Goal: Task Accomplishment & Management: Manage account settings

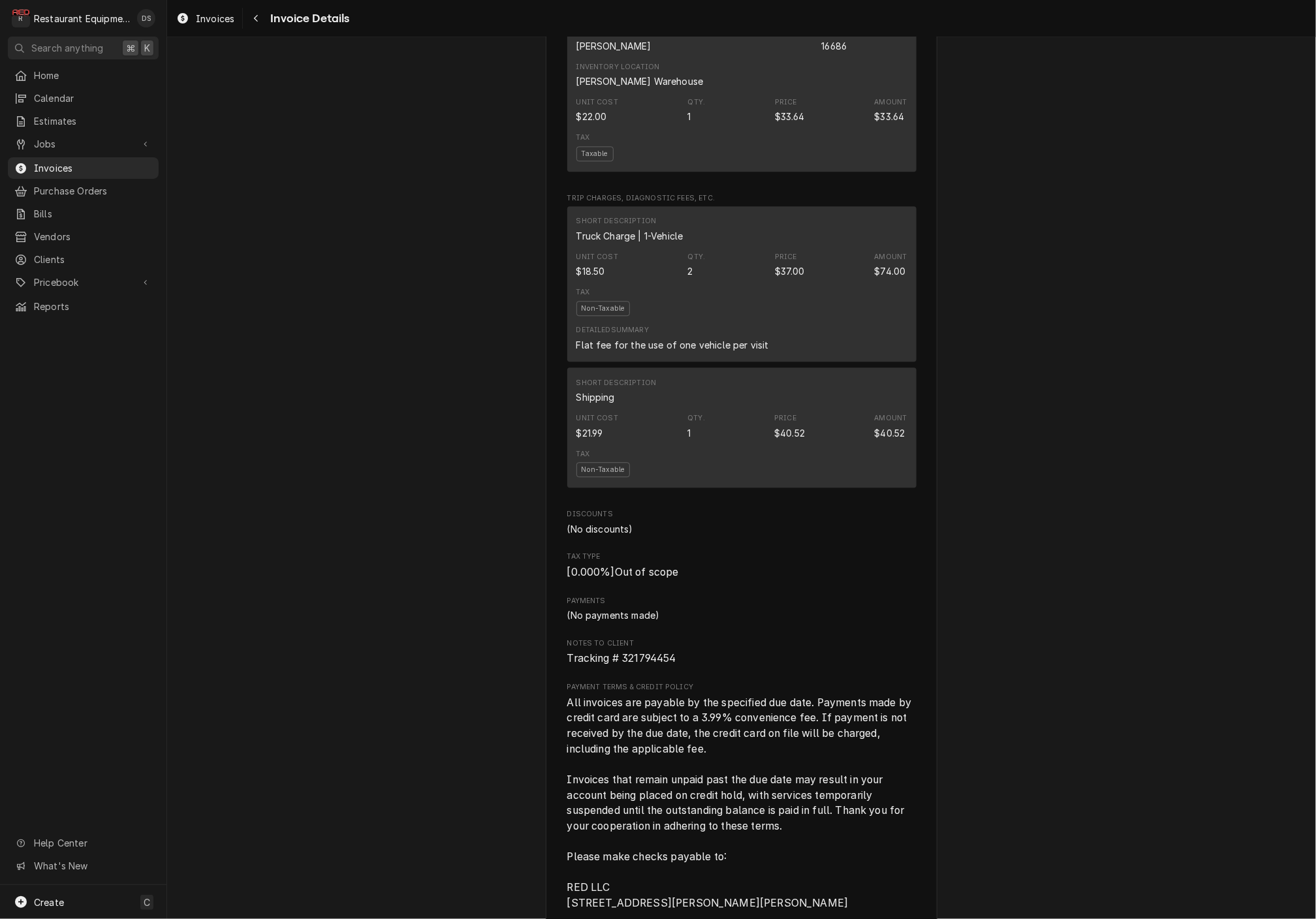
scroll to position [1781, 0]
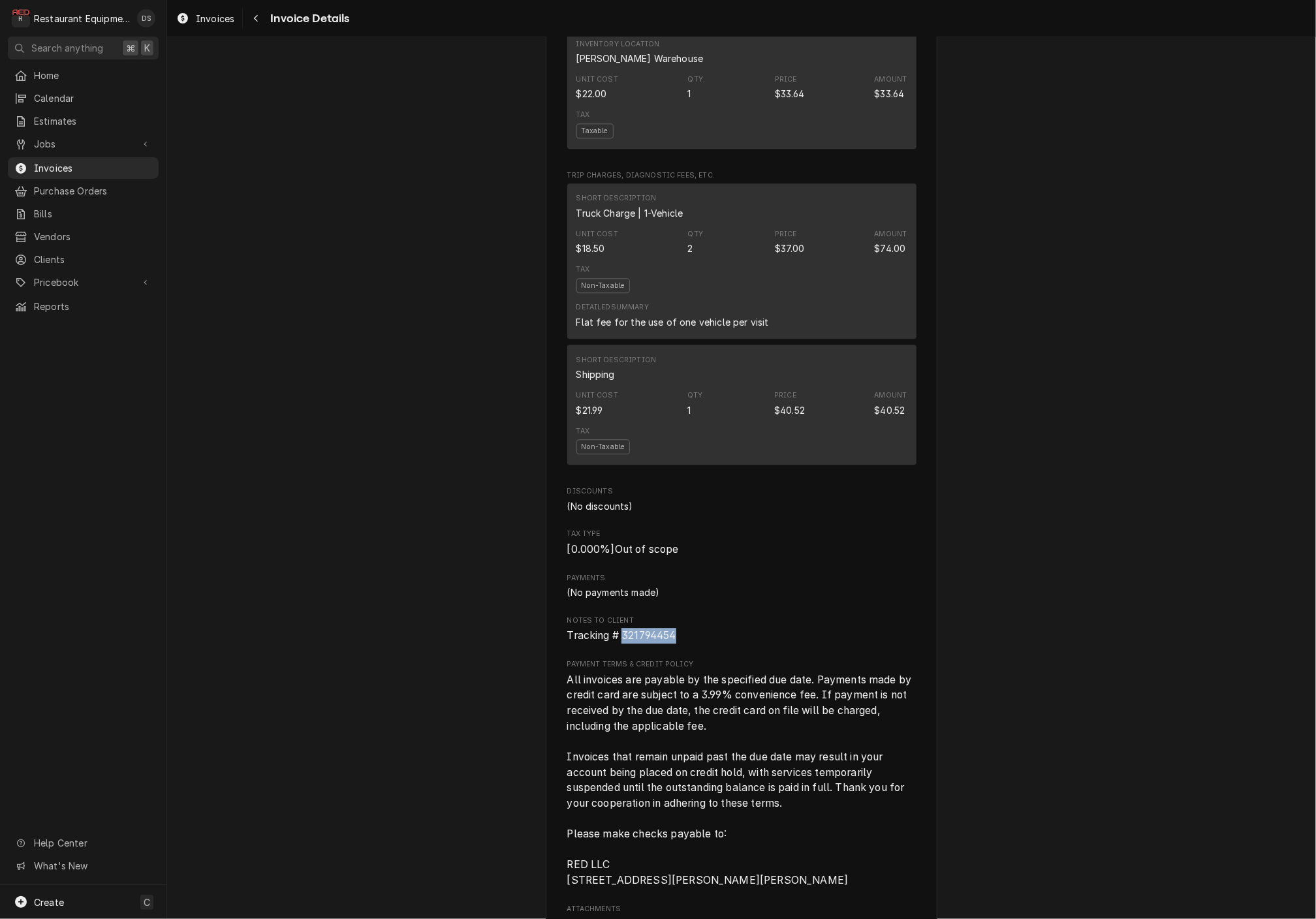
drag, startPoint x: 665, startPoint y: 621, endPoint x: 624, endPoint y: 621, distance: 41.0
click at [624, 628] on span "Tracking # 321794454" at bounding box center [741, 636] width 349 height 16
copy span "321794454"
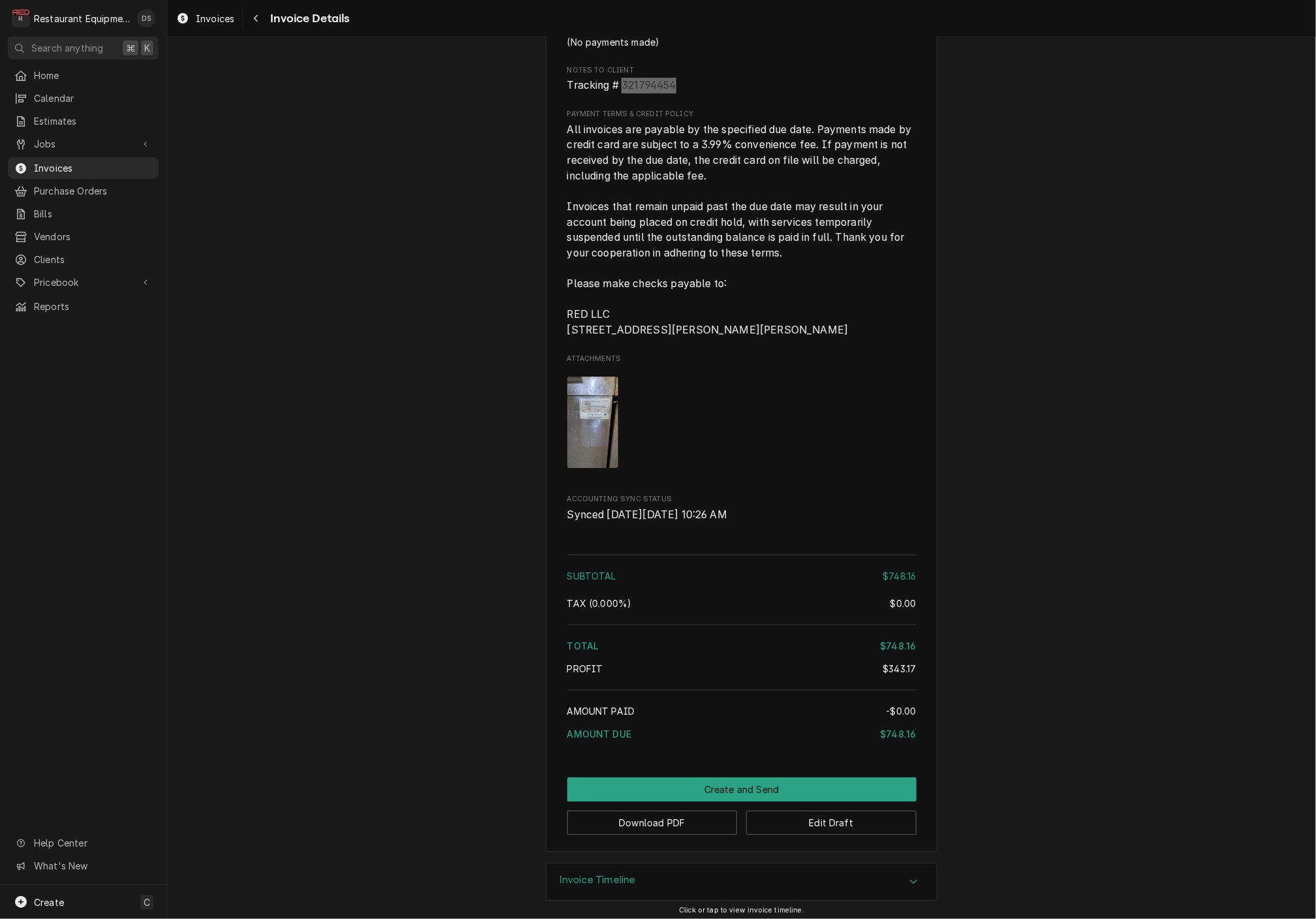
scroll to position [0, 0]
click at [723, 786] on button "Create and Send" at bounding box center [741, 789] width 349 height 24
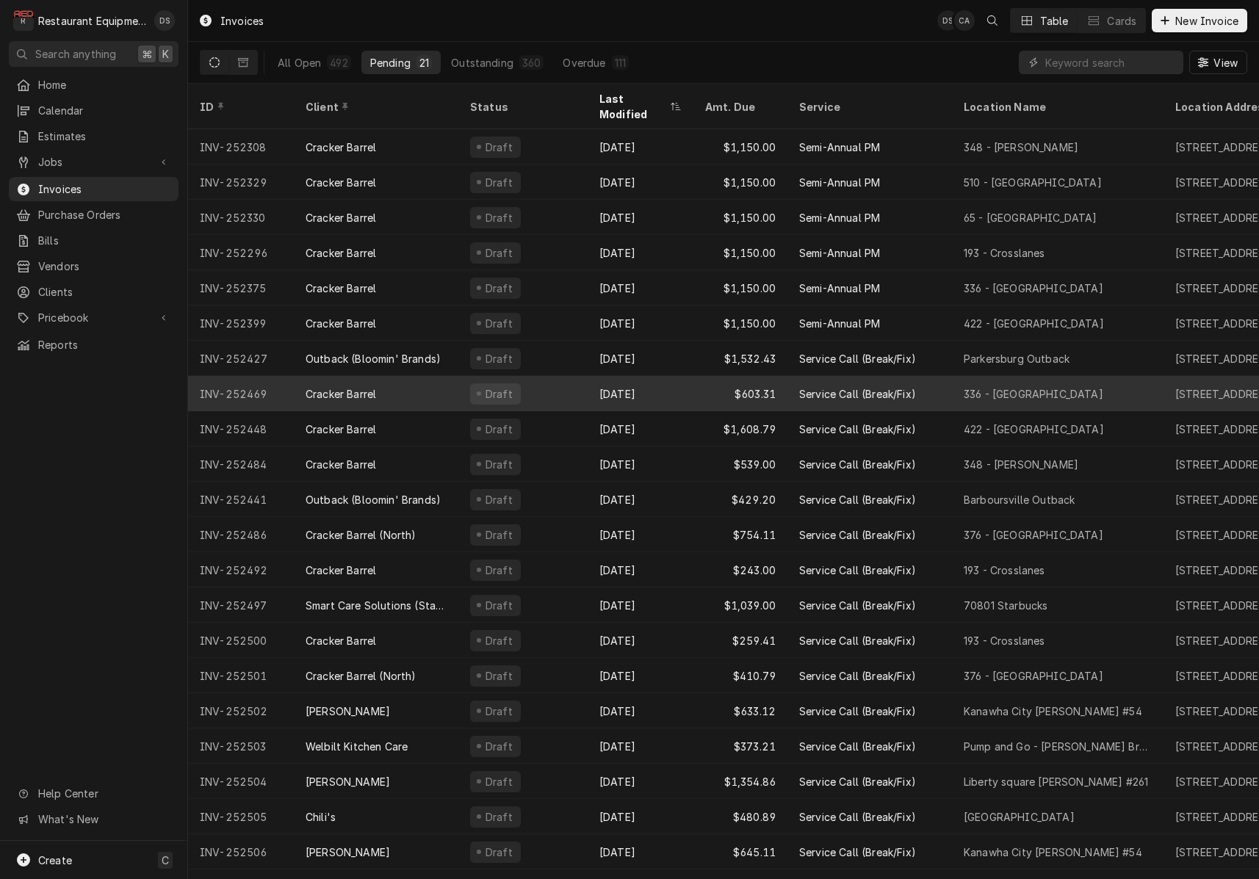
click at [420, 378] on div "Cracker Barrel" at bounding box center [376, 393] width 165 height 35
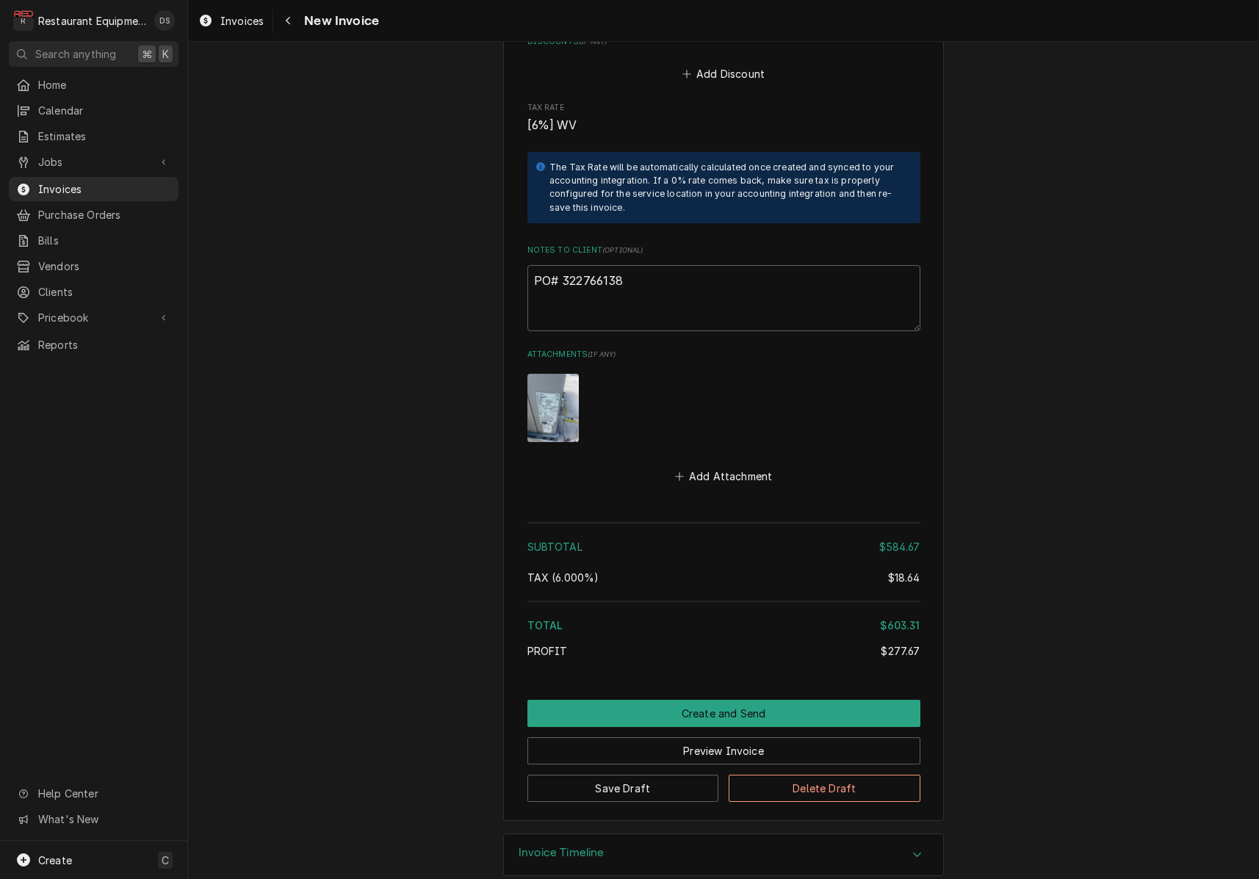
scroll to position [2889, 0]
drag, startPoint x: 629, startPoint y: 259, endPoint x: 563, endPoint y: 259, distance: 66.1
click at [563, 266] on textarea "PO# 322766138" at bounding box center [723, 299] width 393 height 66
click at [288, 24] on icon "Navigate back" at bounding box center [288, 20] width 7 height 10
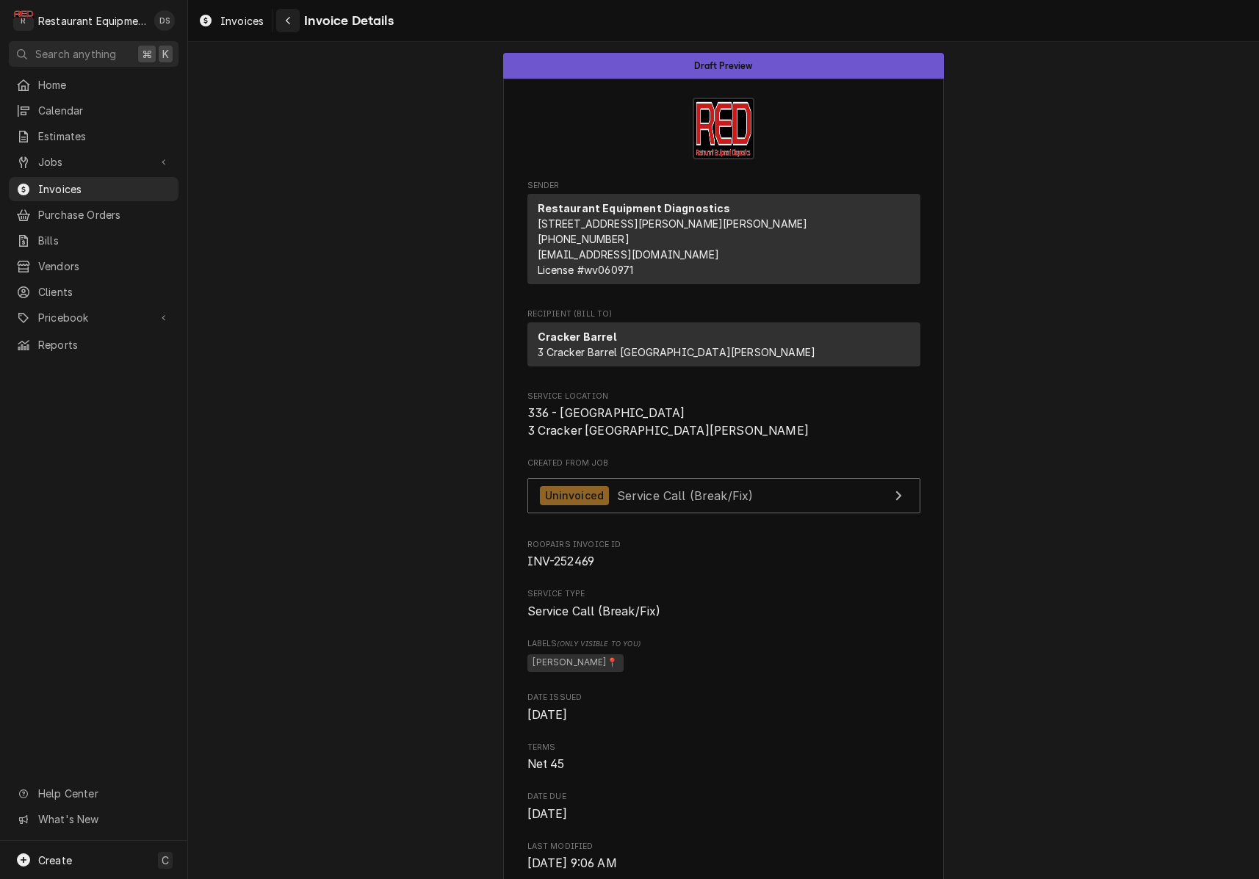
click at [285, 21] on icon "Navigate back" at bounding box center [288, 20] width 7 height 10
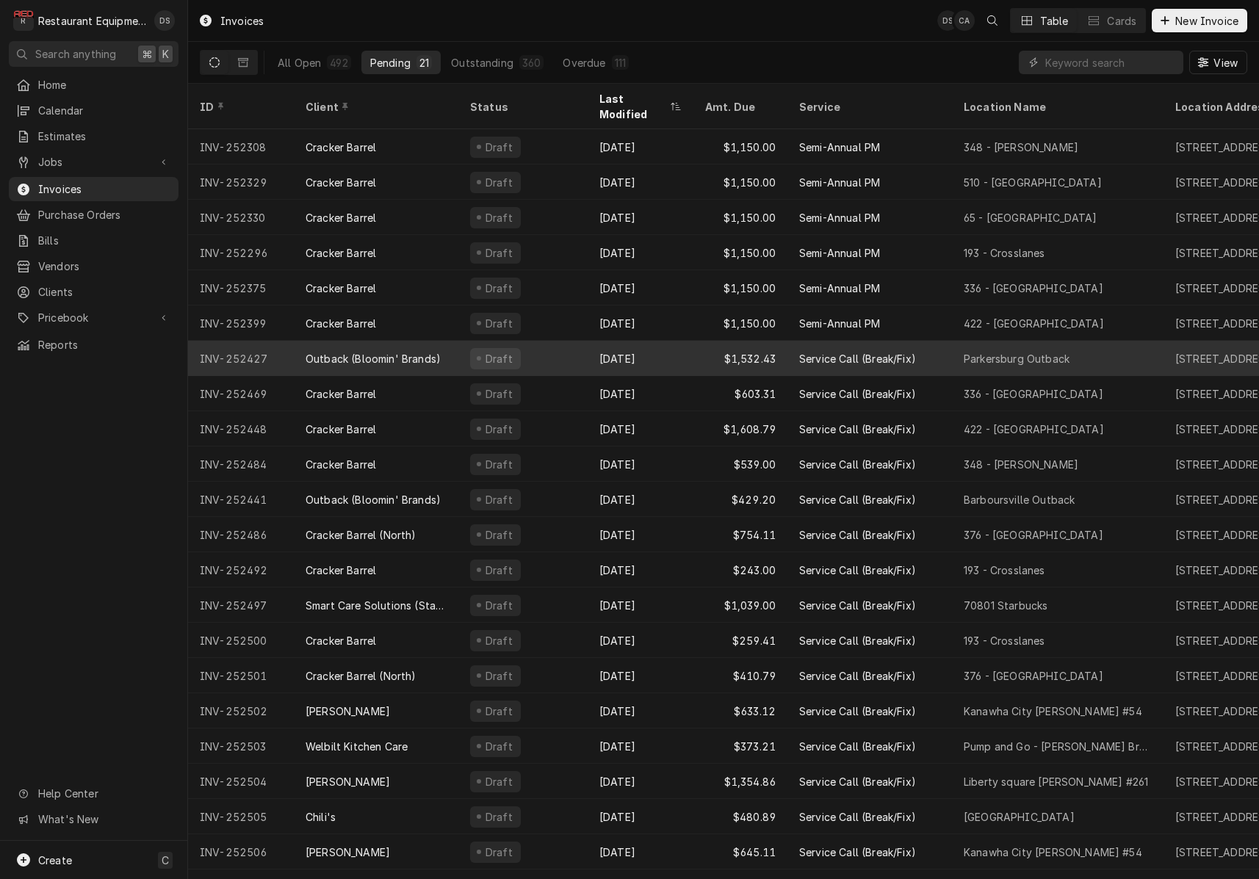
click at [651, 347] on div "[DATE]" at bounding box center [641, 358] width 106 height 35
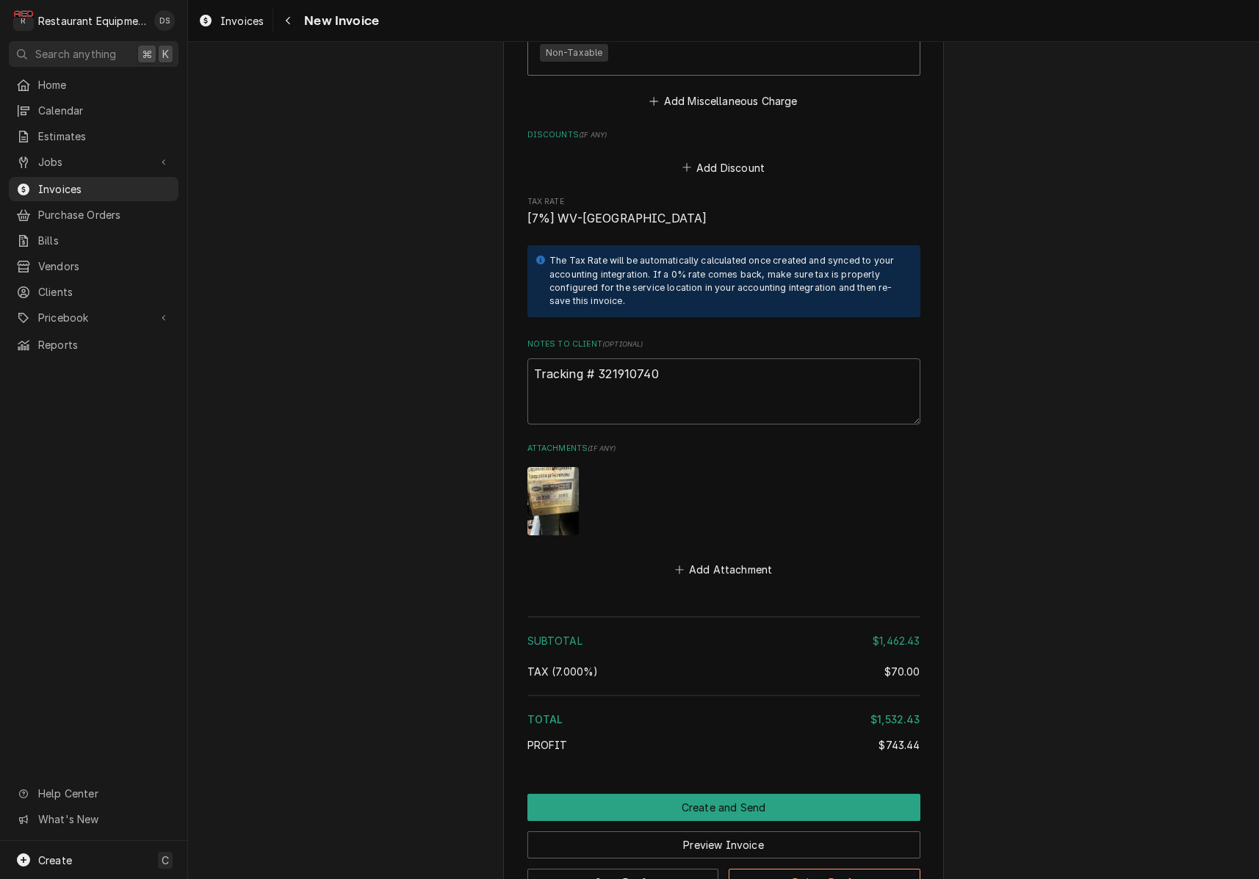
scroll to position [4000, 0]
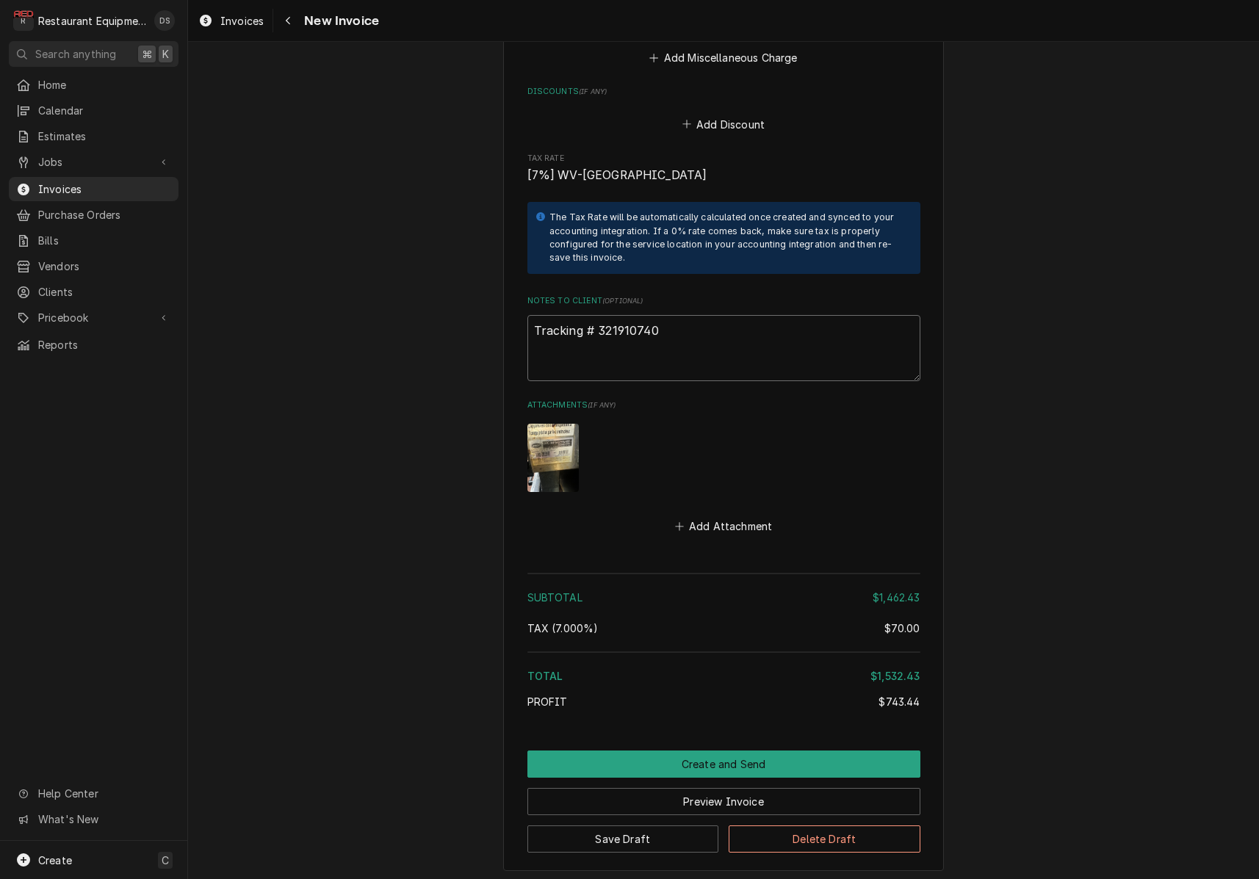
drag, startPoint x: 668, startPoint y: 286, endPoint x: 600, endPoint y: 286, distance: 67.6
click at [600, 315] on textarea "Tracking # 321910740" at bounding box center [723, 348] width 393 height 66
click at [286, 20] on icon "Navigate back" at bounding box center [288, 20] width 7 height 10
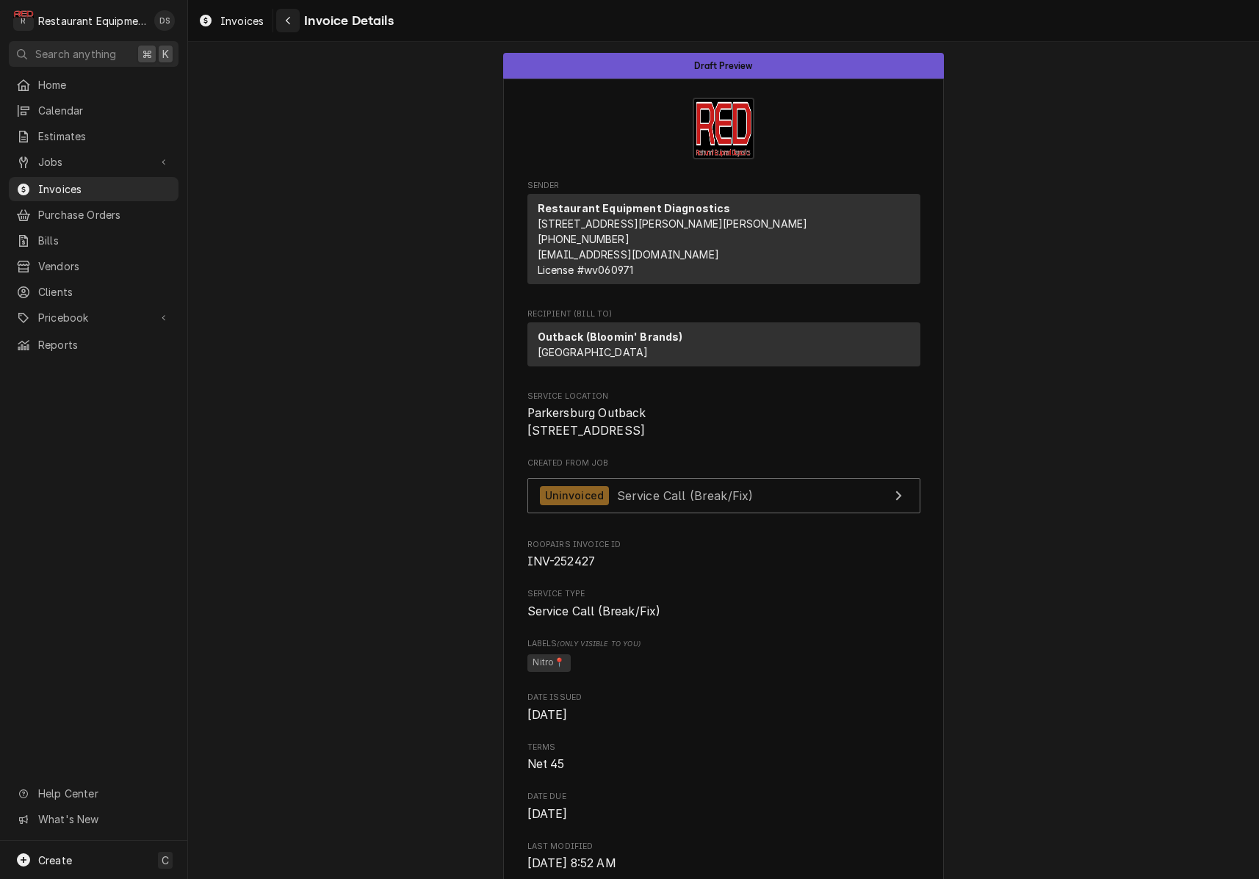
click at [280, 22] on button "Navigate back" at bounding box center [288, 21] width 24 height 24
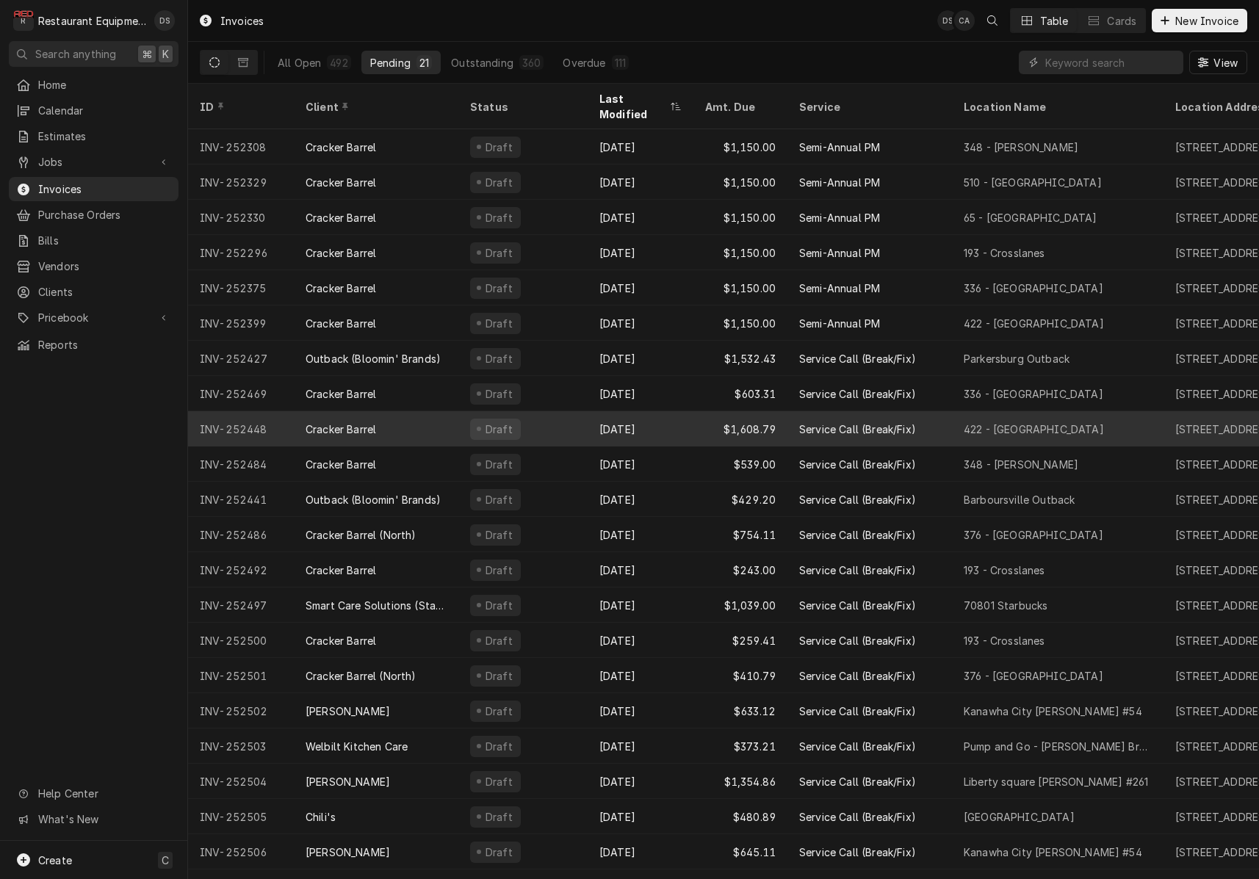
click at [560, 411] on div "Draft" at bounding box center [522, 428] width 129 height 35
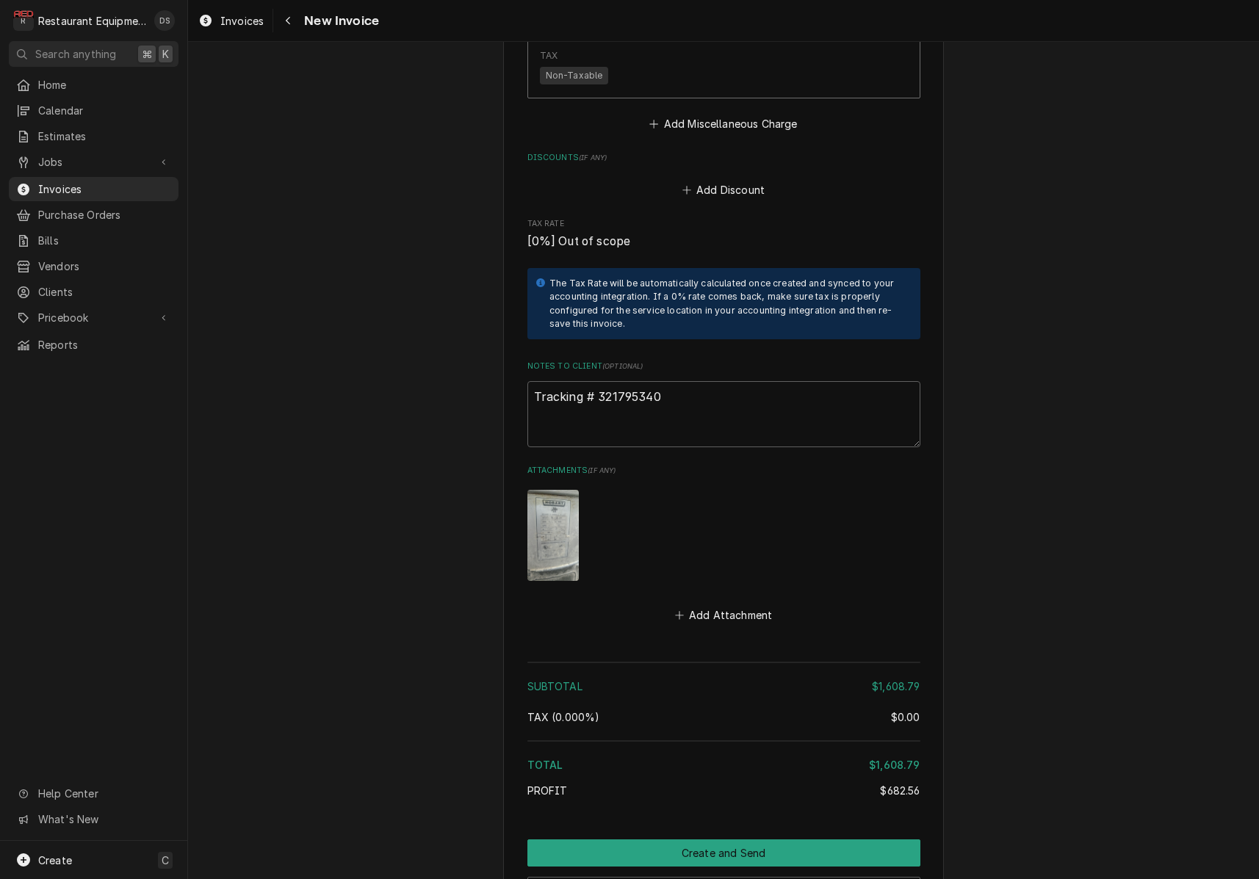
scroll to position [3464, 0]
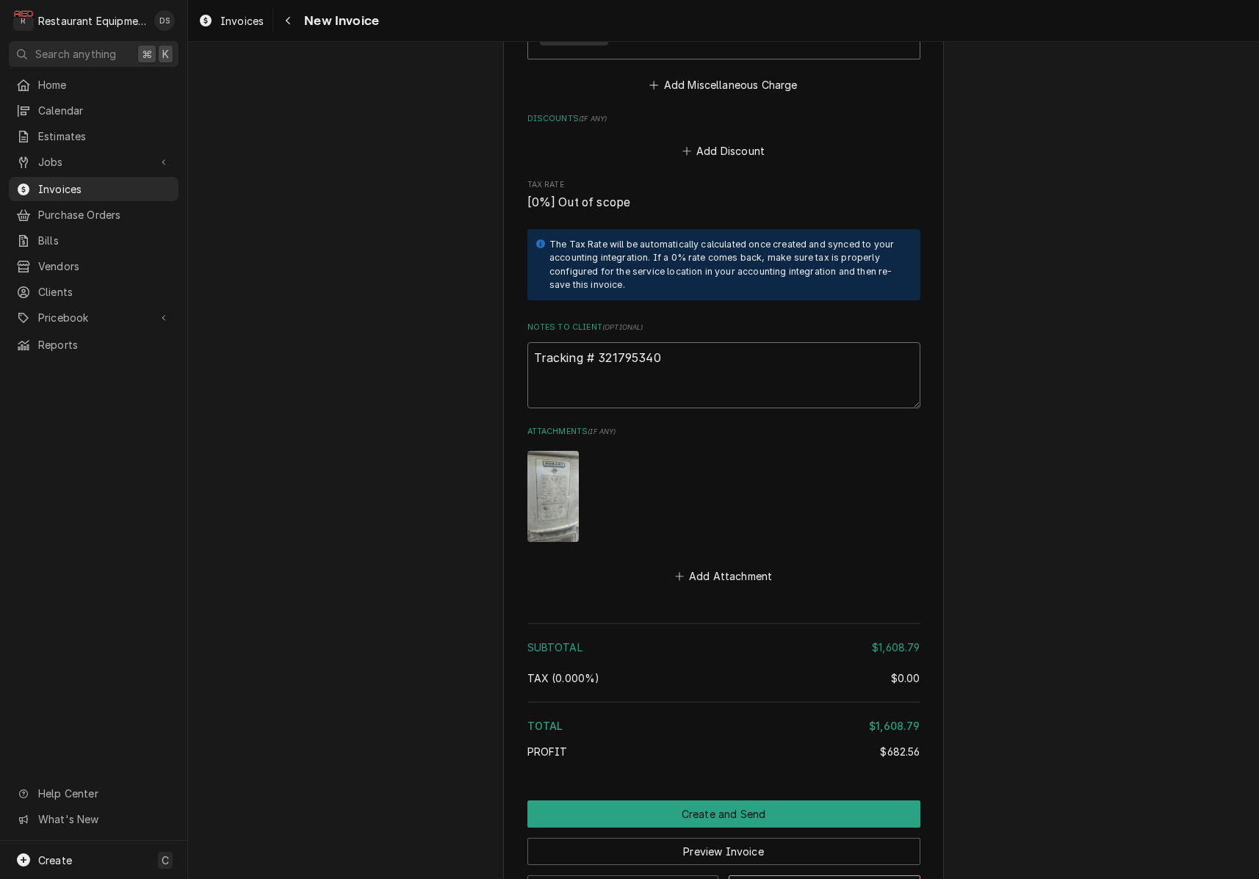
drag, startPoint x: 669, startPoint y: 318, endPoint x: 599, endPoint y: 319, distance: 69.8
click at [599, 342] on textarea "Tracking # 321795340" at bounding box center [723, 375] width 393 height 66
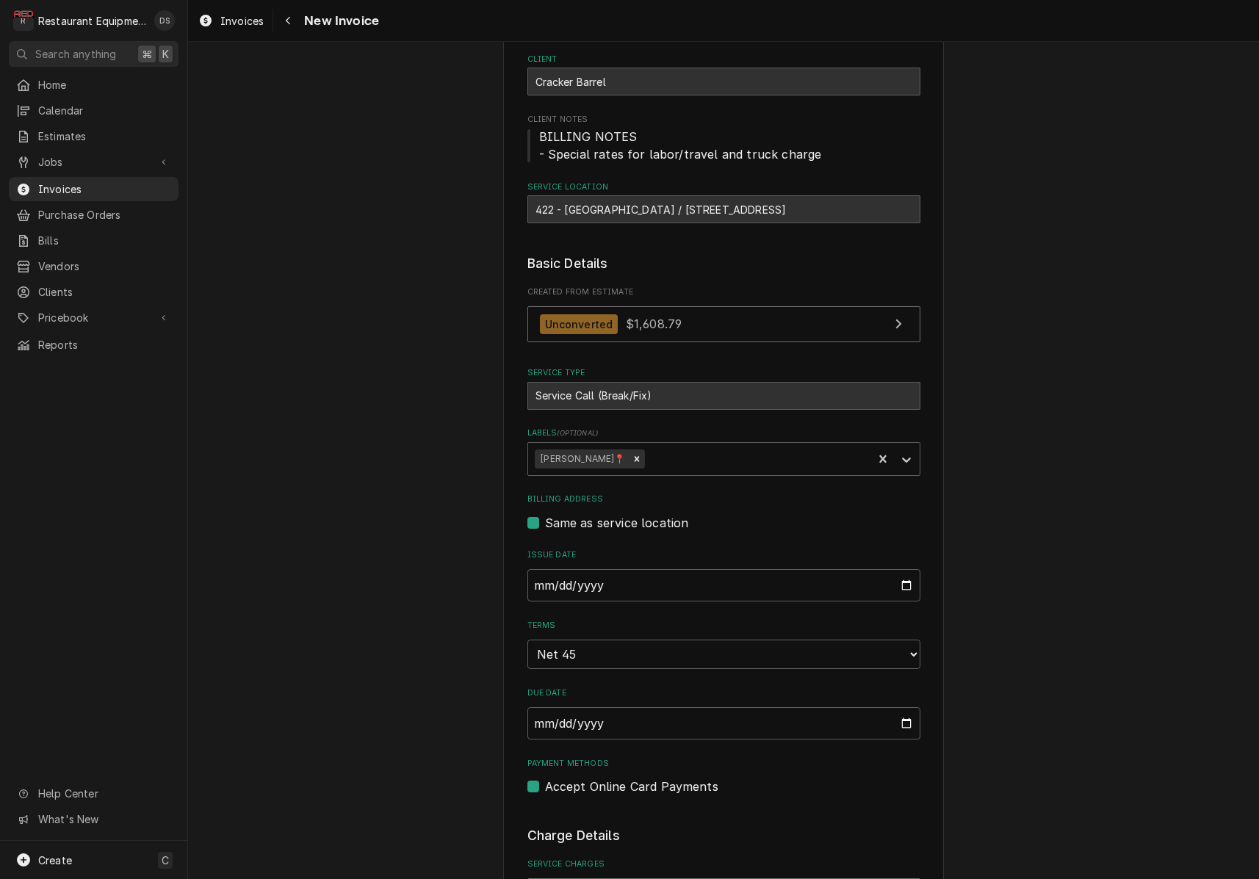
scroll to position [100, 0]
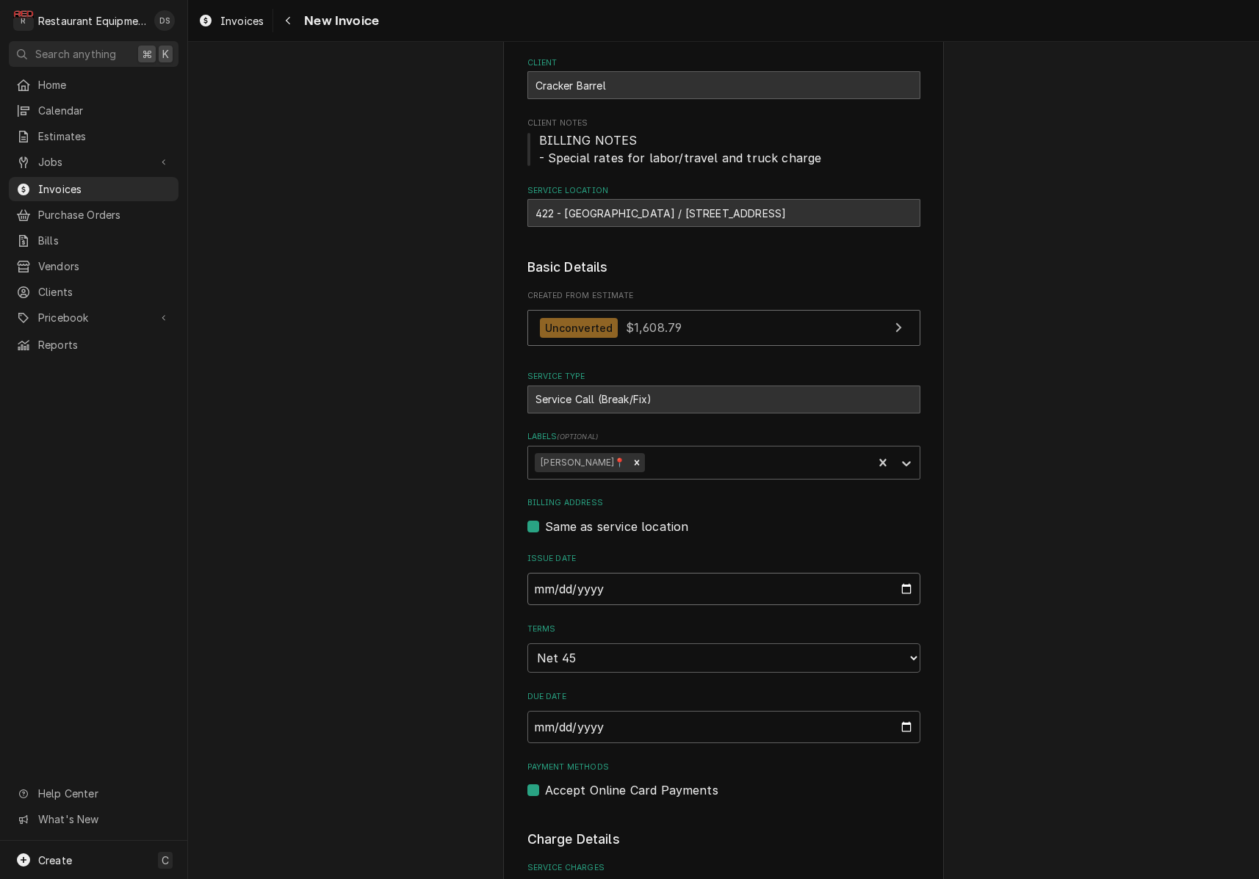
click at [589, 582] on input "[DATE]" at bounding box center [723, 589] width 393 height 32
type input "[DATE]"
drag, startPoint x: 1085, startPoint y: 536, endPoint x: 1073, endPoint y: 530, distance: 13.5
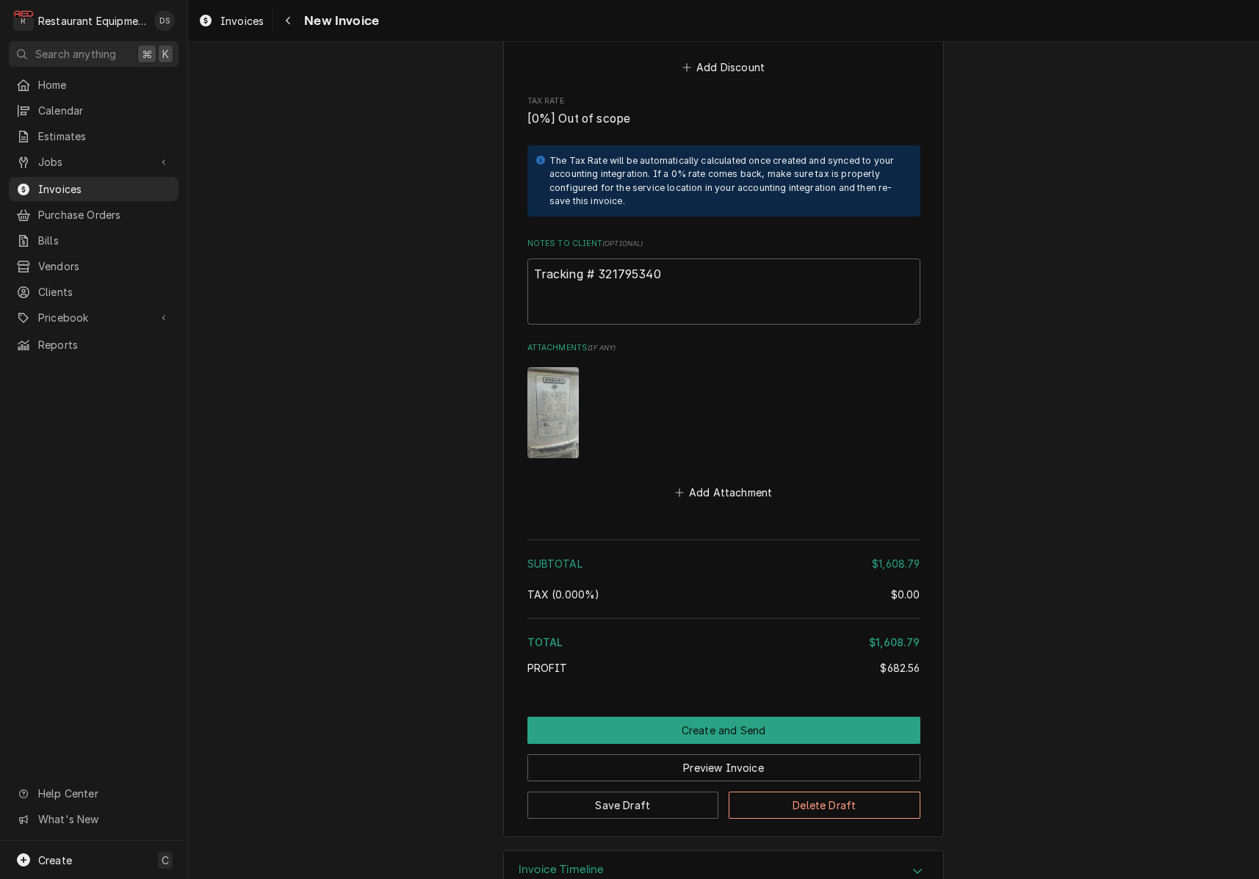
scroll to position [3546, 0]
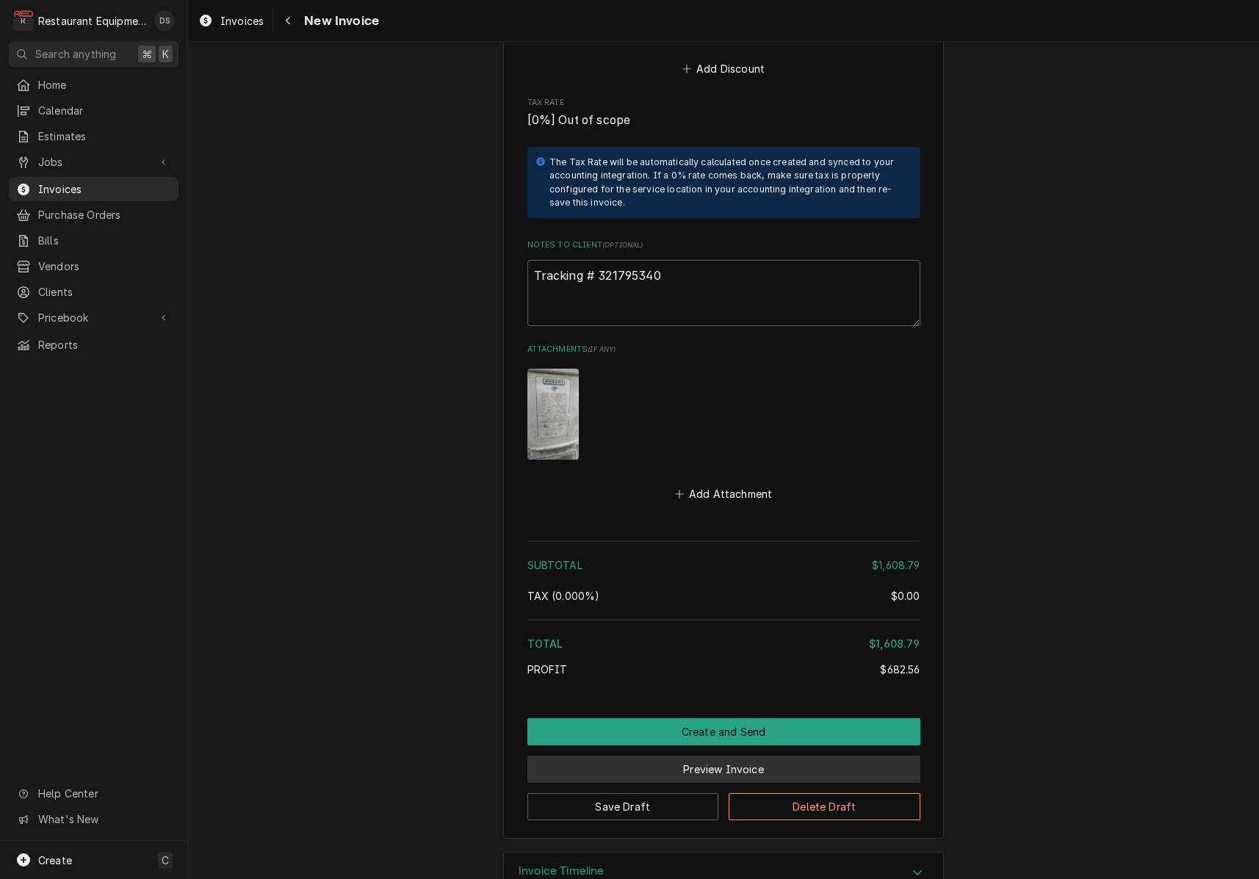
click at [720, 756] on button "Preview Invoice" at bounding box center [723, 769] width 393 height 27
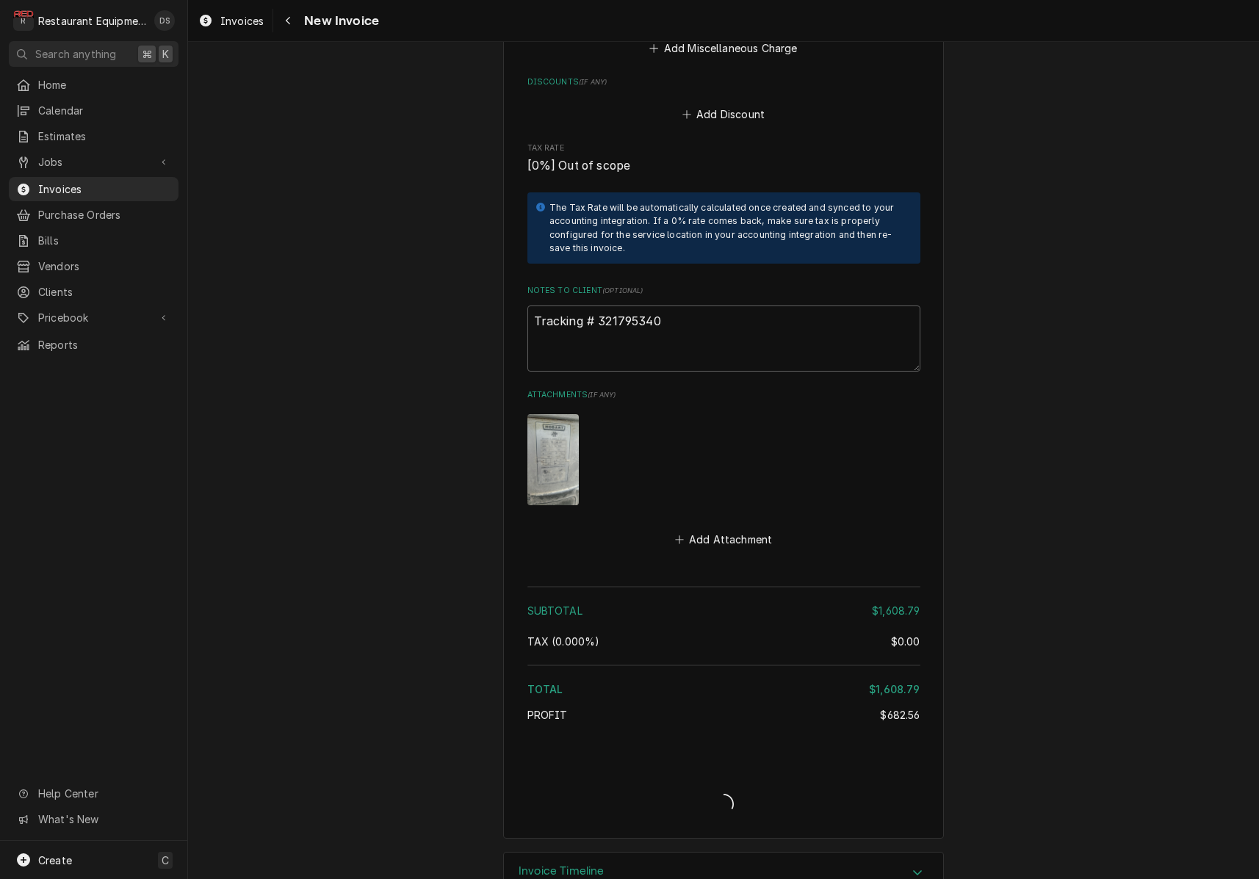
type textarea "x"
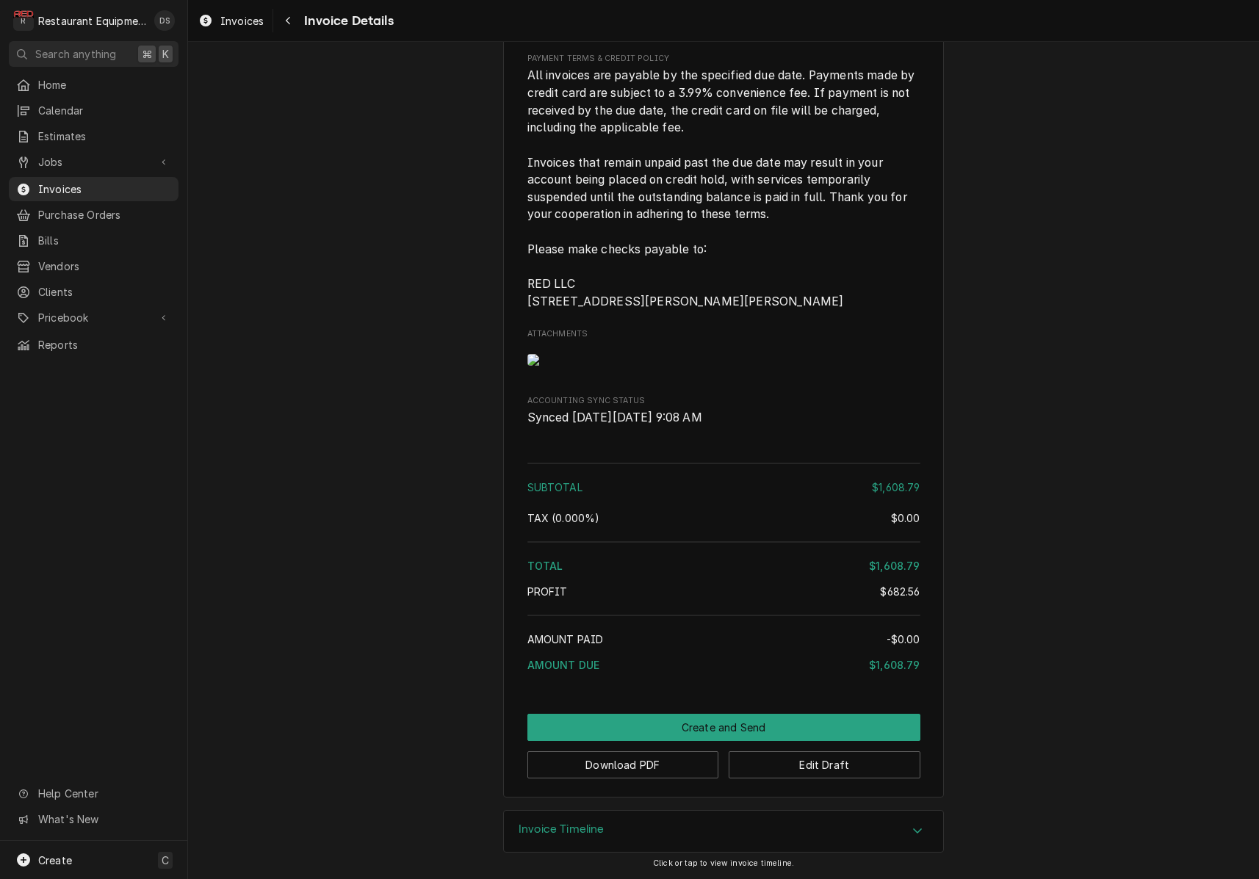
scroll to position [3276, 0]
click at [668, 768] on button "Download PDF" at bounding box center [623, 764] width 192 height 27
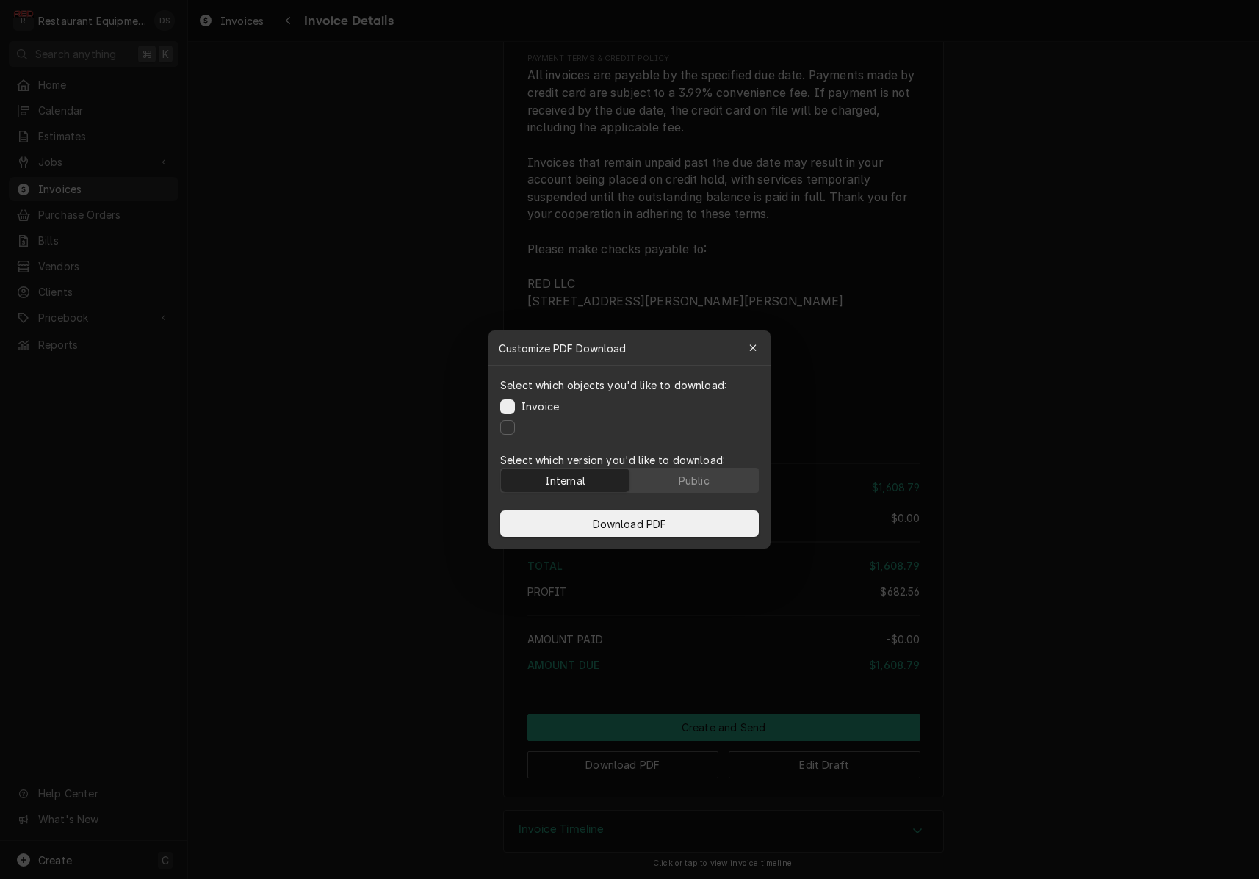
click at [668, 768] on body "R Restaurant Equipment Diagnostics DS Search anything ⌘ K Home Calendar Estimat…" at bounding box center [629, 439] width 1259 height 879
drag, startPoint x: 701, startPoint y: 475, endPoint x: 693, endPoint y: 510, distance: 35.5
click at [700, 475] on div "Public" at bounding box center [694, 480] width 31 height 15
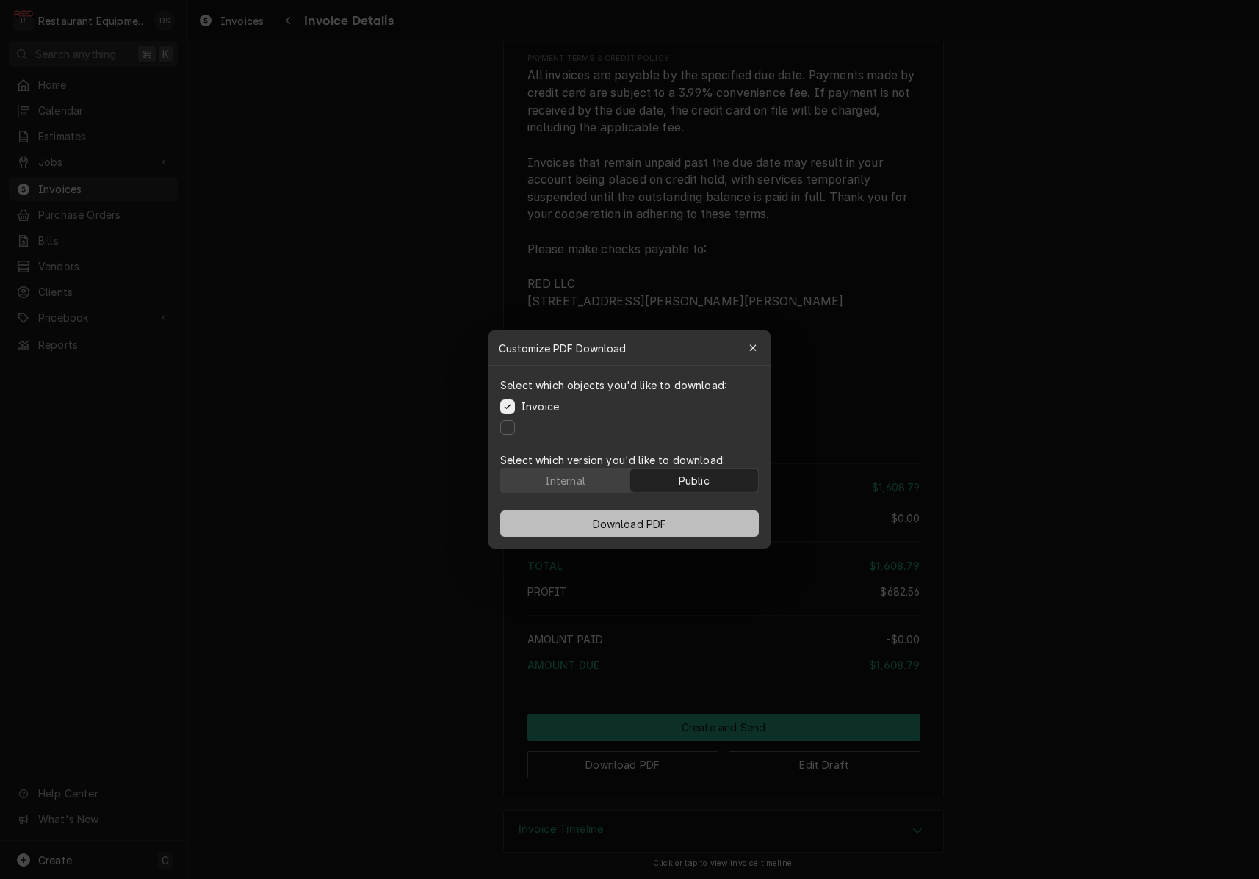
click at [689, 521] on button "Download PDF" at bounding box center [629, 523] width 259 height 26
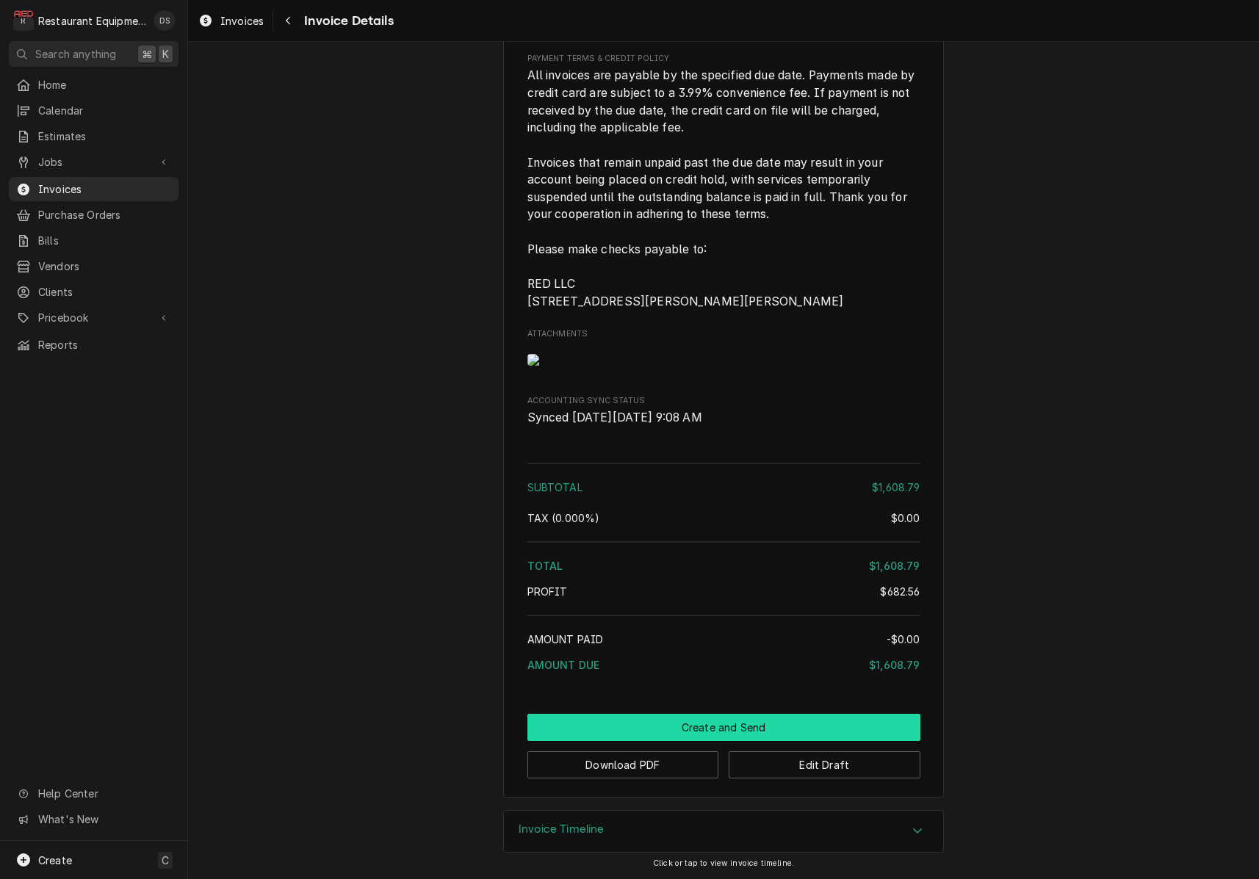
click at [759, 722] on button "Create and Send" at bounding box center [723, 727] width 393 height 27
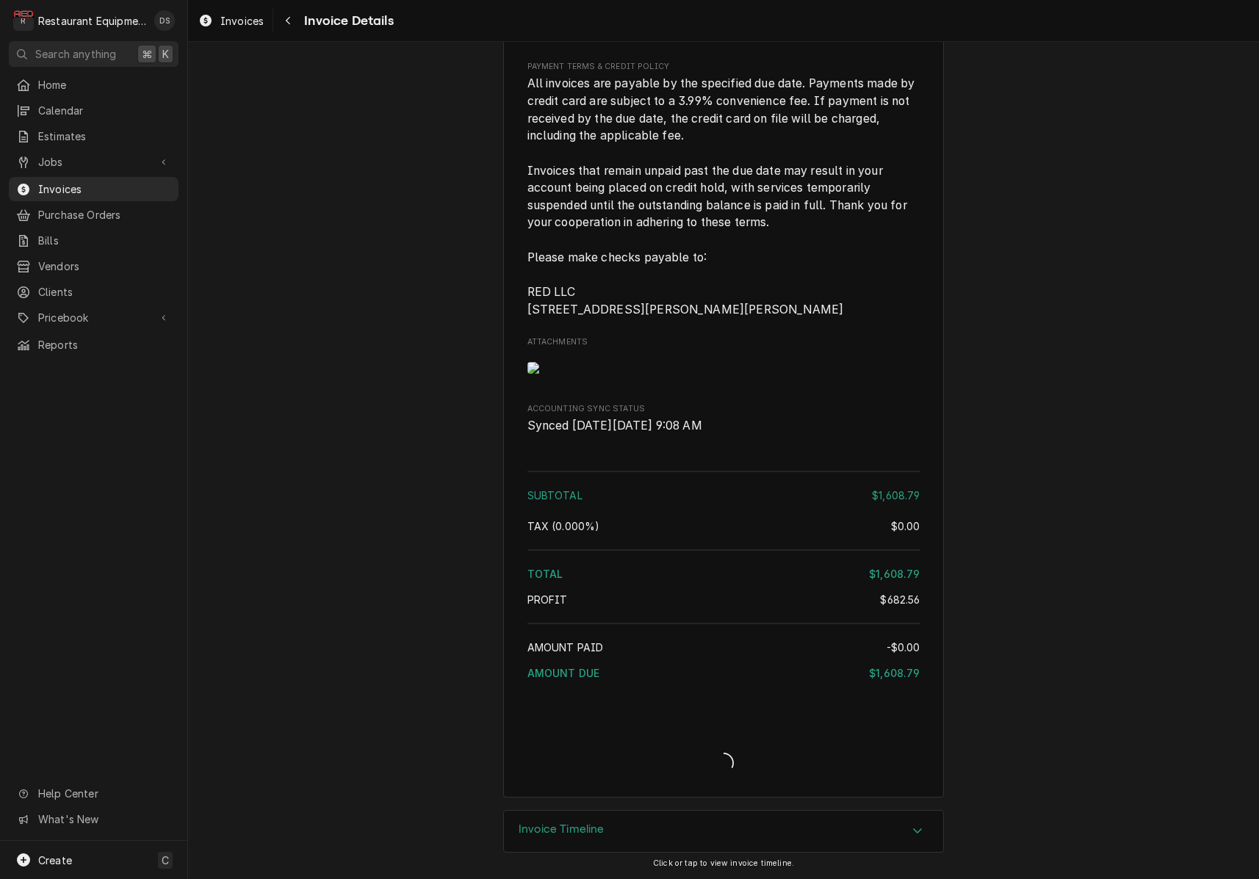
scroll to position [3268, 0]
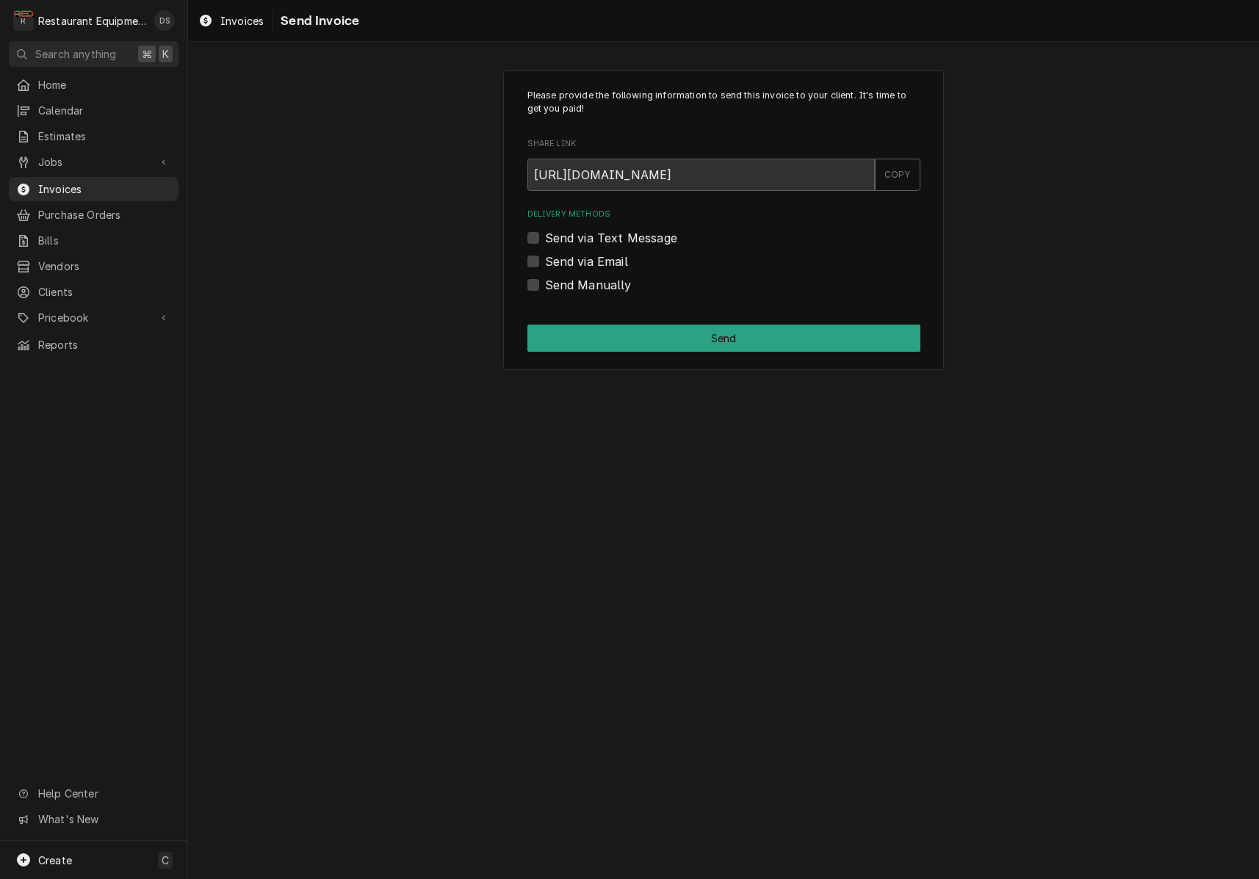
click at [545, 286] on label "Send Manually" at bounding box center [588, 285] width 87 height 18
click at [545, 286] on input "Send Manually" at bounding box center [741, 292] width 393 height 32
click at [545, 286] on label "Send Manually" at bounding box center [588, 285] width 87 height 18
click at [545, 286] on input "Send Manually" at bounding box center [741, 292] width 393 height 32
click at [545, 285] on label "Send Manually" at bounding box center [588, 285] width 87 height 18
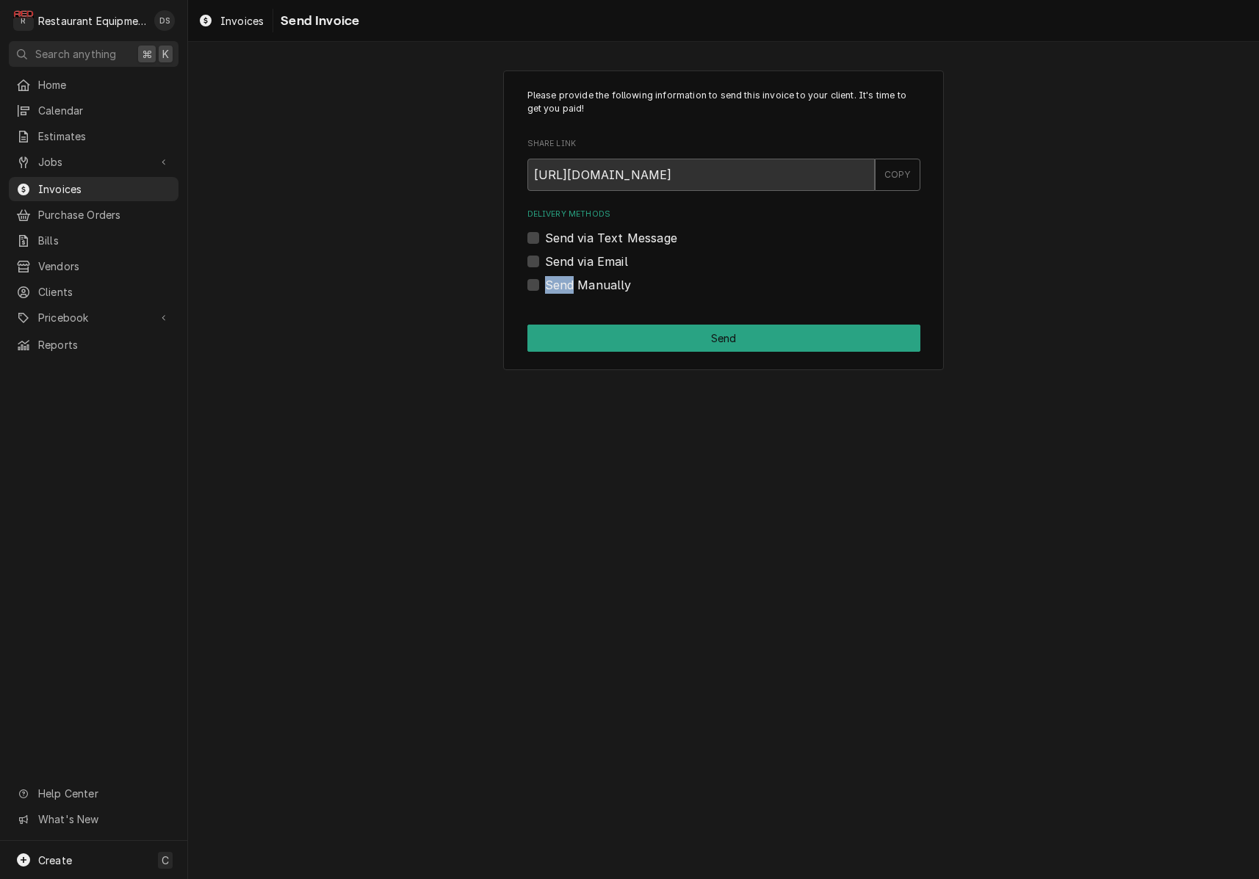
click at [545, 285] on input "Send Manually" at bounding box center [741, 292] width 393 height 32
checkbox input "true"
click at [662, 333] on button "Send" at bounding box center [723, 338] width 393 height 27
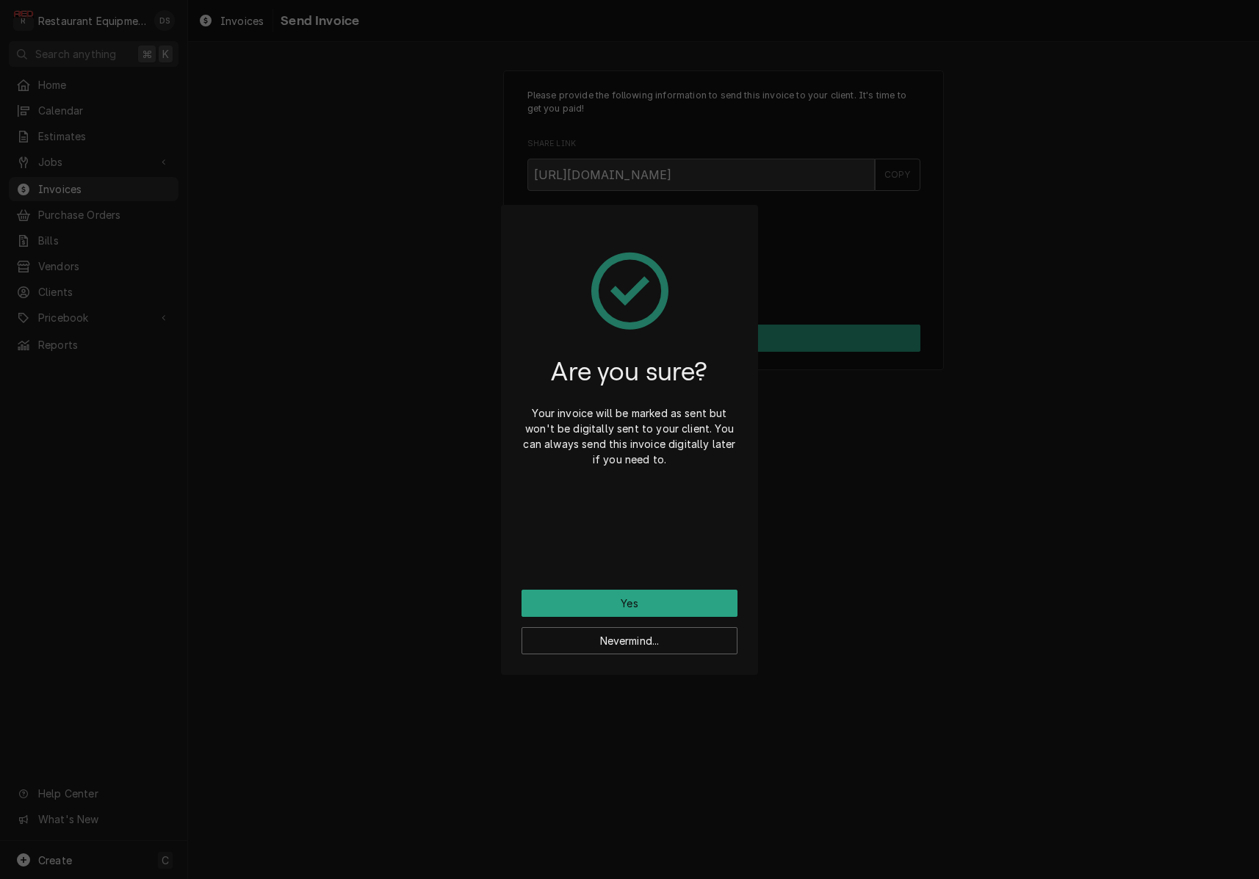
click at [676, 603] on button "Yes" at bounding box center [629, 603] width 216 height 27
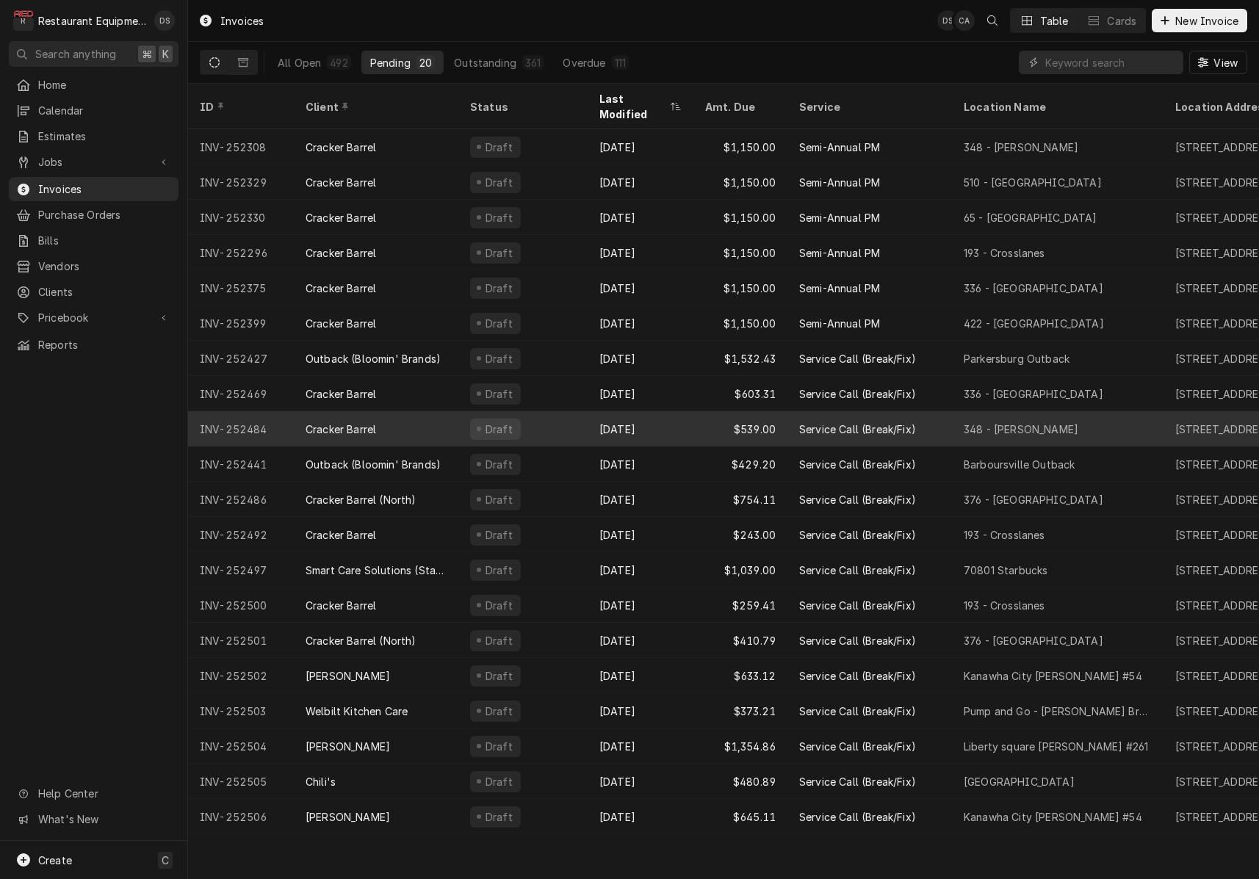
click at [552, 413] on div "Draft" at bounding box center [522, 428] width 129 height 35
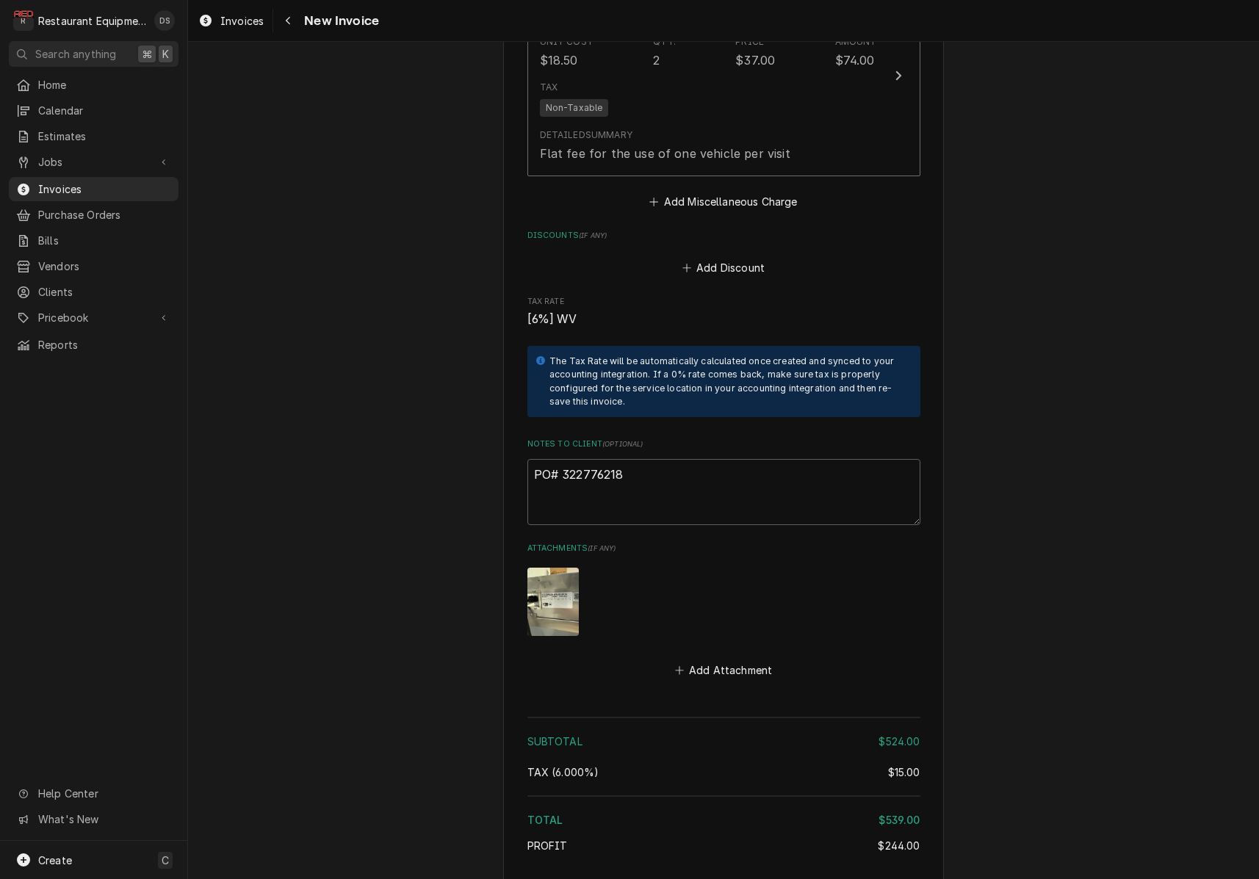
scroll to position [2332, 0]
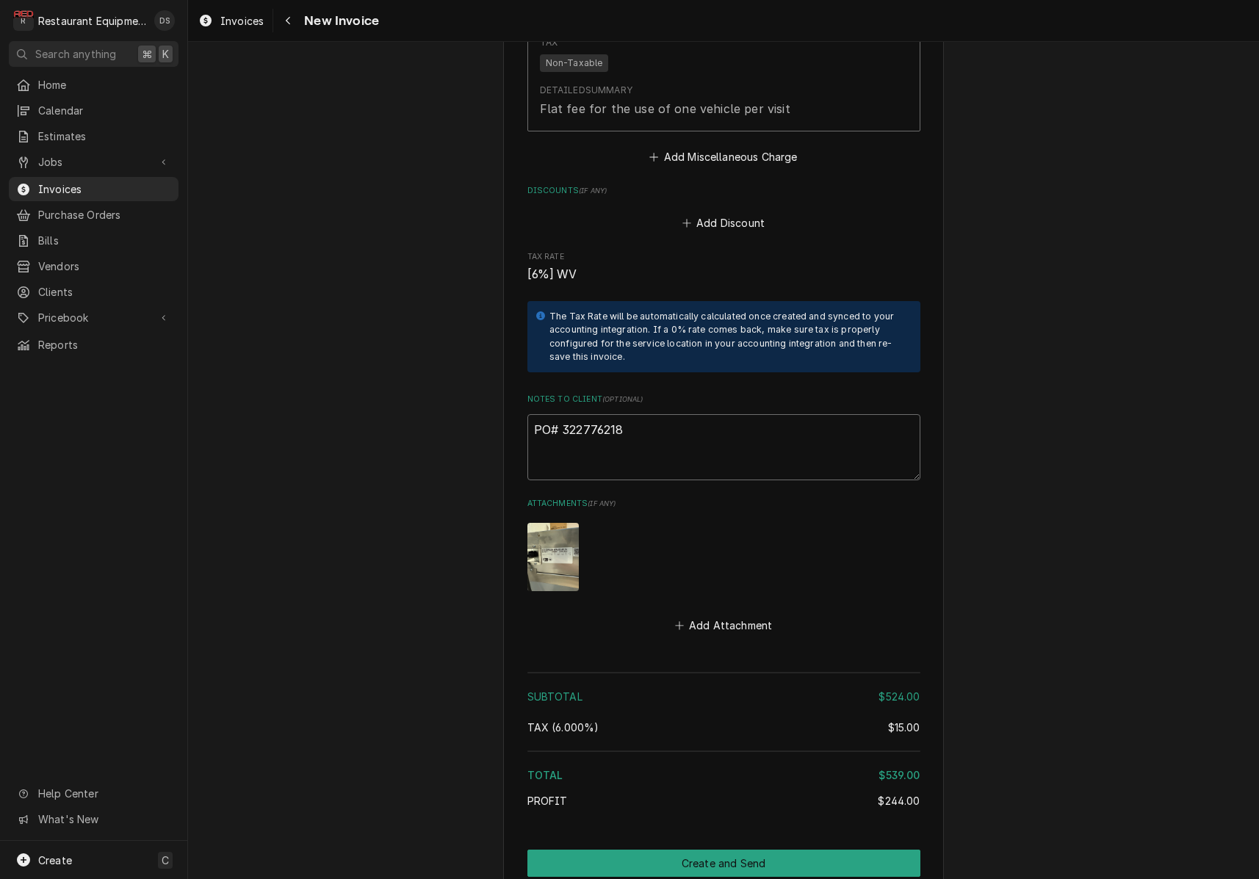
drag, startPoint x: 618, startPoint y: 407, endPoint x: 563, endPoint y: 405, distance: 55.8
click at [563, 414] on textarea "PO# 322776218" at bounding box center [723, 447] width 393 height 66
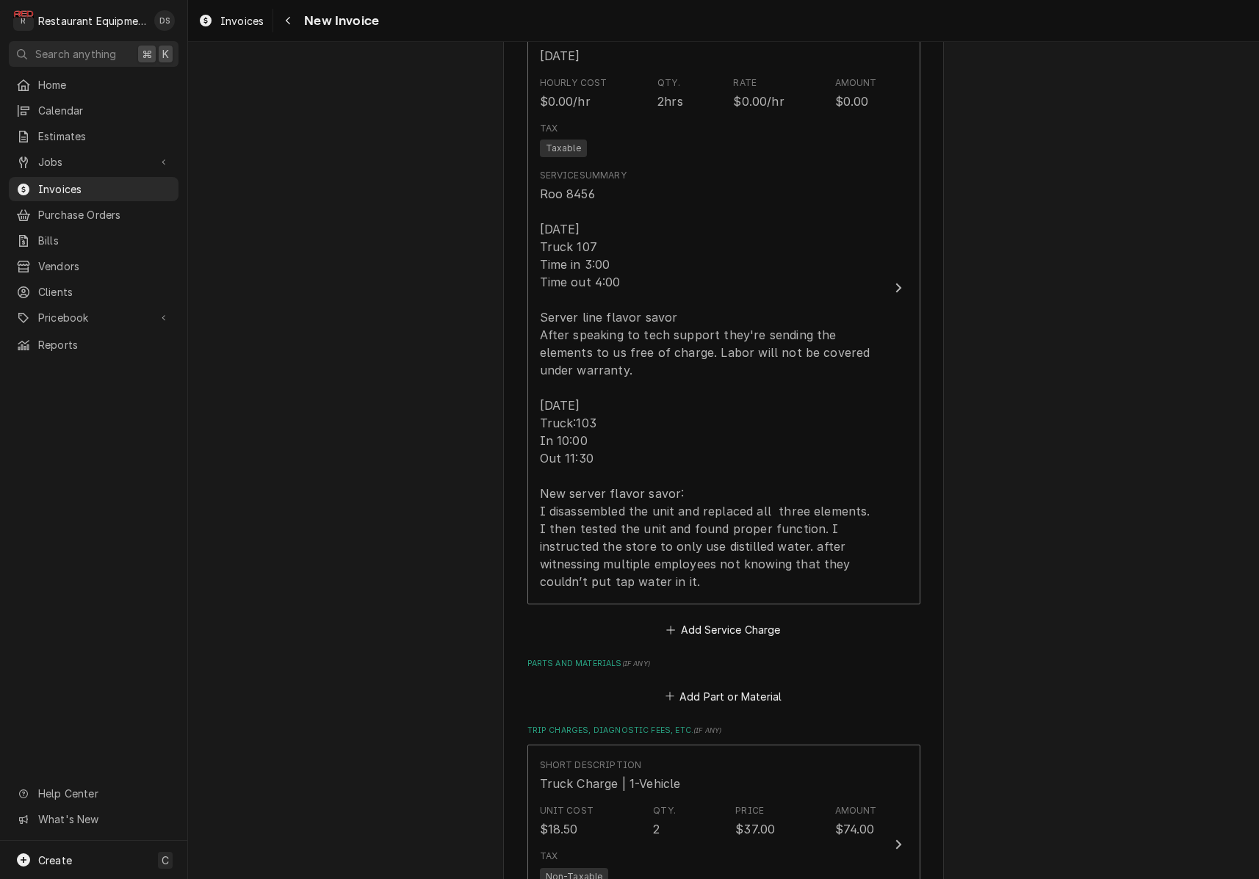
scroll to position [1368, 0]
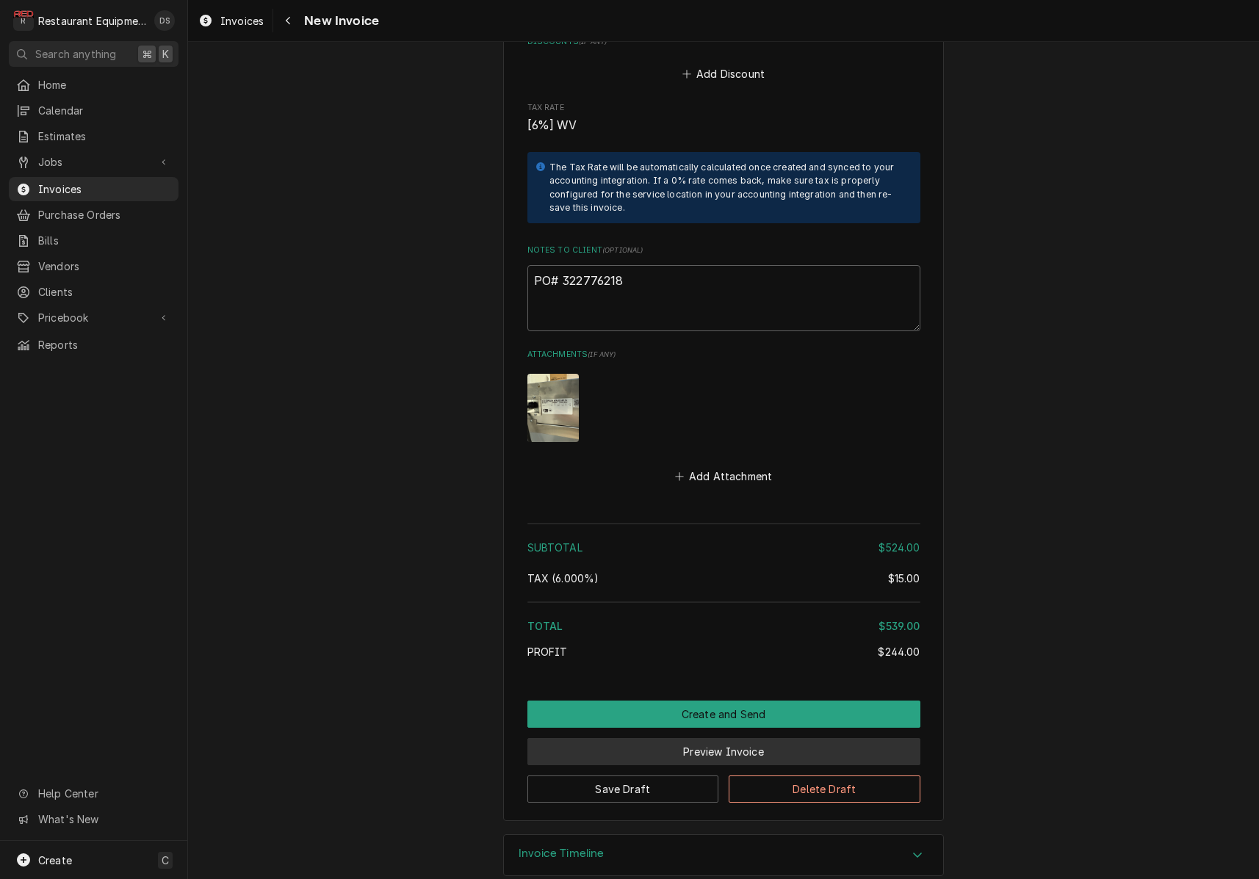
click at [714, 738] on button "Preview Invoice" at bounding box center [723, 751] width 393 height 27
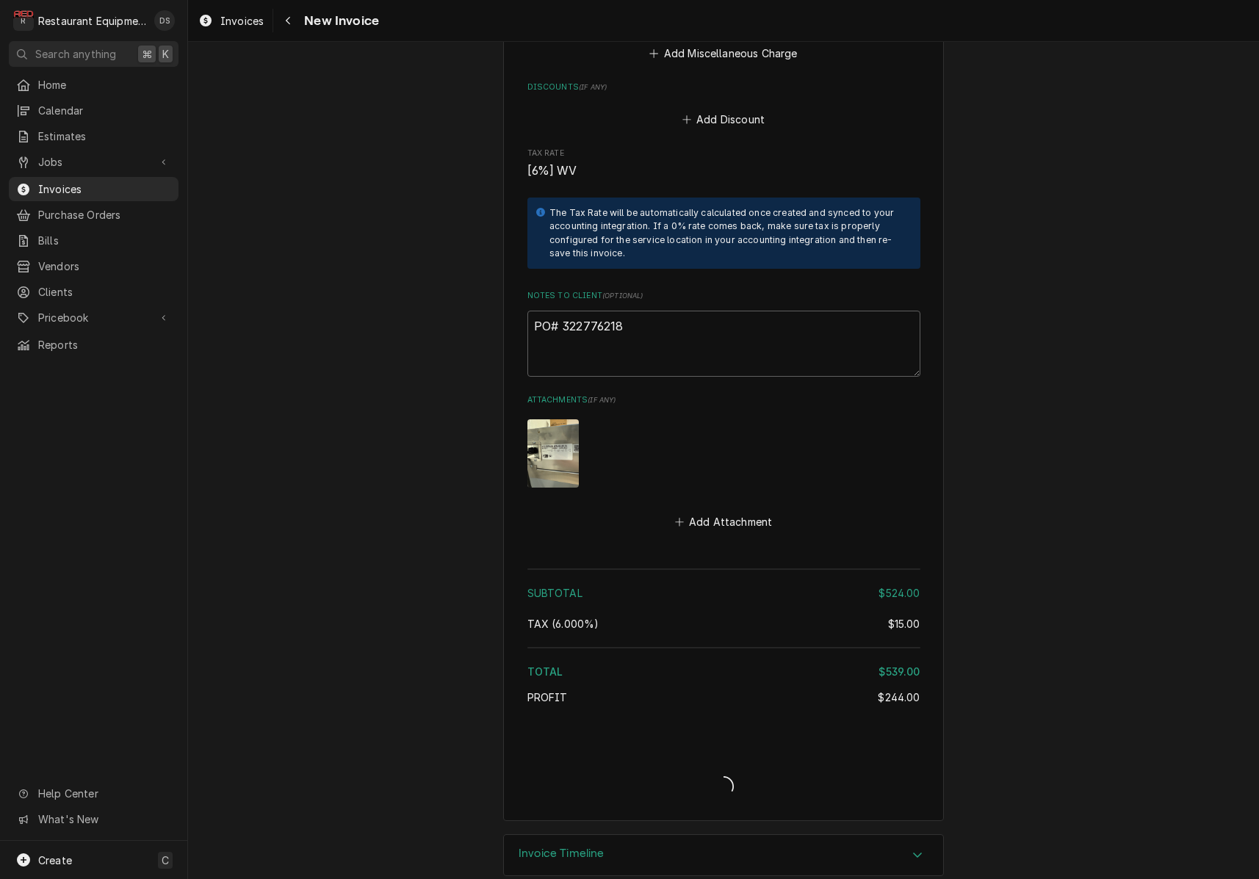
type textarea "x"
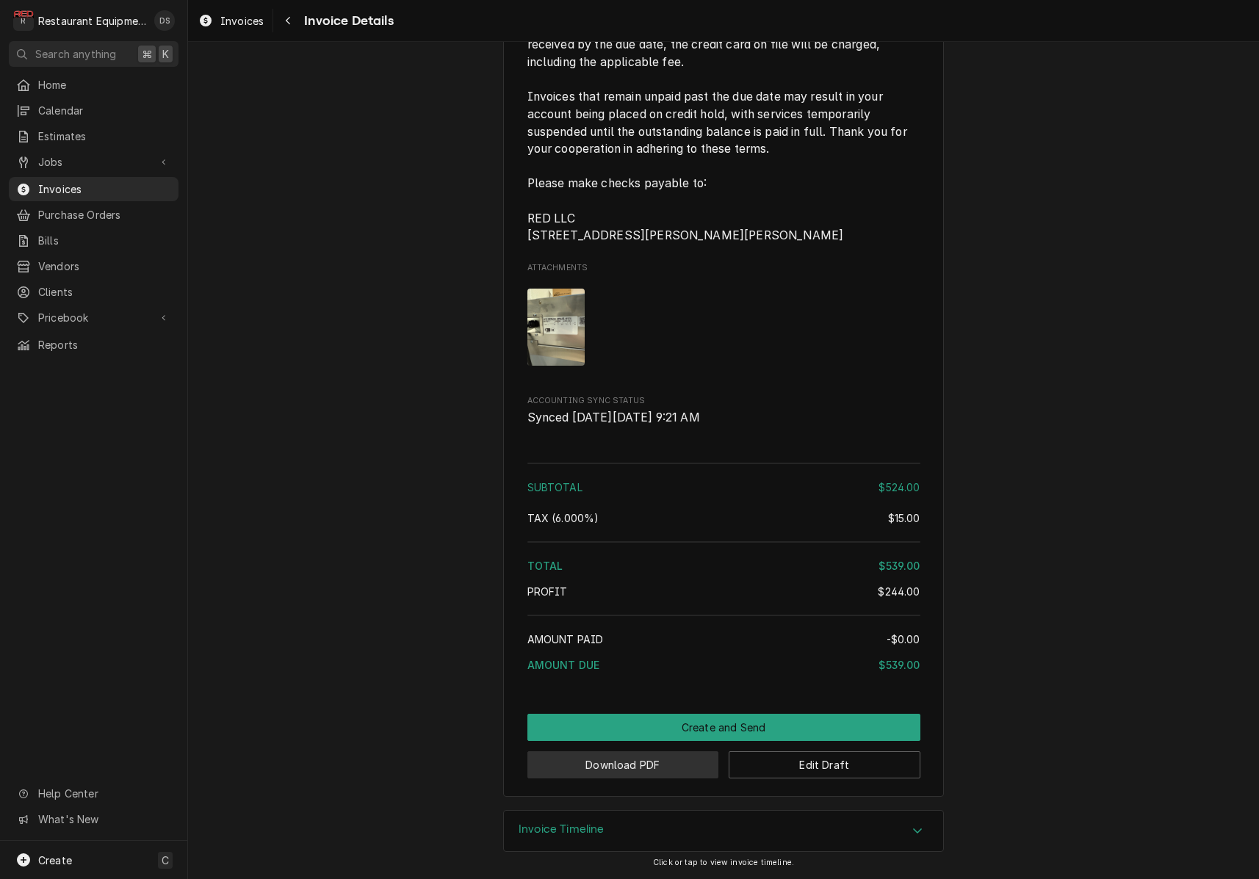
click at [649, 764] on button "Download PDF" at bounding box center [623, 764] width 192 height 27
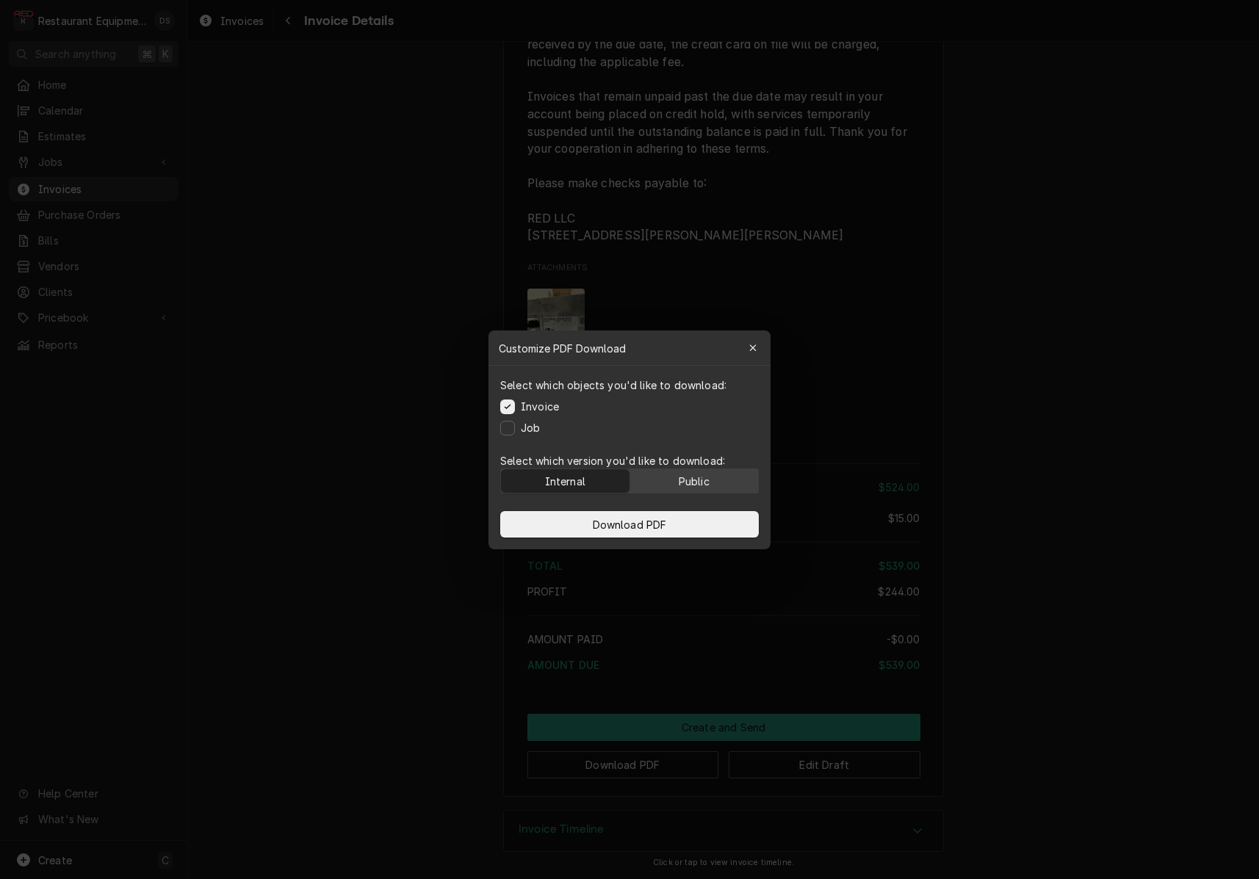
drag, startPoint x: 682, startPoint y: 477, endPoint x: 675, endPoint y: 491, distance: 15.8
click at [682, 477] on div "Public" at bounding box center [694, 480] width 31 height 15
drag, startPoint x: 673, startPoint y: 516, endPoint x: 702, endPoint y: 516, distance: 28.7
click at [673, 516] on button "Download PDF" at bounding box center [629, 524] width 259 height 26
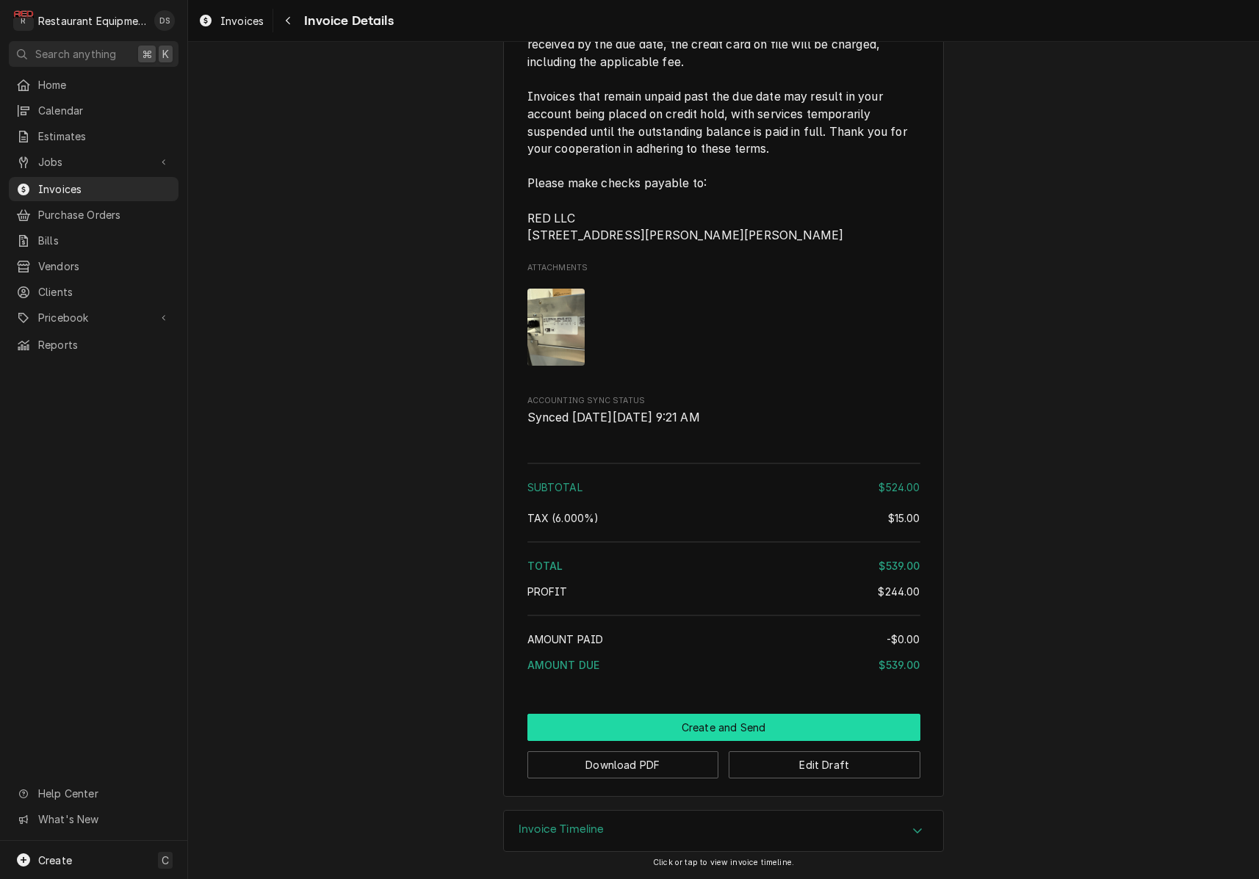
click at [765, 728] on button "Create and Send" at bounding box center [723, 727] width 393 height 27
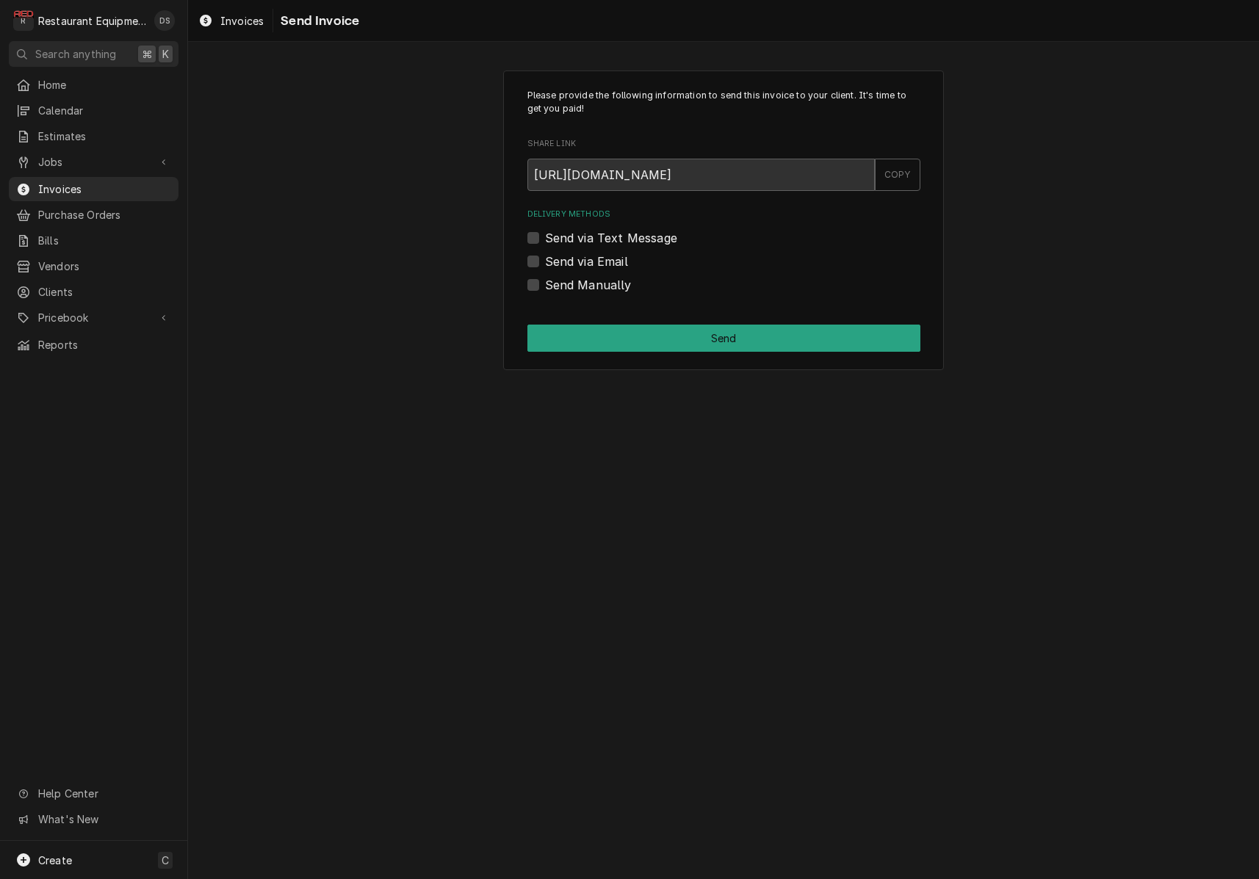
click at [545, 284] on label "Send Manually" at bounding box center [588, 285] width 87 height 18
click at [545, 284] on input "Send Manually" at bounding box center [741, 292] width 393 height 32
checkbox input "true"
click at [699, 340] on button "Send" at bounding box center [723, 338] width 393 height 27
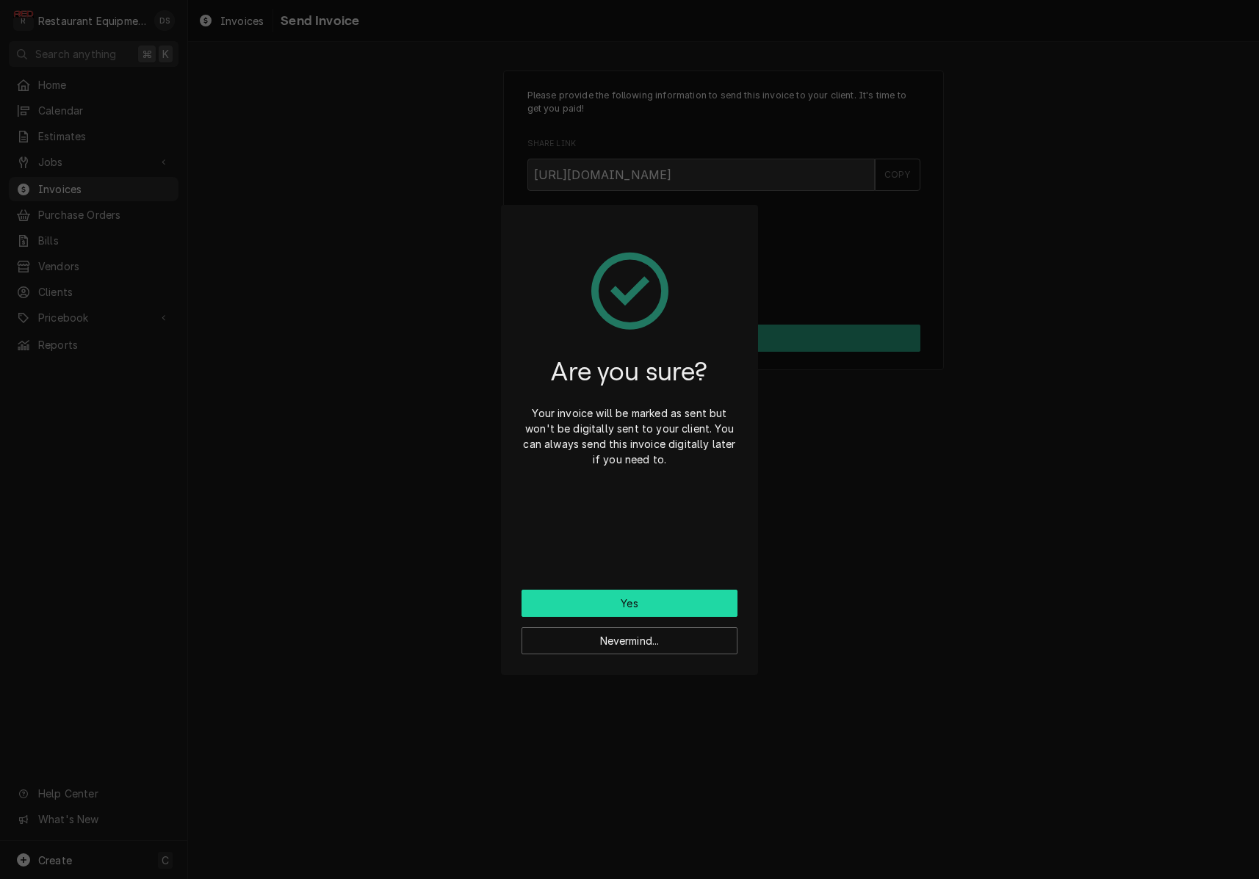
click at [664, 598] on button "Yes" at bounding box center [629, 603] width 216 height 27
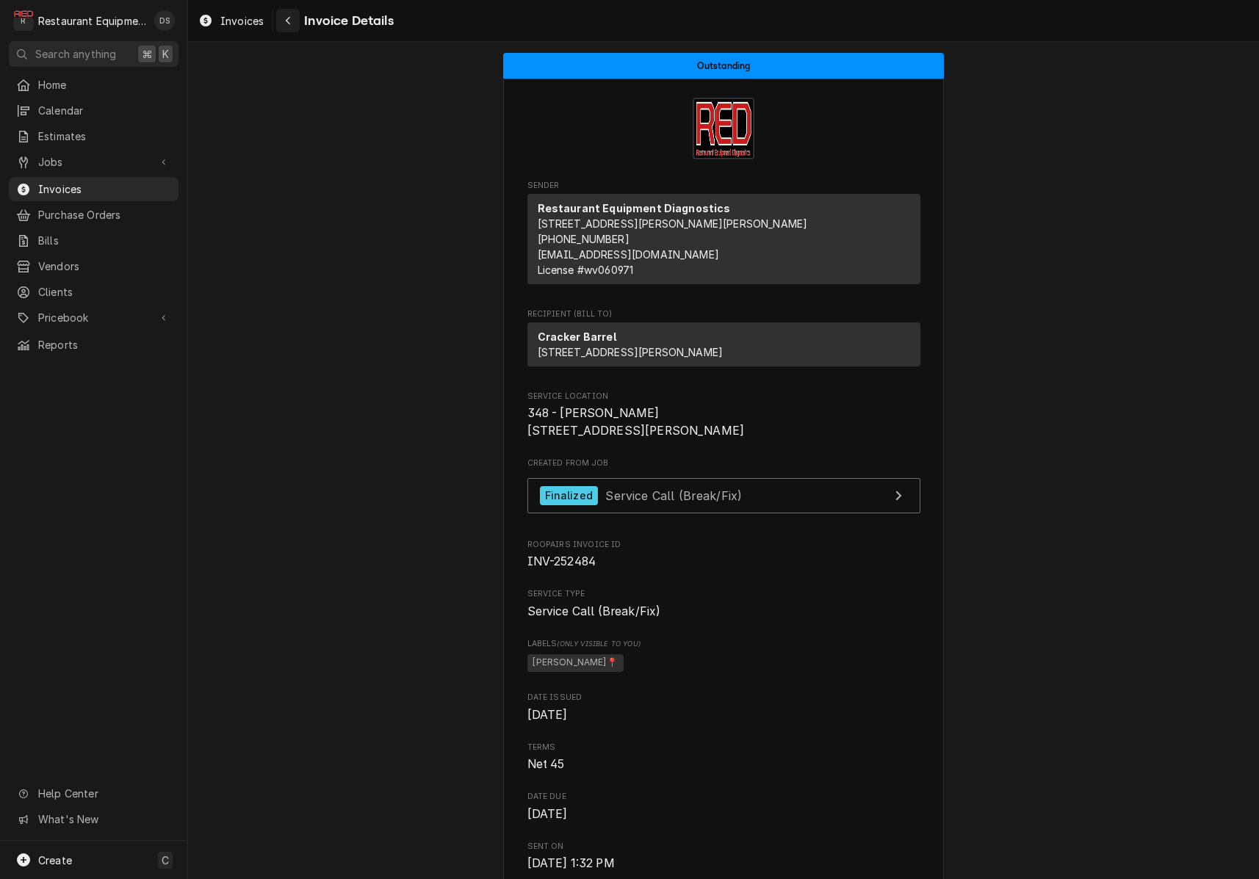
click at [288, 24] on icon "Navigate back" at bounding box center [288, 20] width 7 height 10
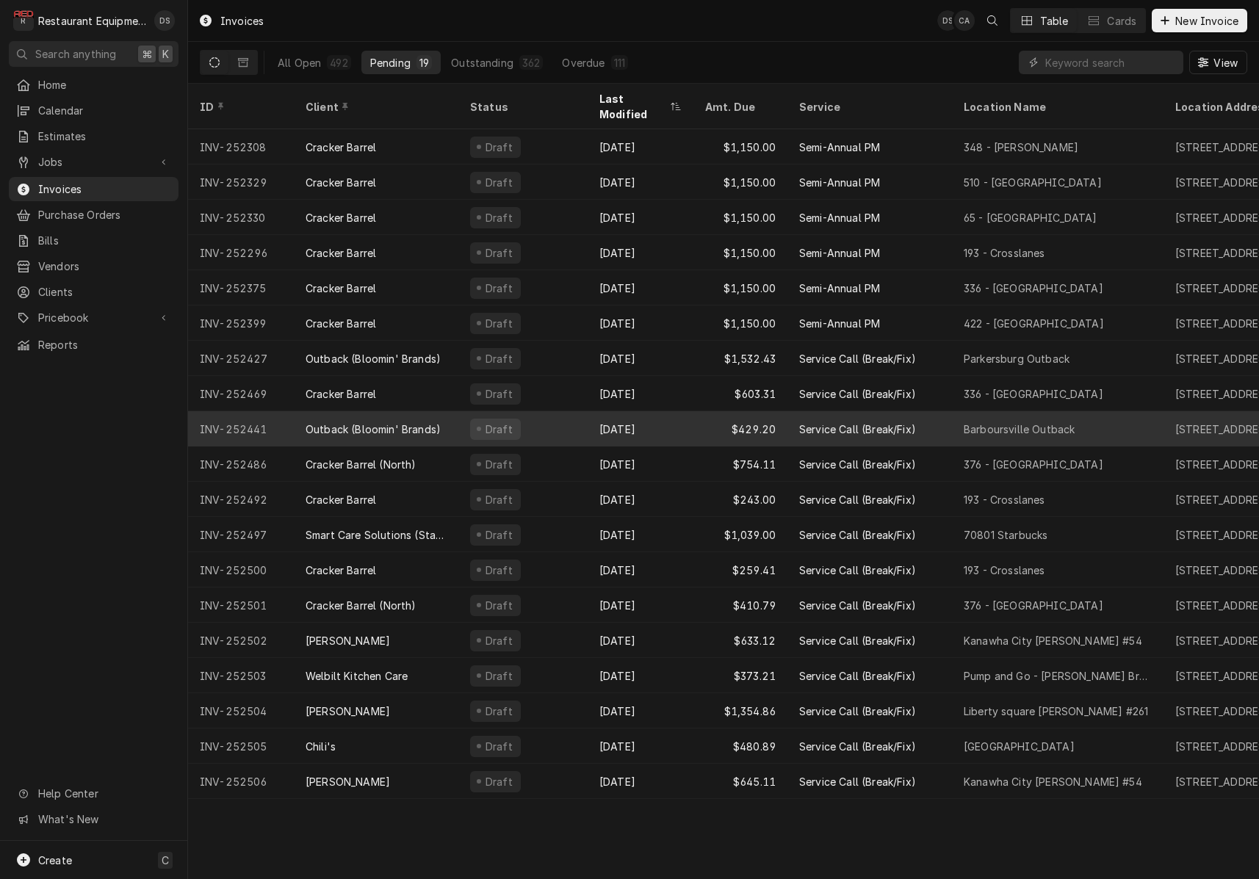
click at [696, 417] on div "$429.20" at bounding box center [740, 428] width 94 height 35
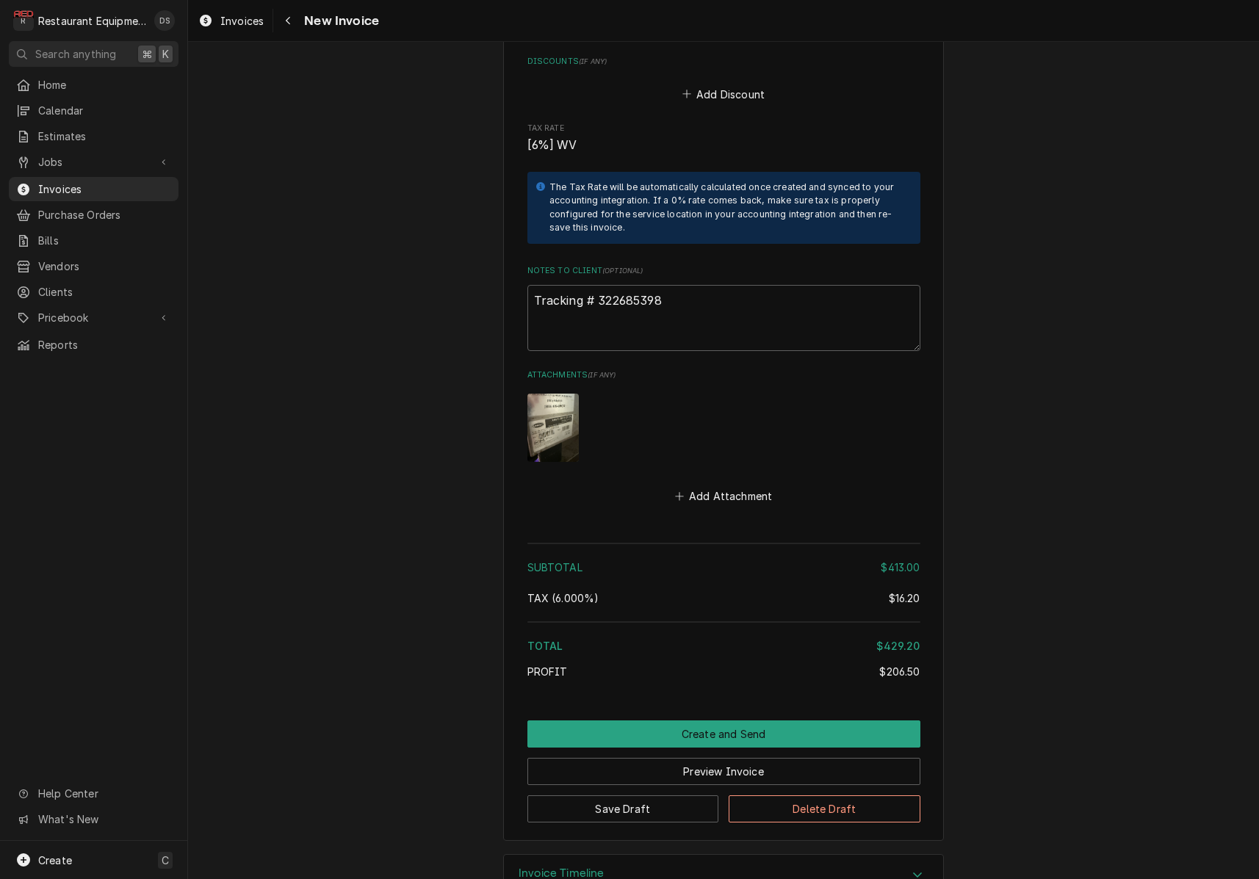
scroll to position [2817, 0]
drag, startPoint x: 680, startPoint y: 260, endPoint x: 600, endPoint y: 257, distance: 80.1
click at [600, 286] on textarea "Tracking # 322685398" at bounding box center [723, 319] width 393 height 66
click at [293, 25] on div "Navigate back" at bounding box center [288, 20] width 15 height 15
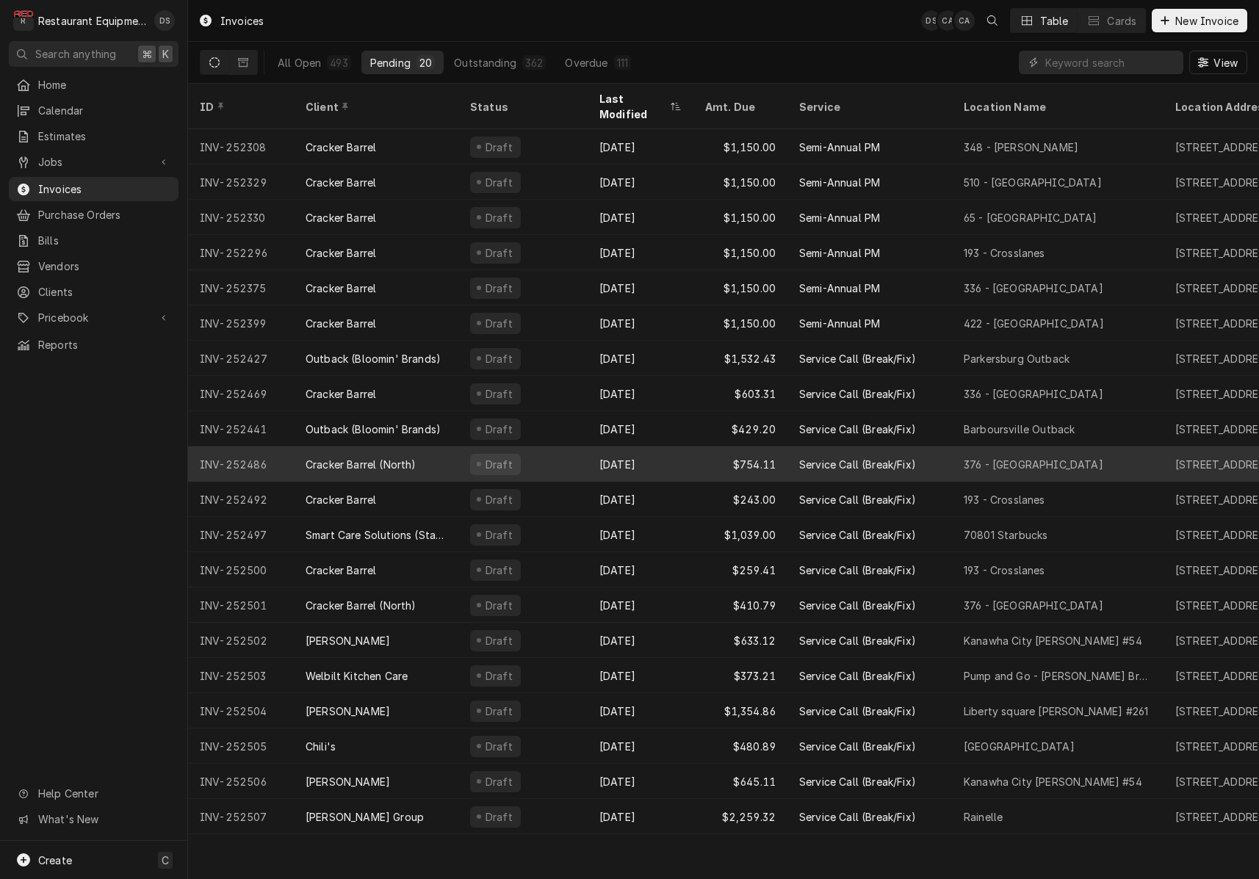
click at [564, 447] on div "Draft" at bounding box center [522, 464] width 129 height 35
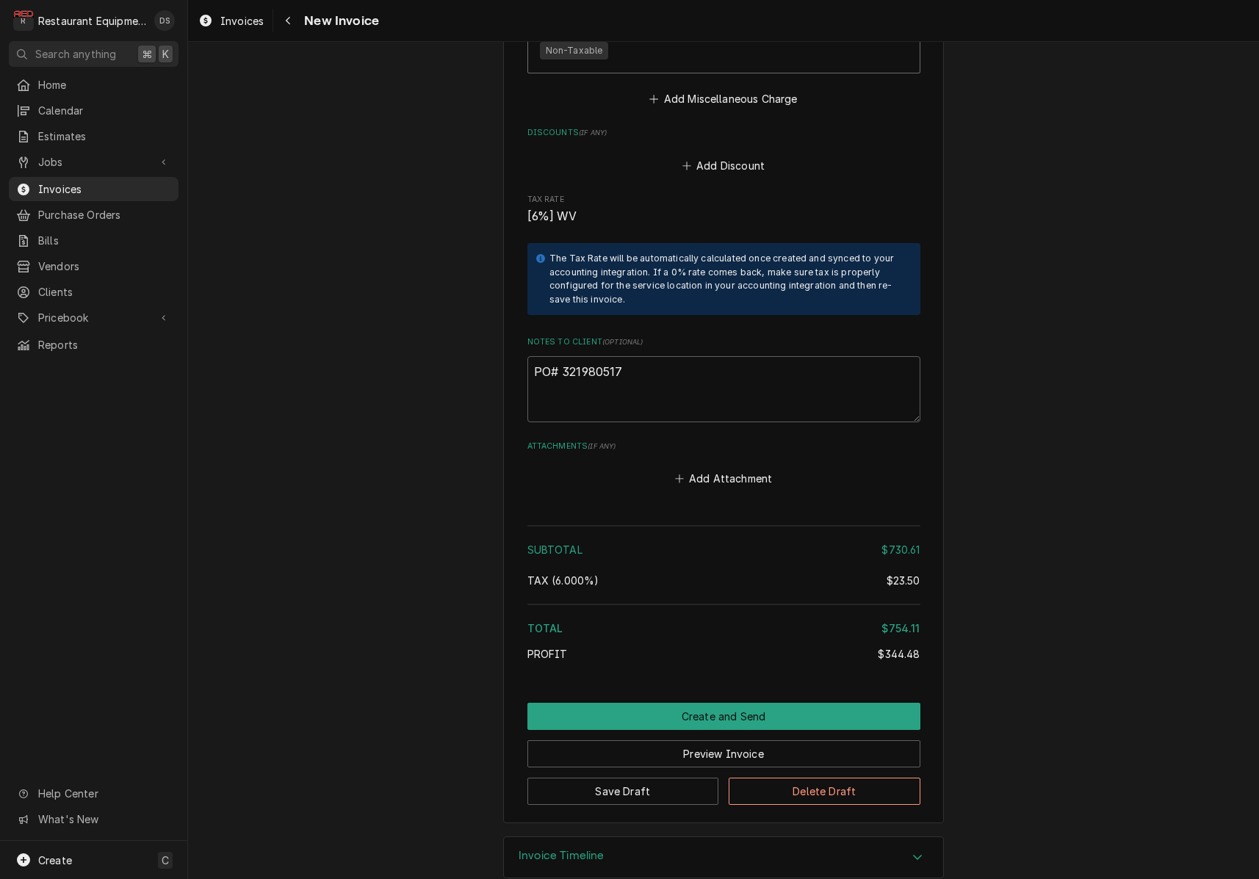
scroll to position [3186, 0]
drag, startPoint x: 629, startPoint y: 350, endPoint x: 563, endPoint y: 348, distance: 65.4
click at [563, 357] on textarea "PO# 321980517" at bounding box center [723, 390] width 393 height 66
click at [286, 17] on icon "Navigate back" at bounding box center [288, 20] width 7 height 10
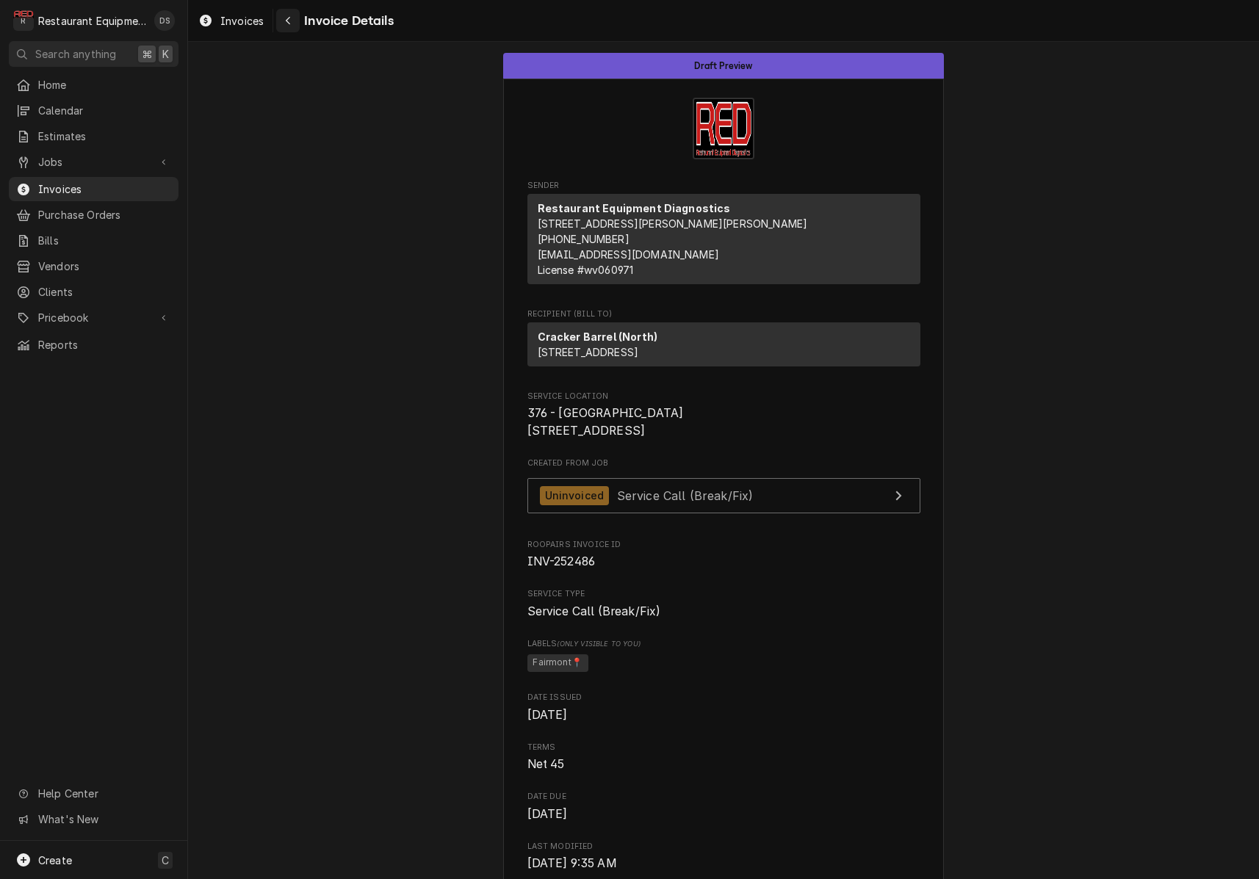
click at [291, 24] on icon "Navigate back" at bounding box center [288, 20] width 7 height 10
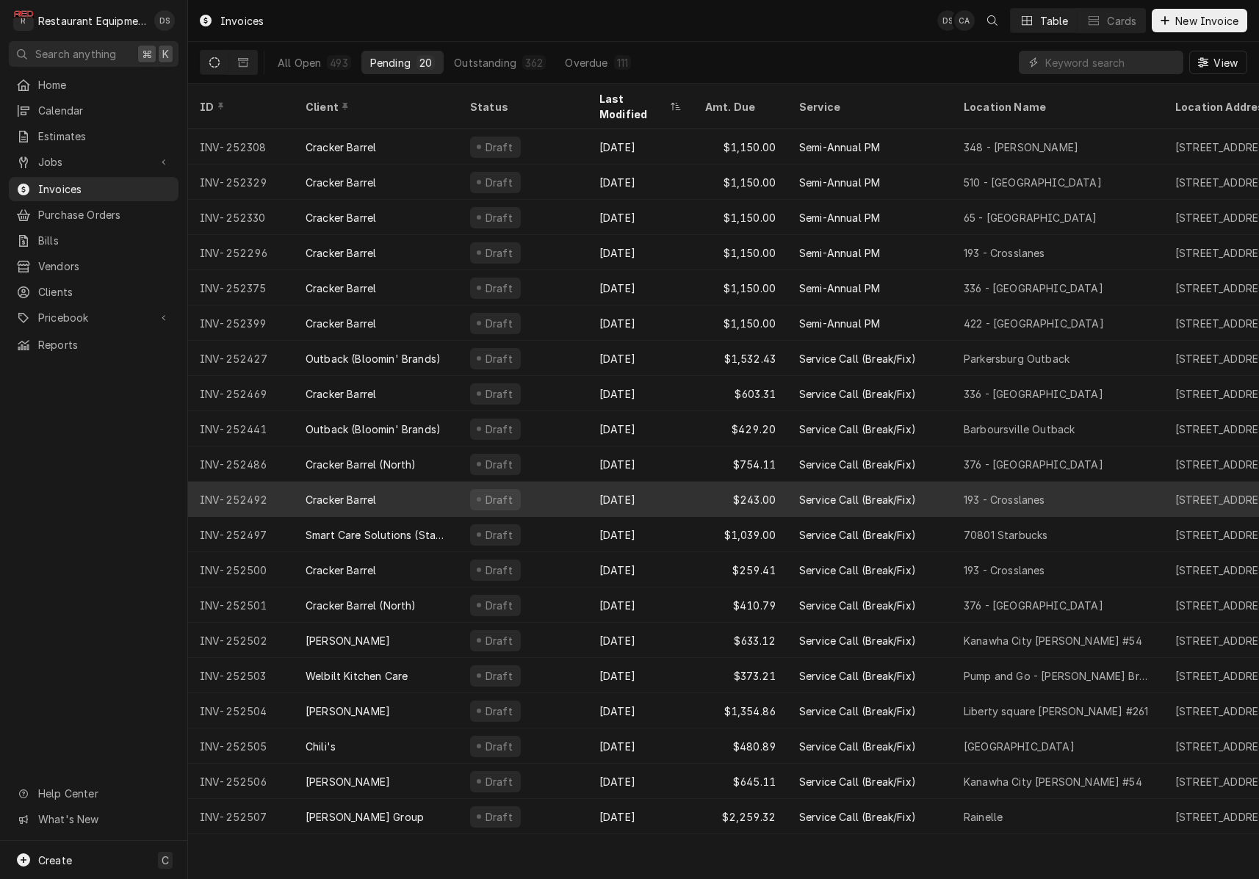
click at [660, 483] on div "[DATE]" at bounding box center [641, 499] width 106 height 35
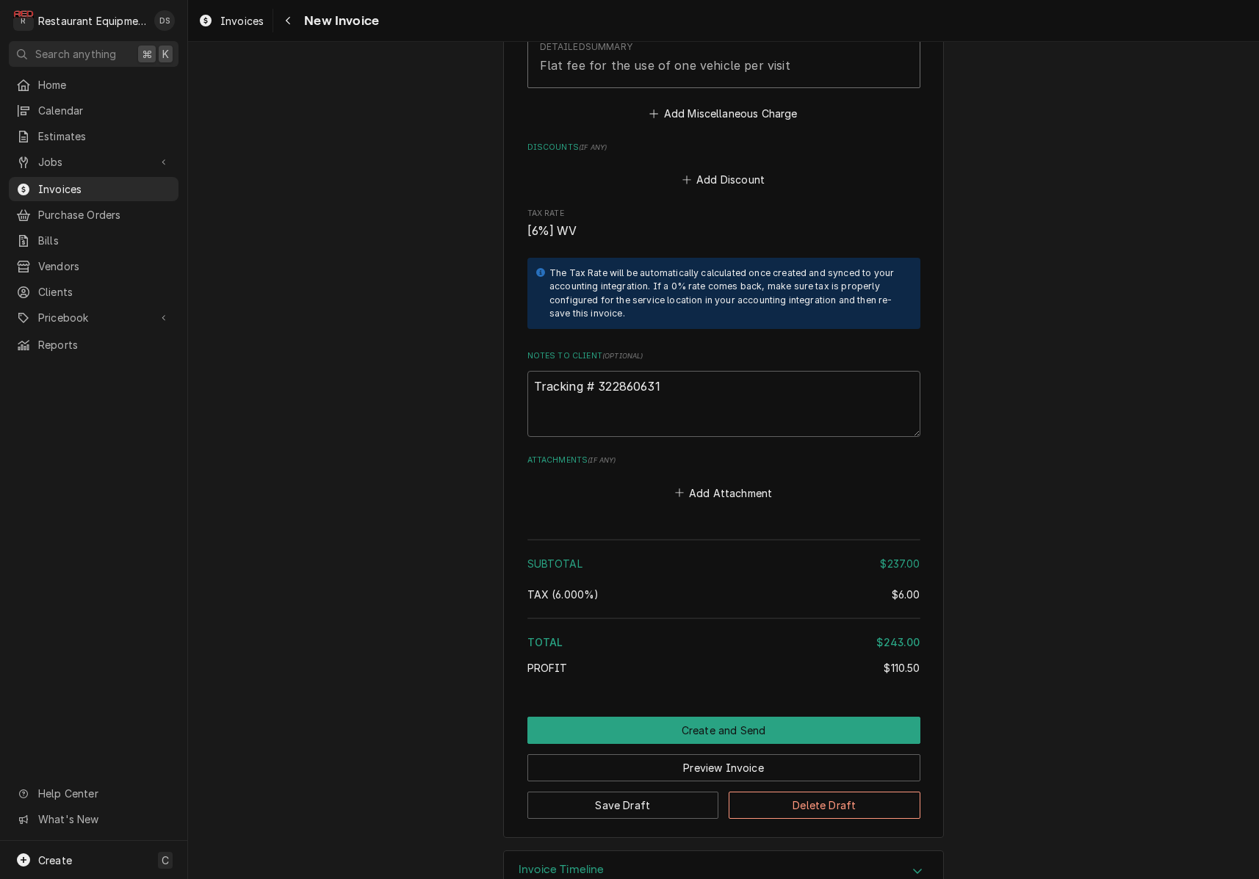
scroll to position [2338, 0]
drag, startPoint x: 670, startPoint y: 346, endPoint x: 602, endPoint y: 347, distance: 68.3
click at [598, 372] on textarea "Tracking # 322860631" at bounding box center [723, 405] width 393 height 66
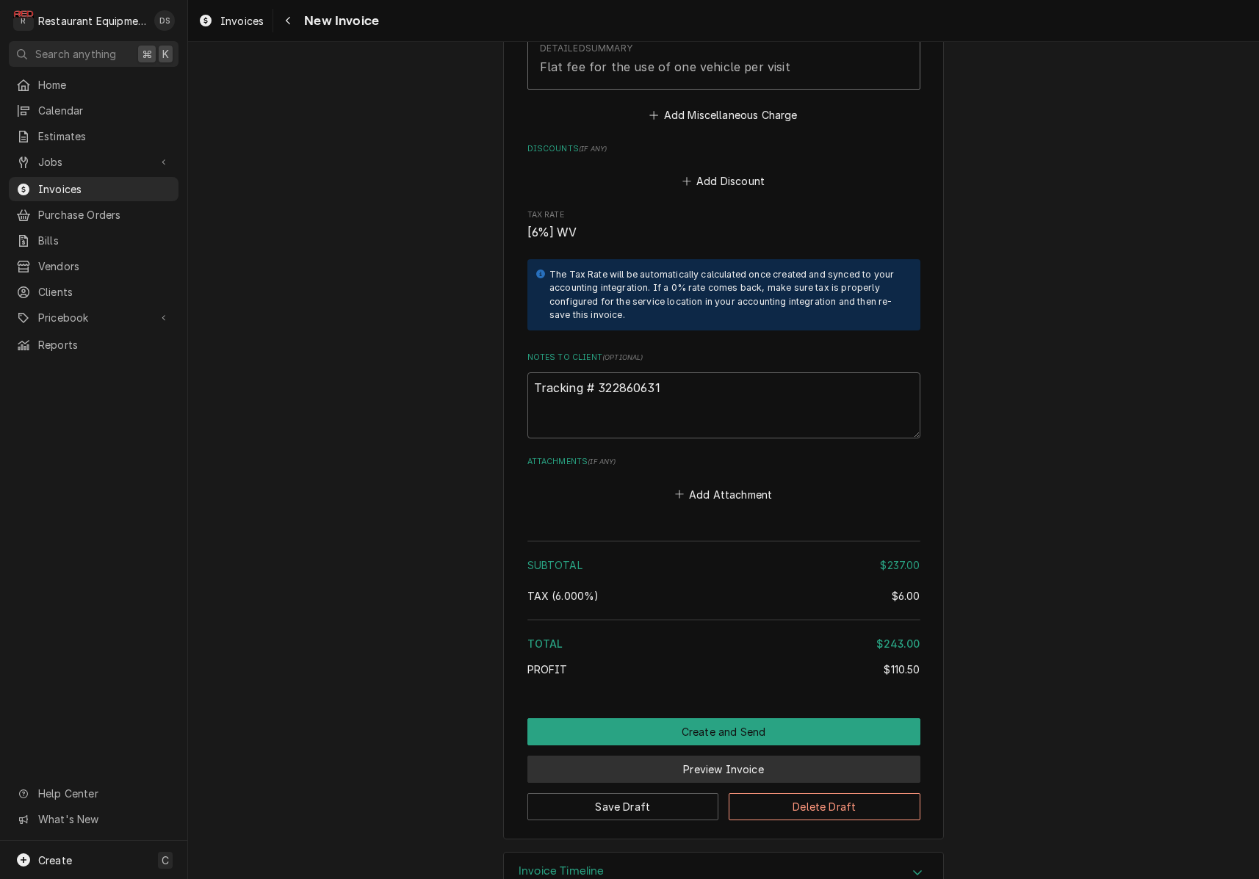
click at [732, 756] on button "Preview Invoice" at bounding box center [723, 769] width 393 height 27
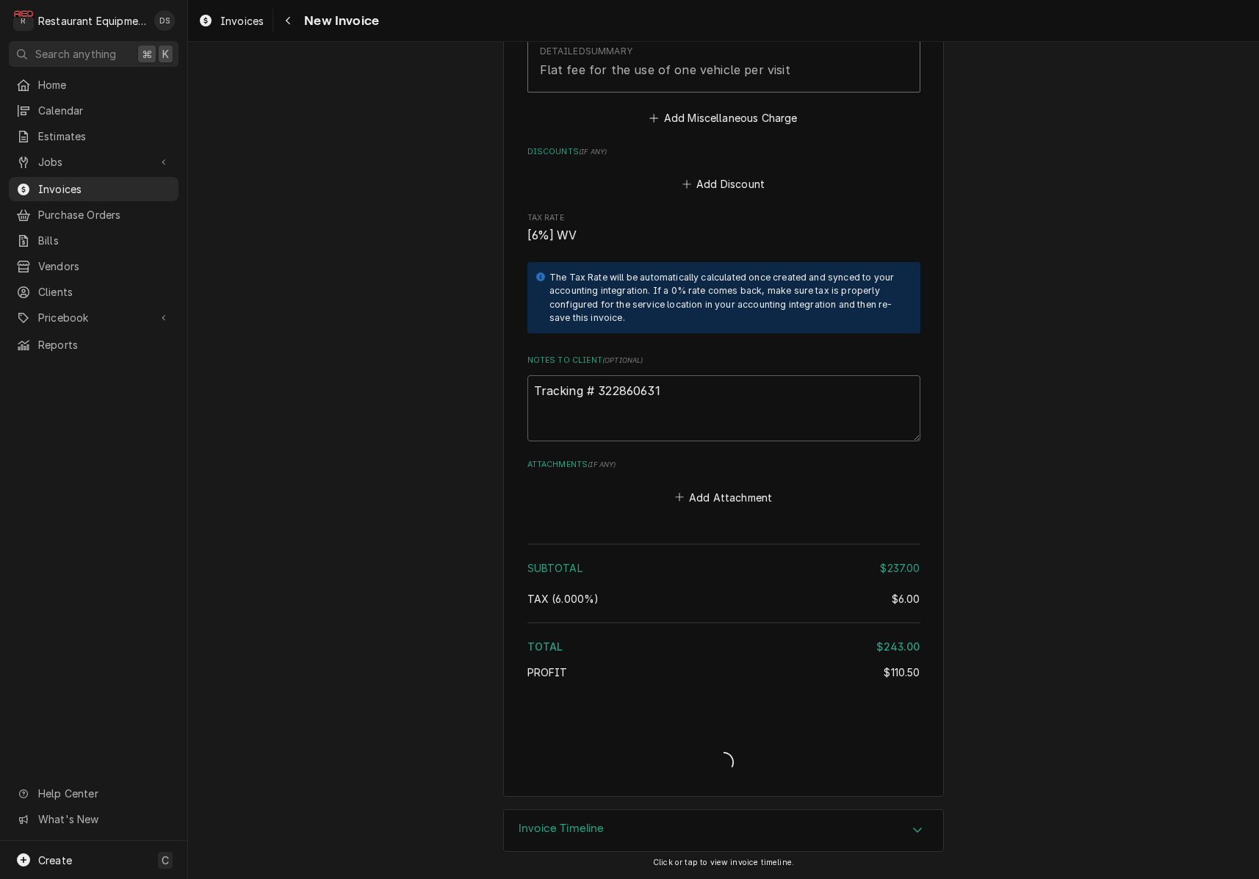
scroll to position [2293, 0]
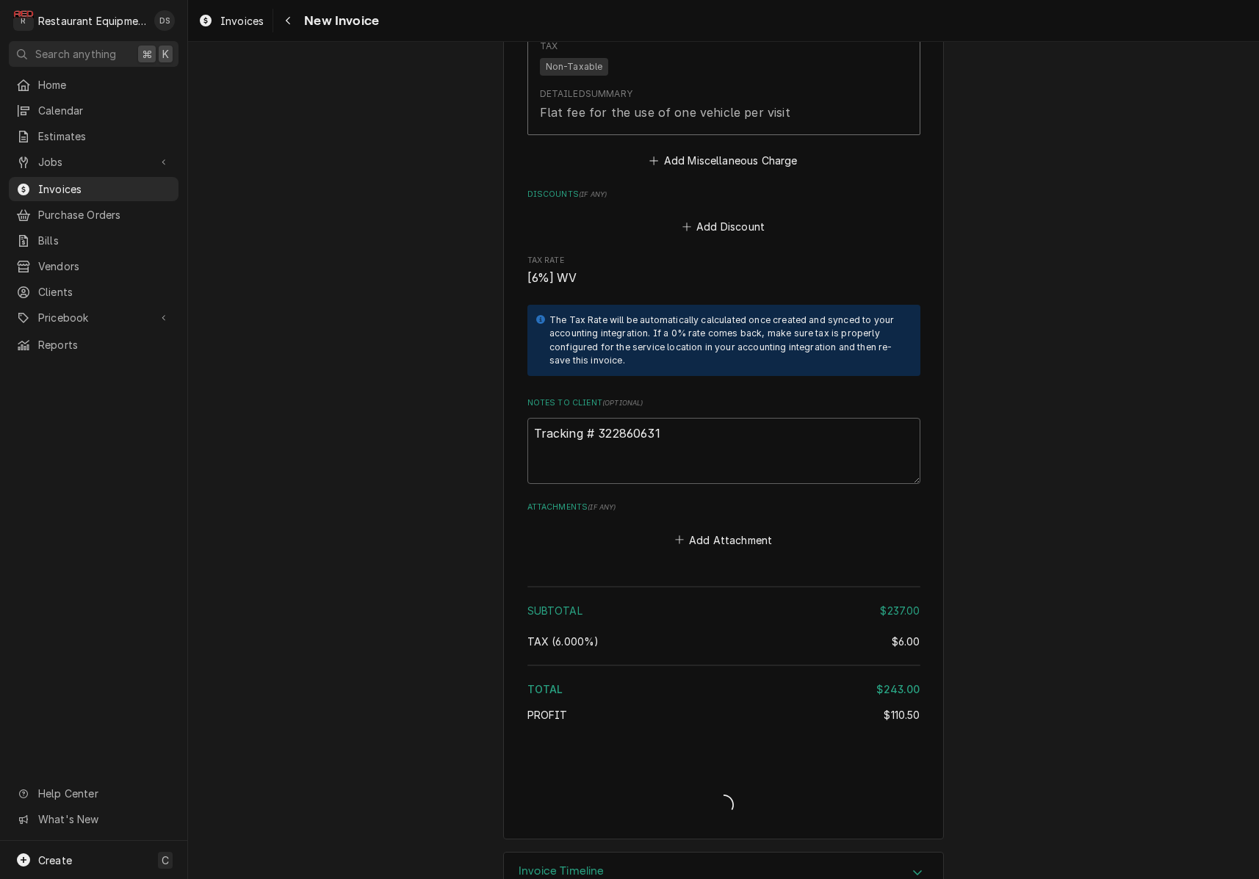
type textarea "x"
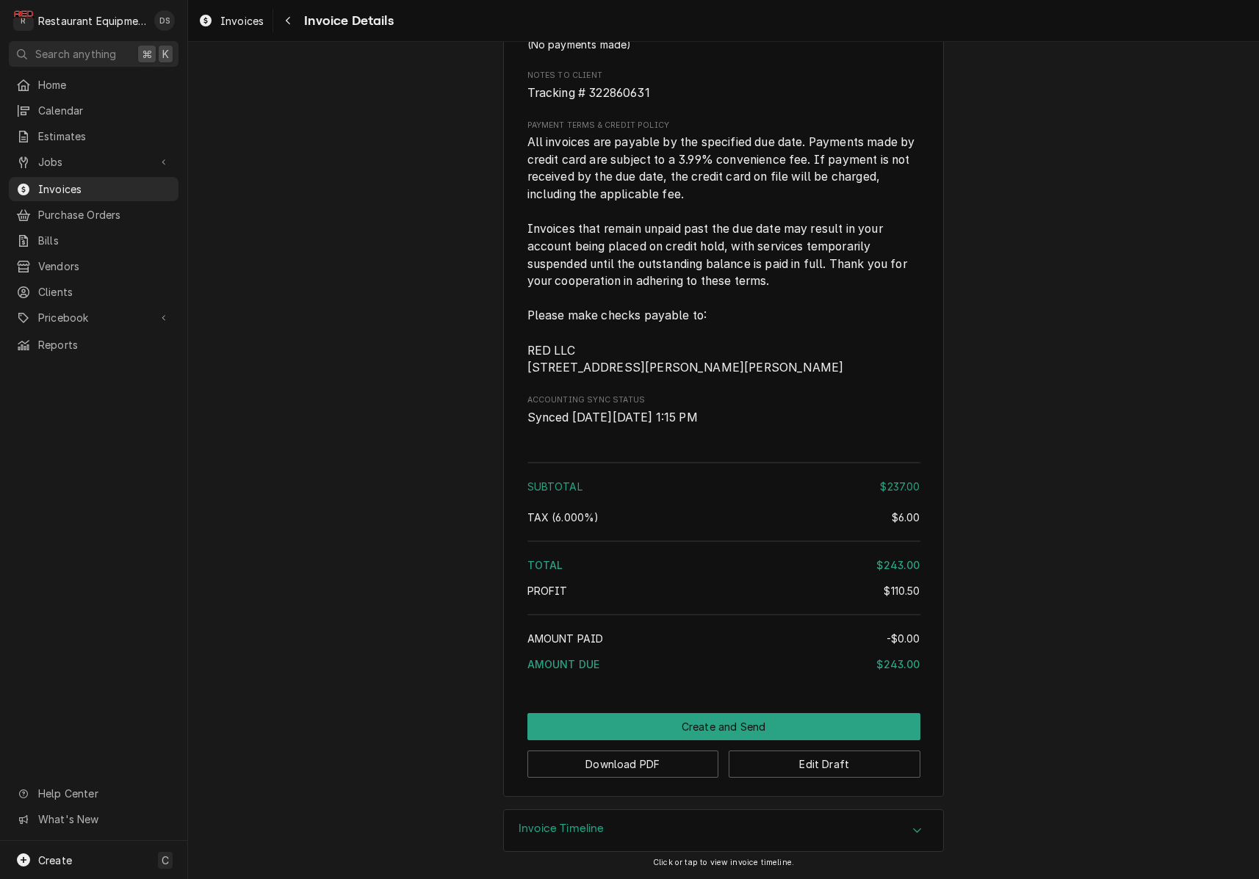
scroll to position [2216, 0]
click at [641, 768] on button "Download PDF" at bounding box center [623, 764] width 192 height 27
click at [641, 768] on body "R Restaurant Equipment Diagnostics DS Search anything ⌘ K Home Calendar Estimat…" at bounding box center [629, 439] width 1259 height 879
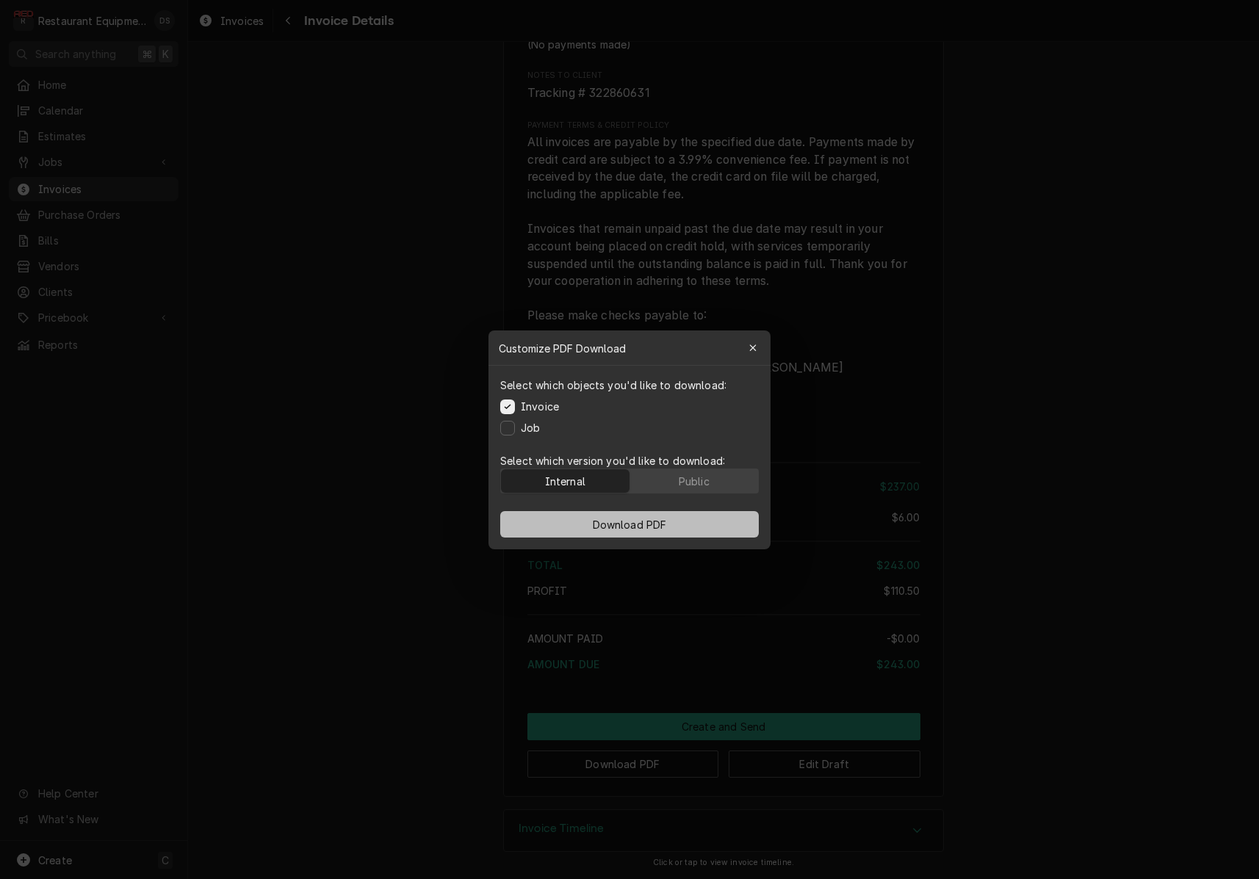
drag, startPoint x: 695, startPoint y: 477, endPoint x: 686, endPoint y: 513, distance: 36.3
click at [695, 478] on div "Public" at bounding box center [694, 480] width 31 height 15
click at [681, 523] on button "Download PDF" at bounding box center [629, 524] width 259 height 26
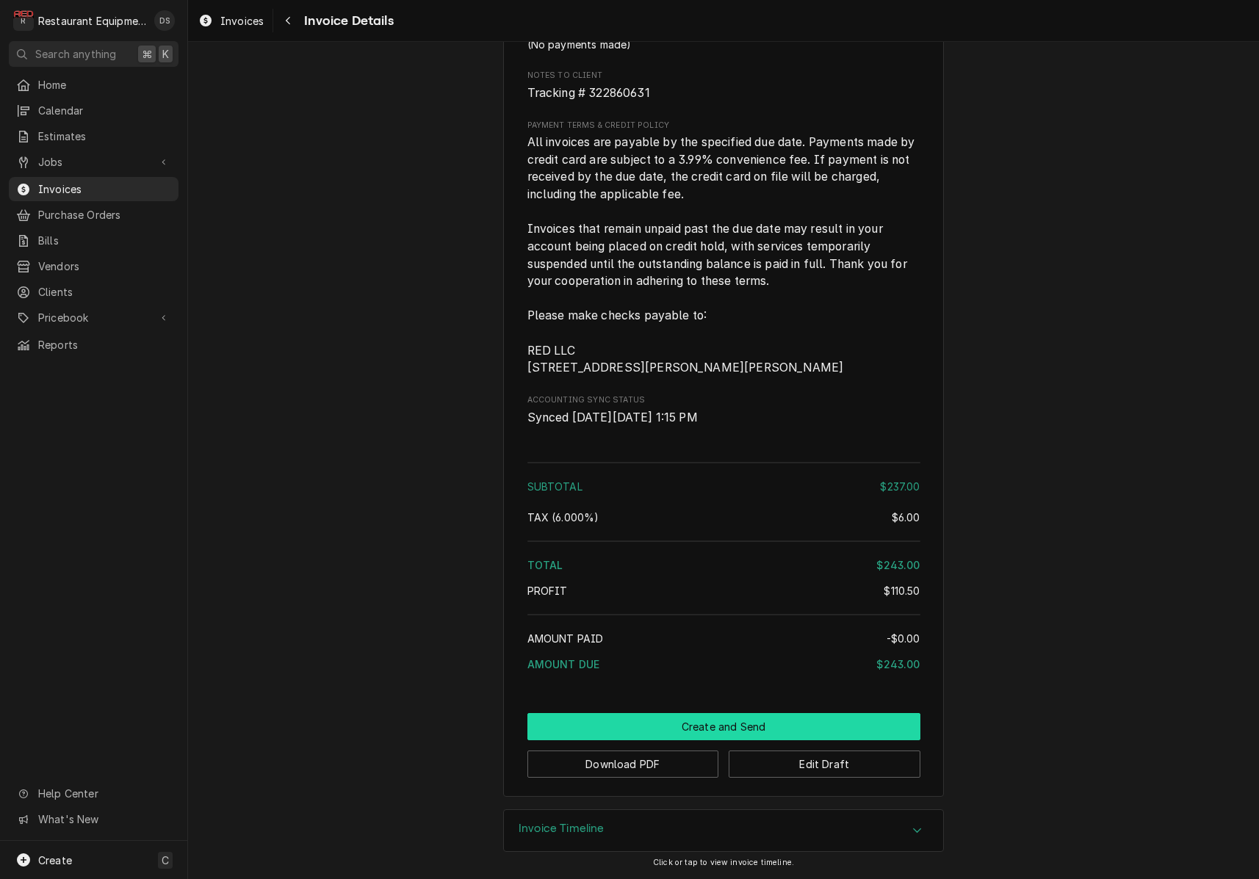
click at [729, 733] on button "Create and Send" at bounding box center [723, 726] width 393 height 27
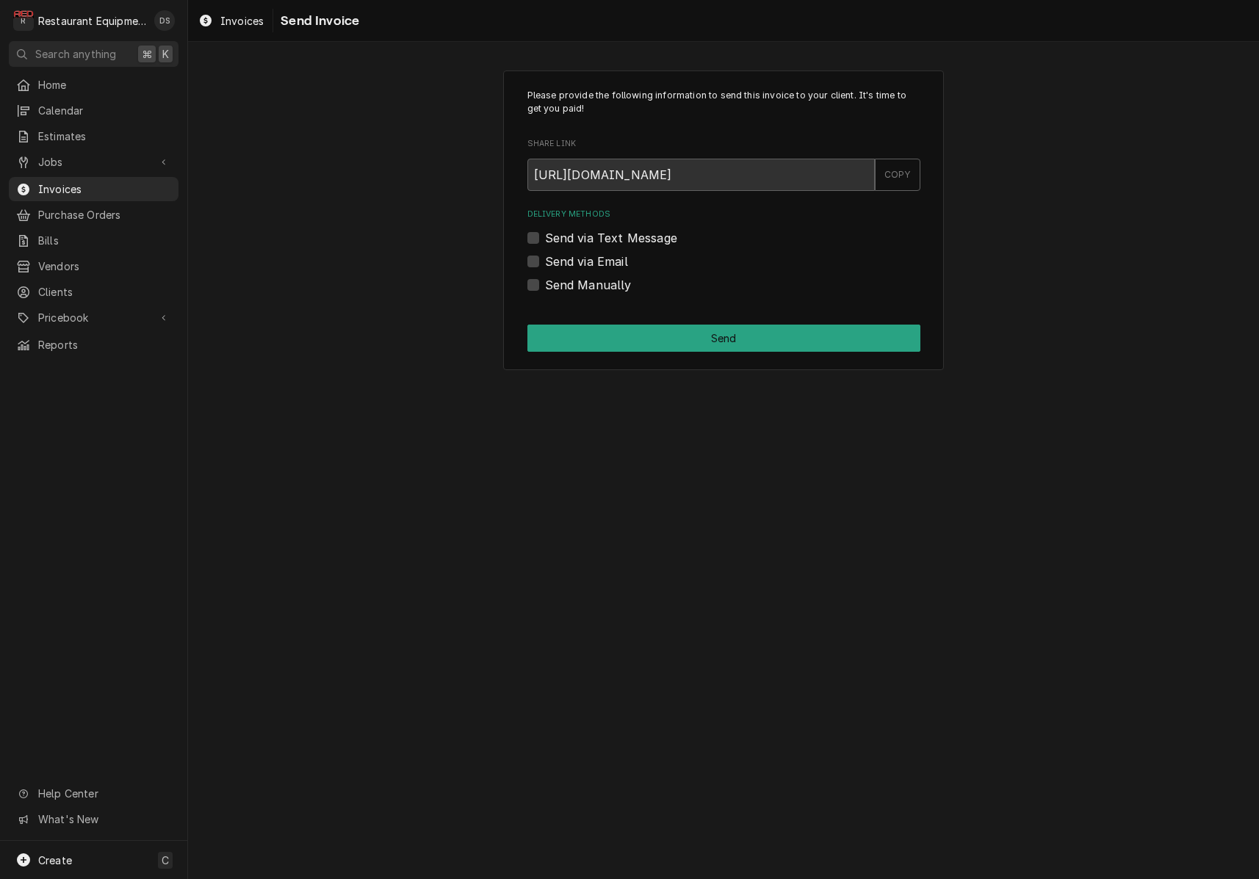
click at [545, 282] on label "Send Manually" at bounding box center [588, 285] width 87 height 18
click at [545, 282] on input "Send Manually" at bounding box center [741, 292] width 393 height 32
checkbox input "true"
click at [640, 326] on button "Send" at bounding box center [723, 338] width 393 height 27
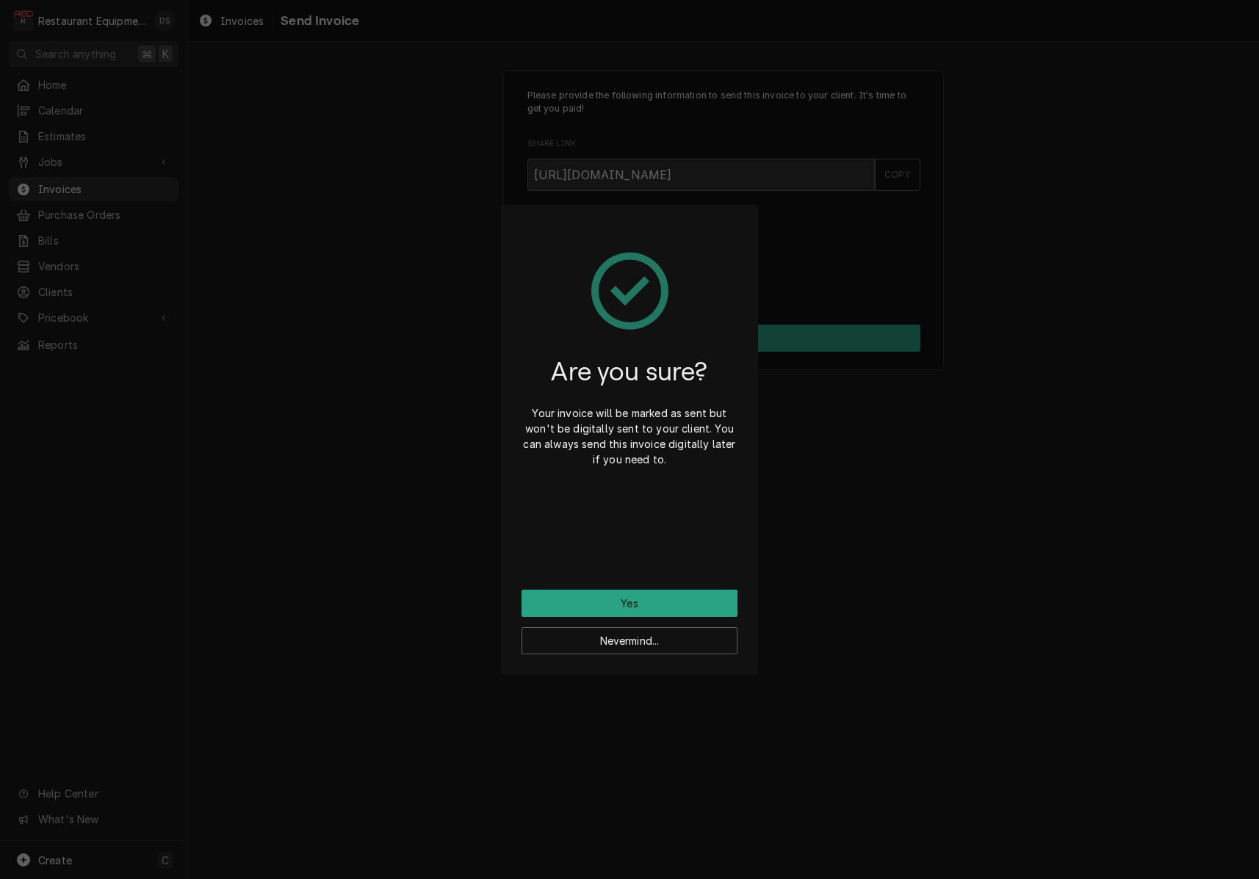
click at [651, 599] on button "Yes" at bounding box center [629, 603] width 216 height 27
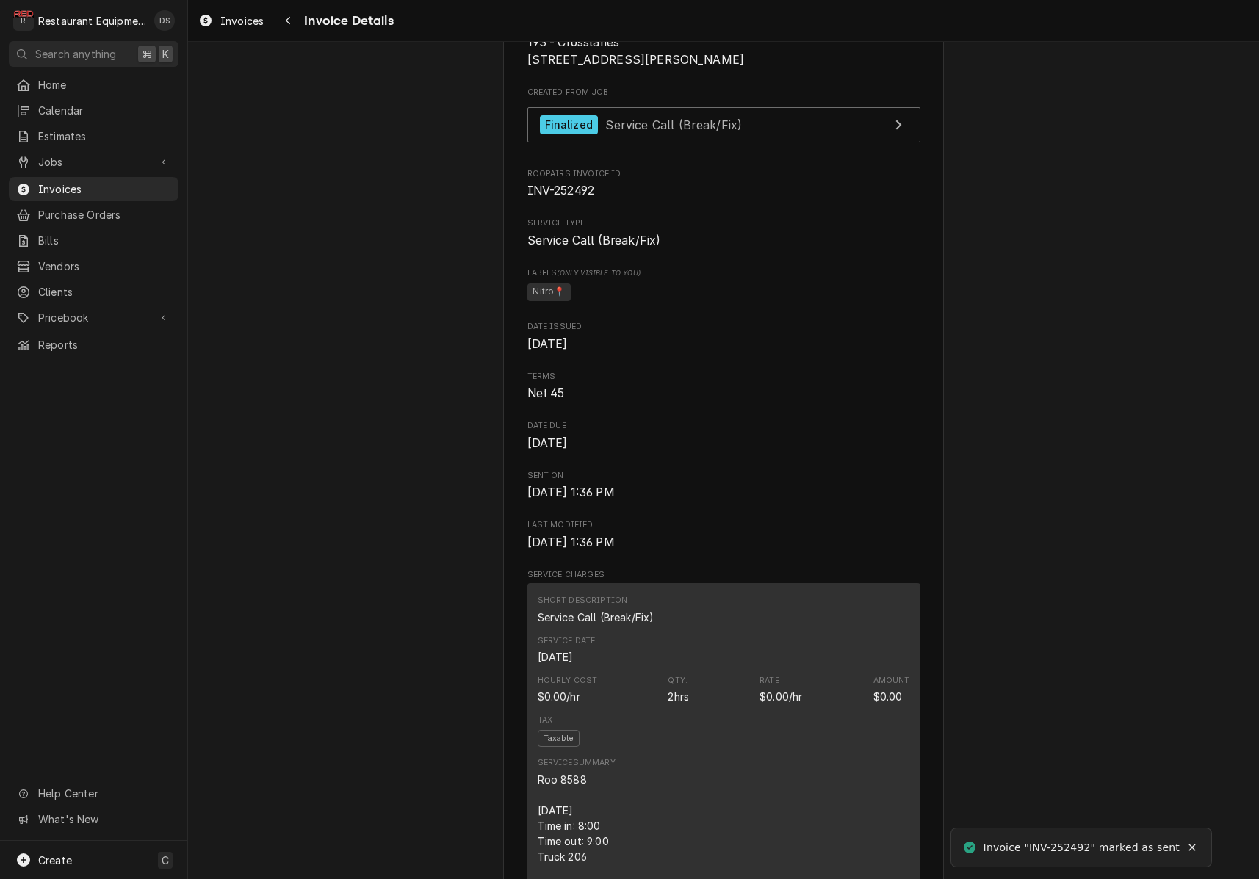
scroll to position [372, 0]
click at [297, 23] on button "Navigate back" at bounding box center [288, 21] width 24 height 24
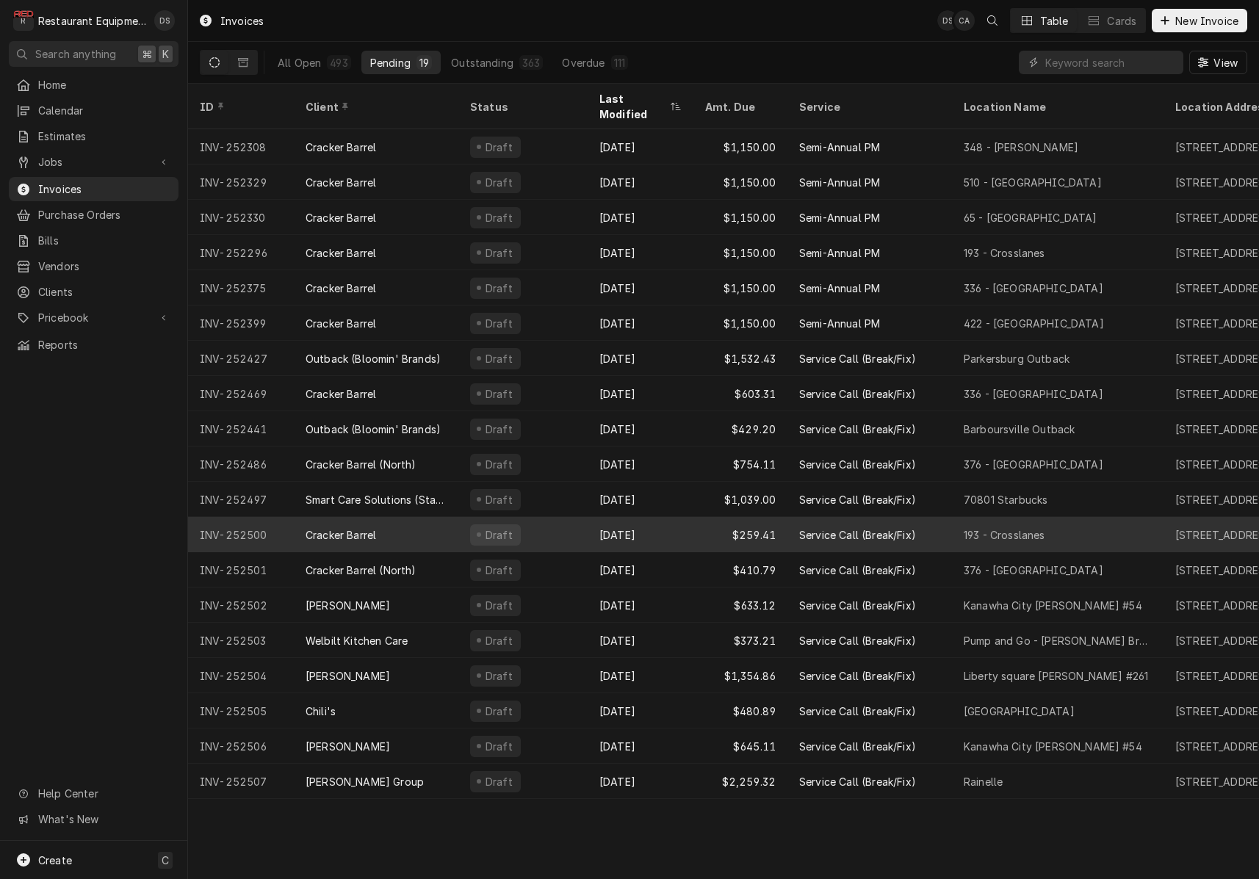
click at [674, 517] on div "Aug 20" at bounding box center [641, 534] width 106 height 35
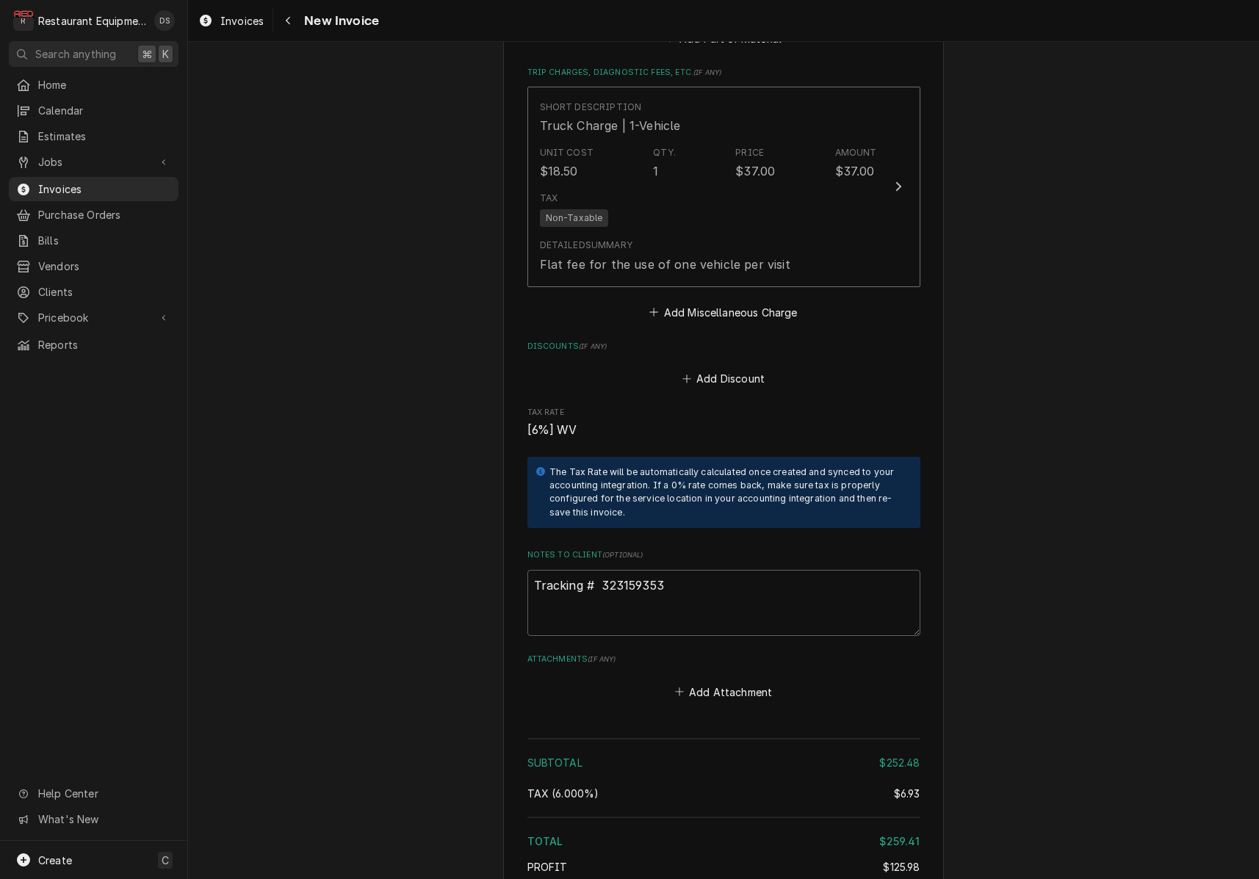
scroll to position [2292, 0]
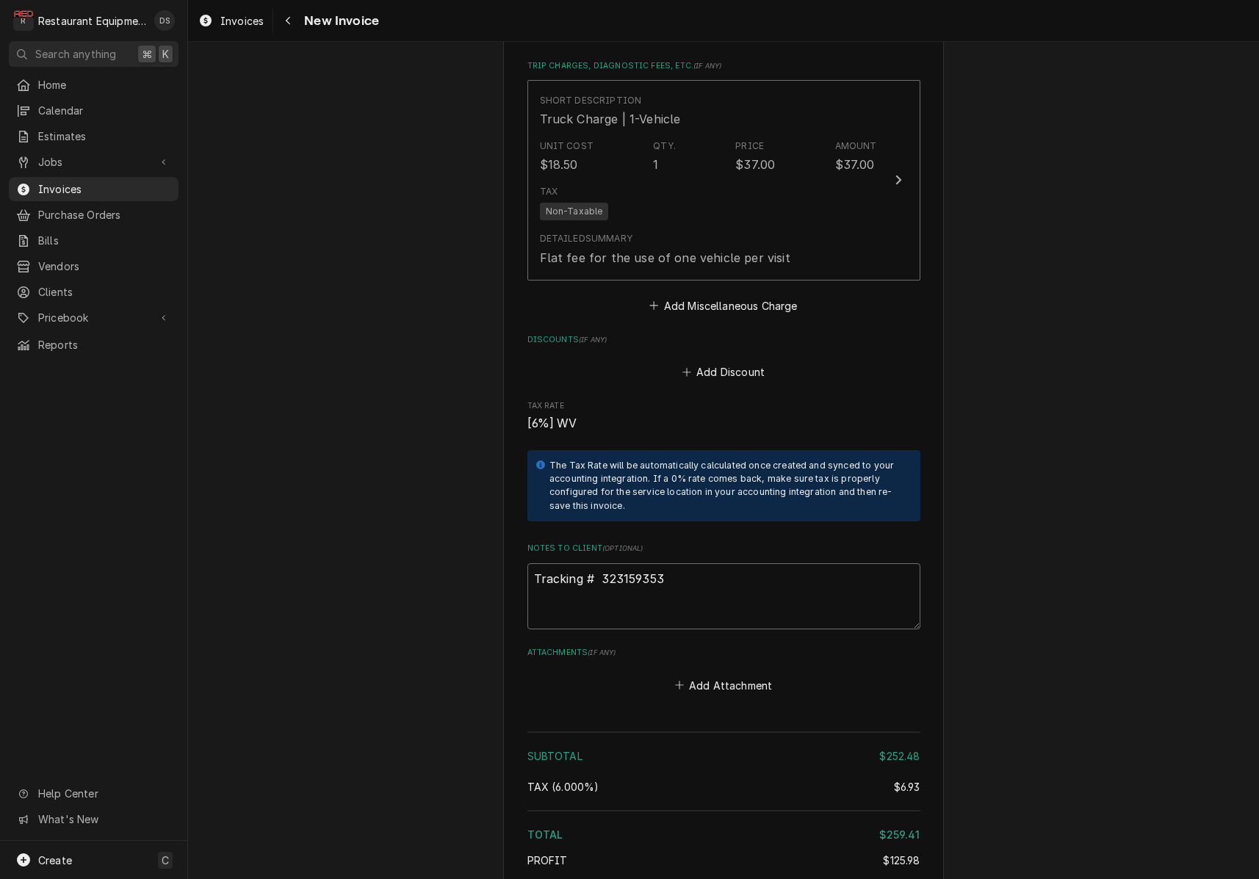
drag, startPoint x: 673, startPoint y: 557, endPoint x: 602, endPoint y: 555, distance: 70.5
click at [602, 563] on textarea "Tracking # 323159353" at bounding box center [723, 596] width 393 height 66
click at [292, 18] on div "Navigate back" at bounding box center [288, 20] width 15 height 15
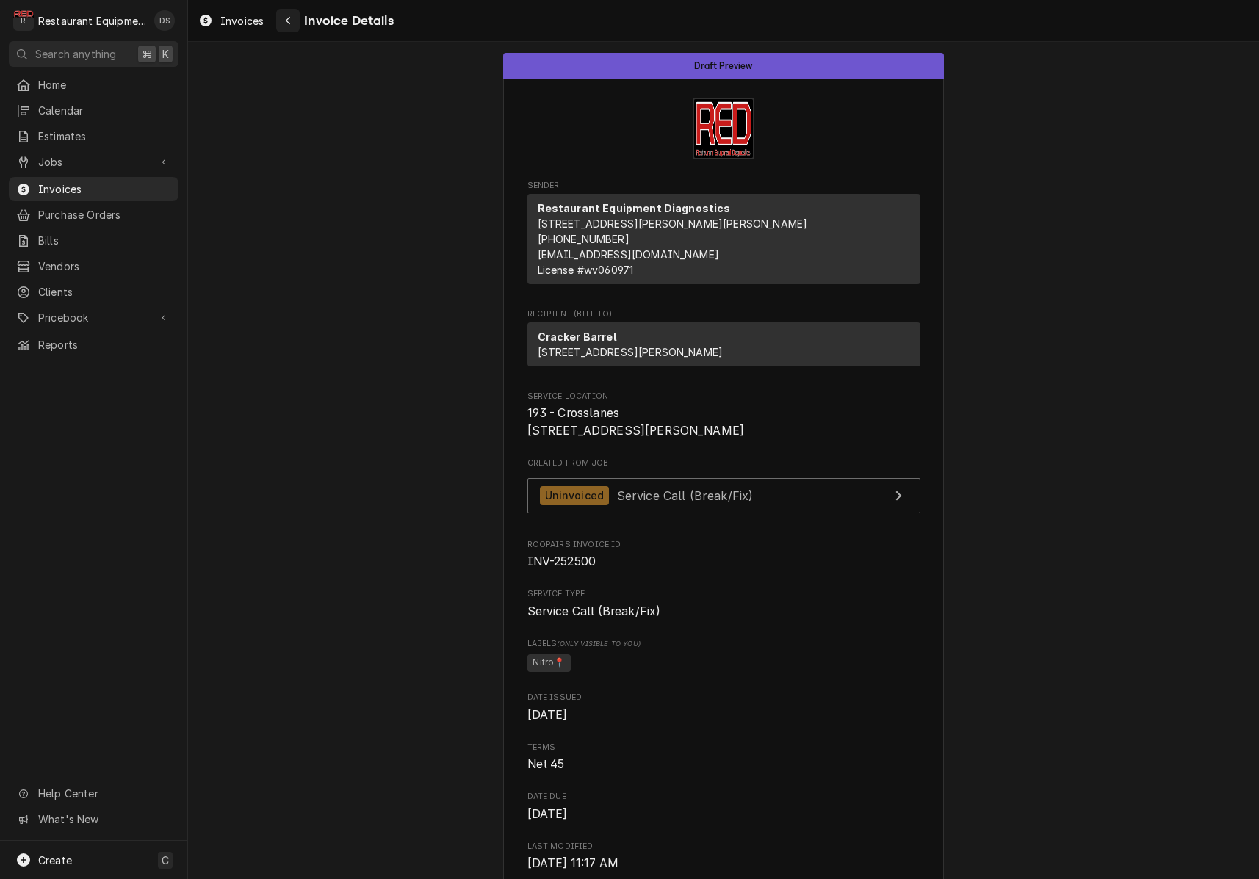
click at [293, 25] on div "Navigate back" at bounding box center [288, 20] width 15 height 15
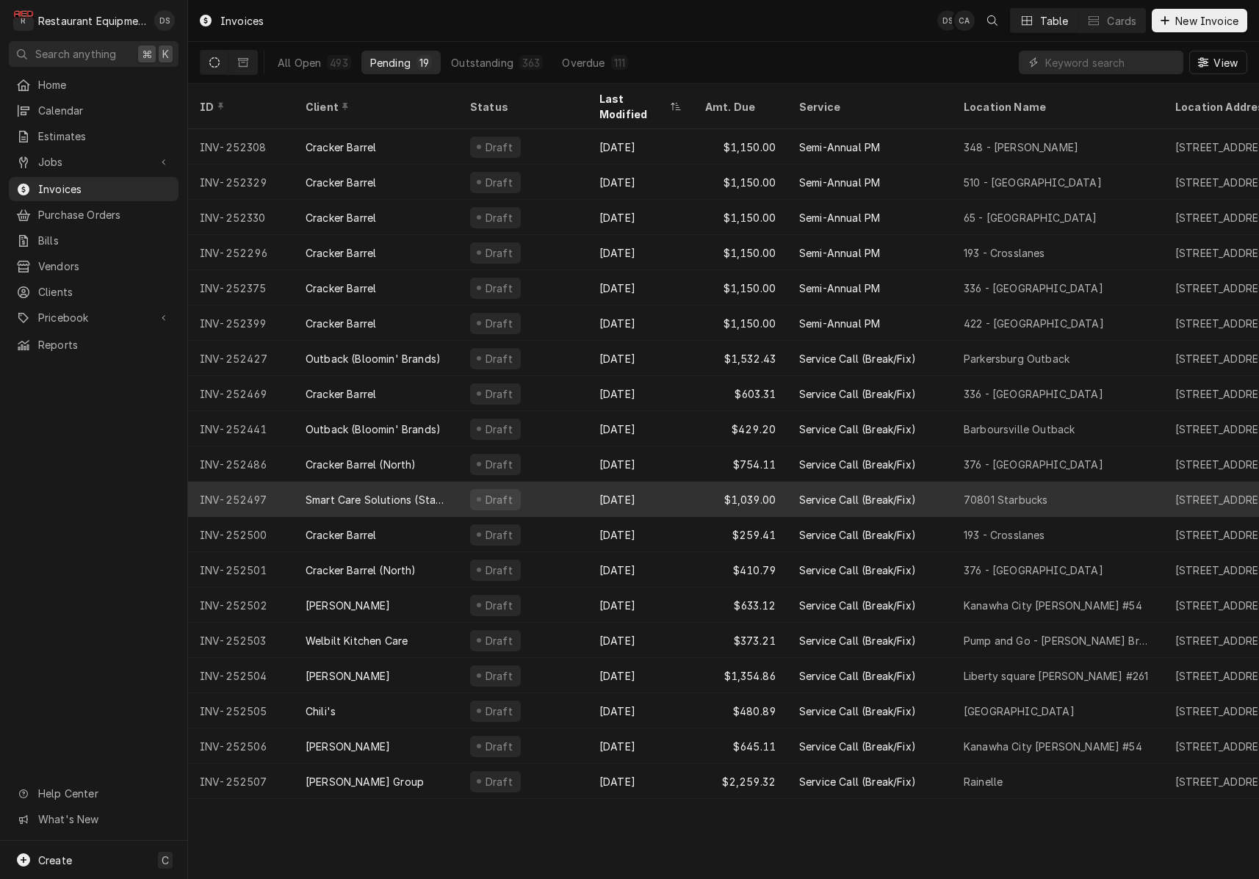
scroll to position [0, 4]
click at [682, 483] on div "Aug 19" at bounding box center [636, 499] width 106 height 35
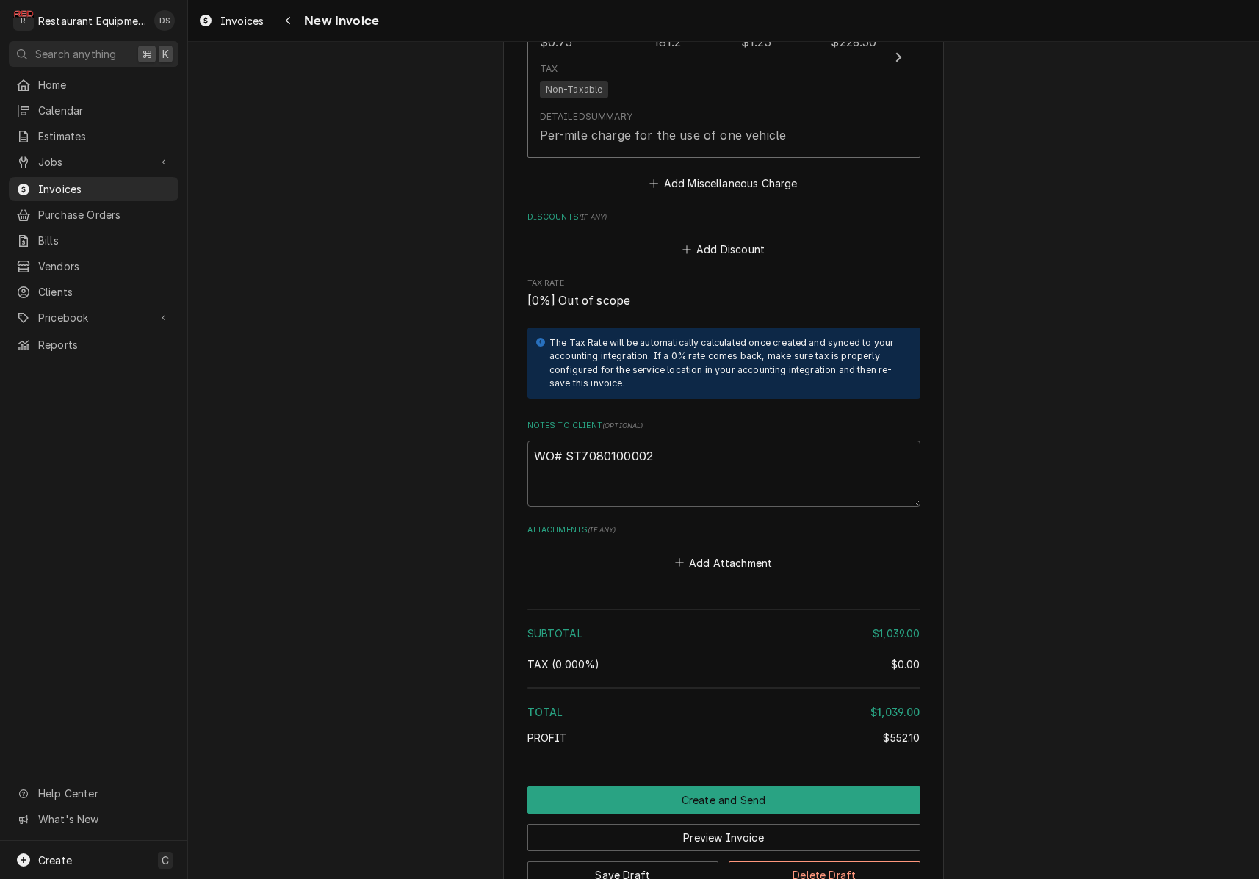
scroll to position [2386, 0]
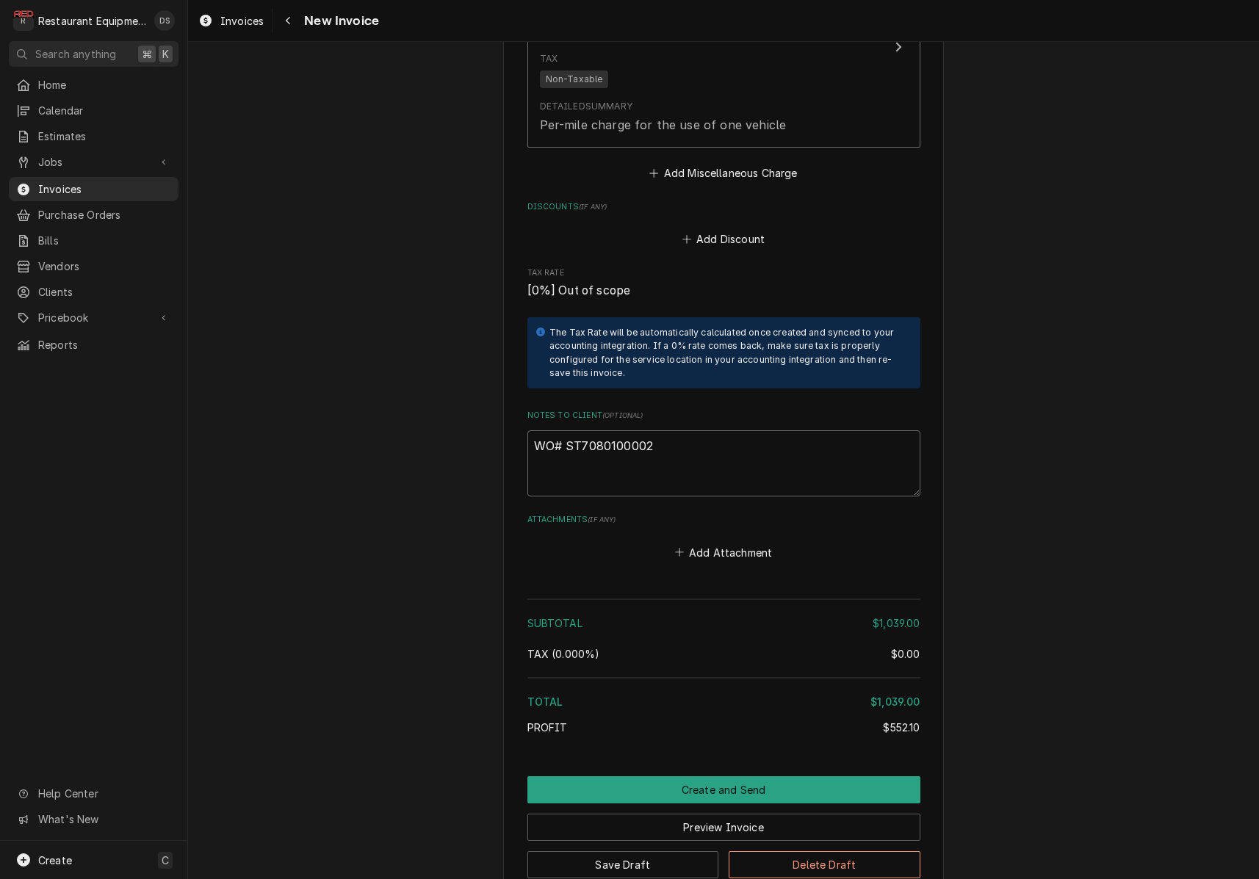
drag, startPoint x: 665, startPoint y: 410, endPoint x: 579, endPoint y: 408, distance: 85.9
click at [568, 430] on textarea "WO# ST7080100002" at bounding box center [723, 463] width 393 height 66
click at [294, 21] on div "Navigate back" at bounding box center [288, 20] width 15 height 15
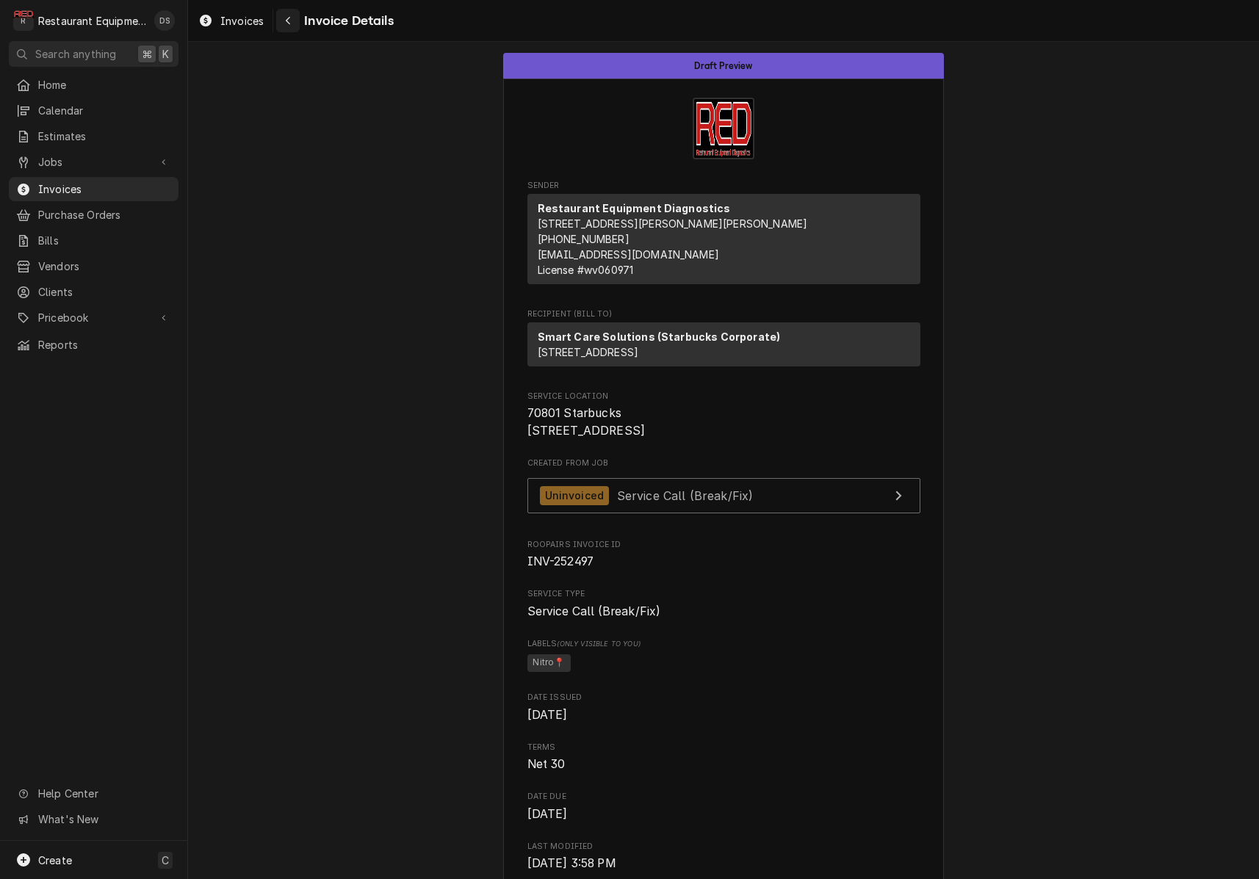
click at [295, 21] on div "Navigate back" at bounding box center [288, 20] width 15 height 15
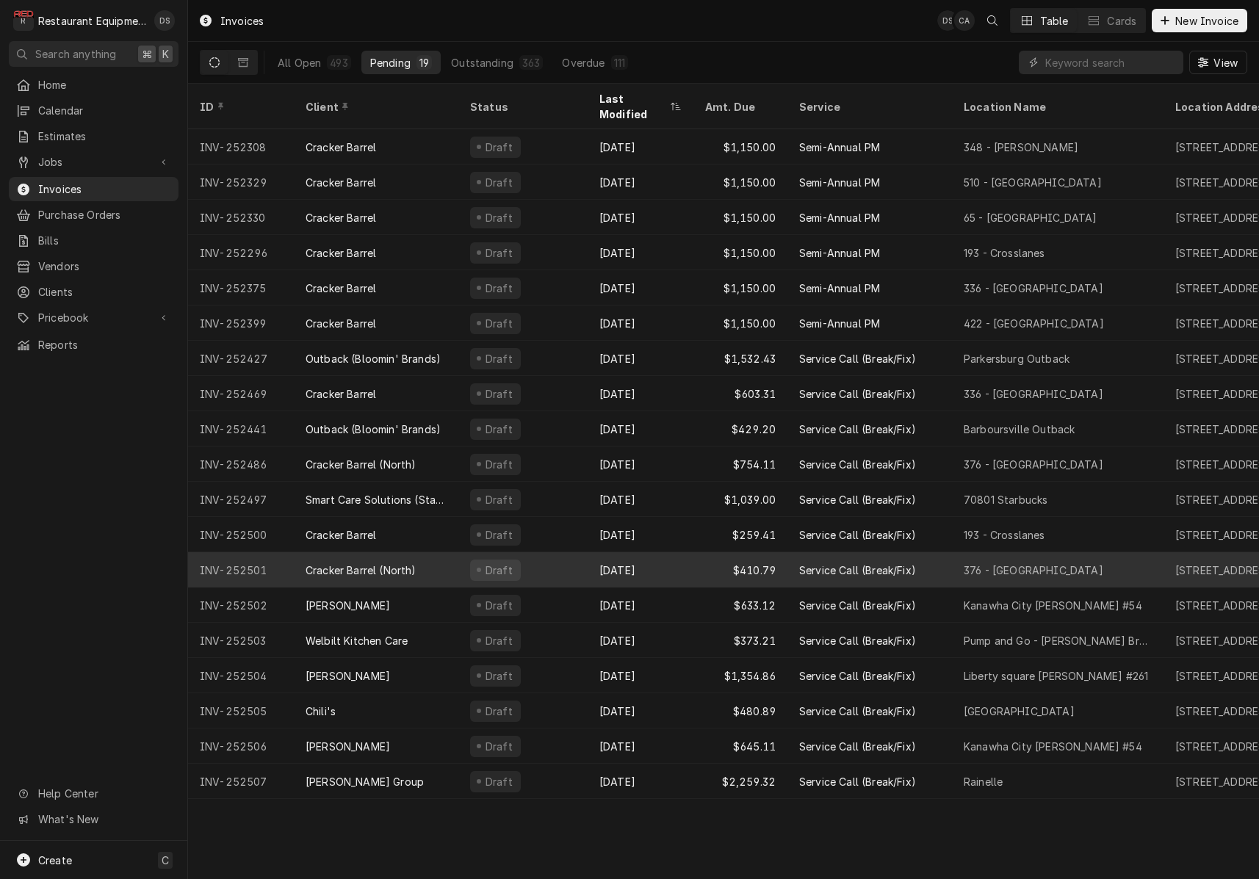
click at [701, 552] on div "$410.79" at bounding box center [740, 569] width 94 height 35
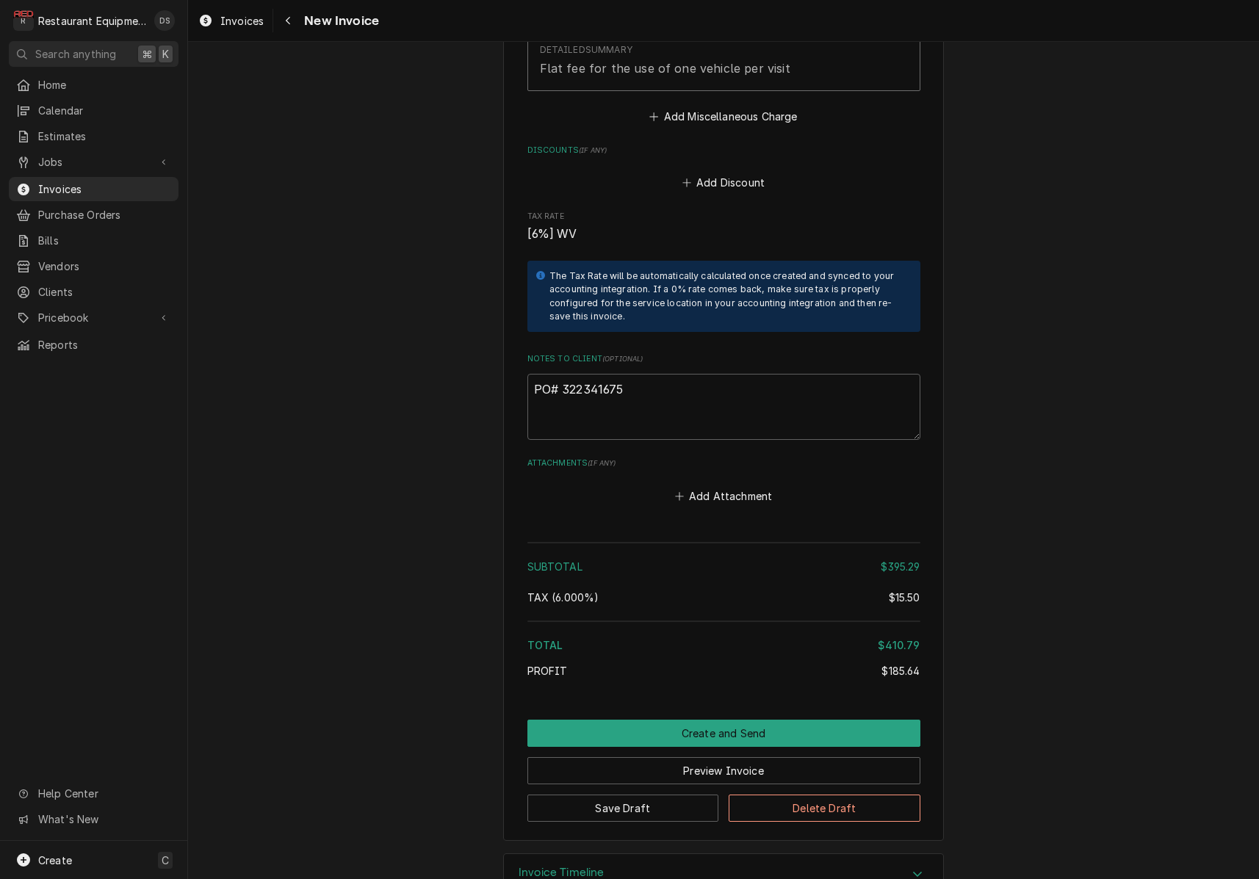
scroll to position [2989, 0]
drag, startPoint x: 634, startPoint y: 344, endPoint x: 563, endPoint y: 345, distance: 70.5
click at [563, 375] on textarea "PO# 322341675" at bounding box center [723, 408] width 393 height 66
click at [293, 21] on div "Navigate back" at bounding box center [288, 20] width 15 height 15
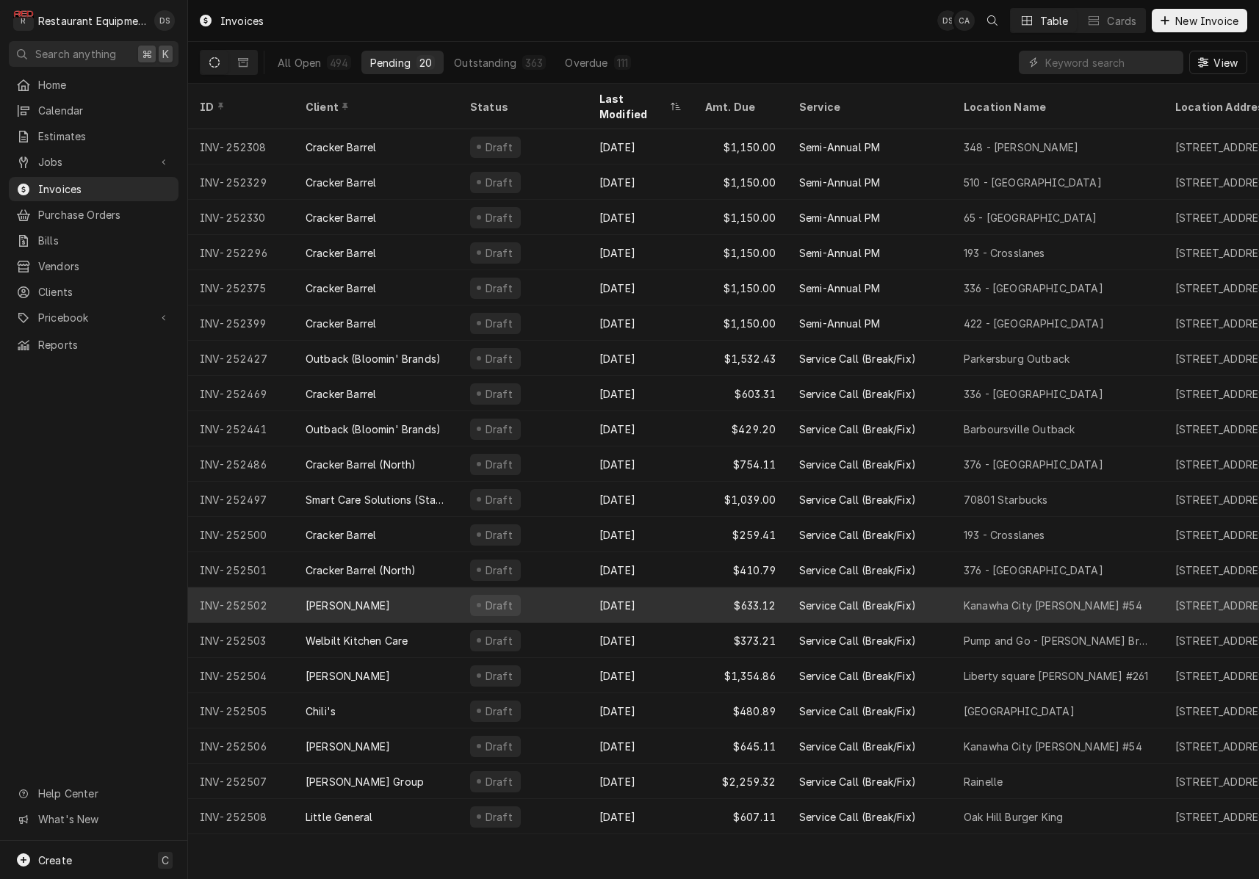
click at [720, 588] on div "$633.12" at bounding box center [740, 605] width 94 height 35
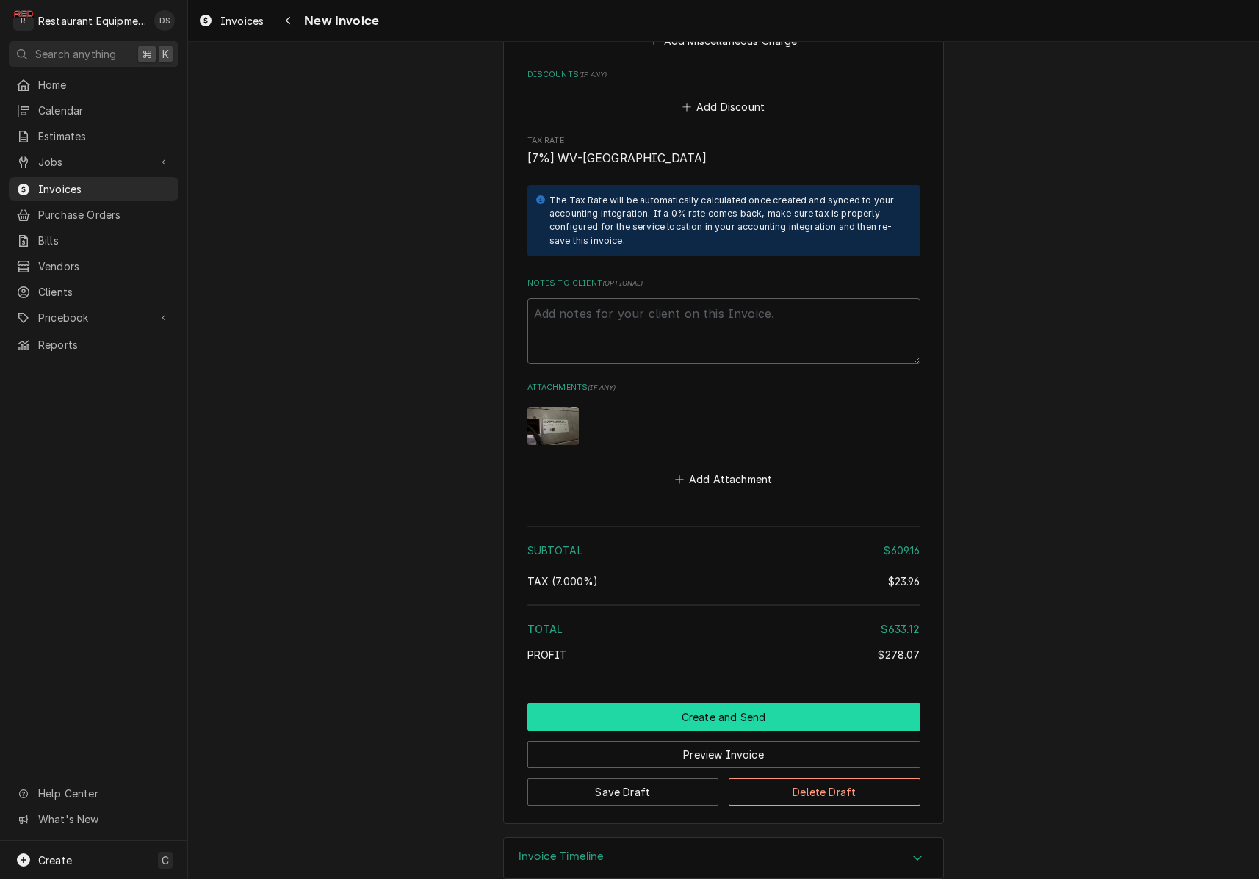
click at [732, 704] on button "Create and Send" at bounding box center [723, 717] width 393 height 27
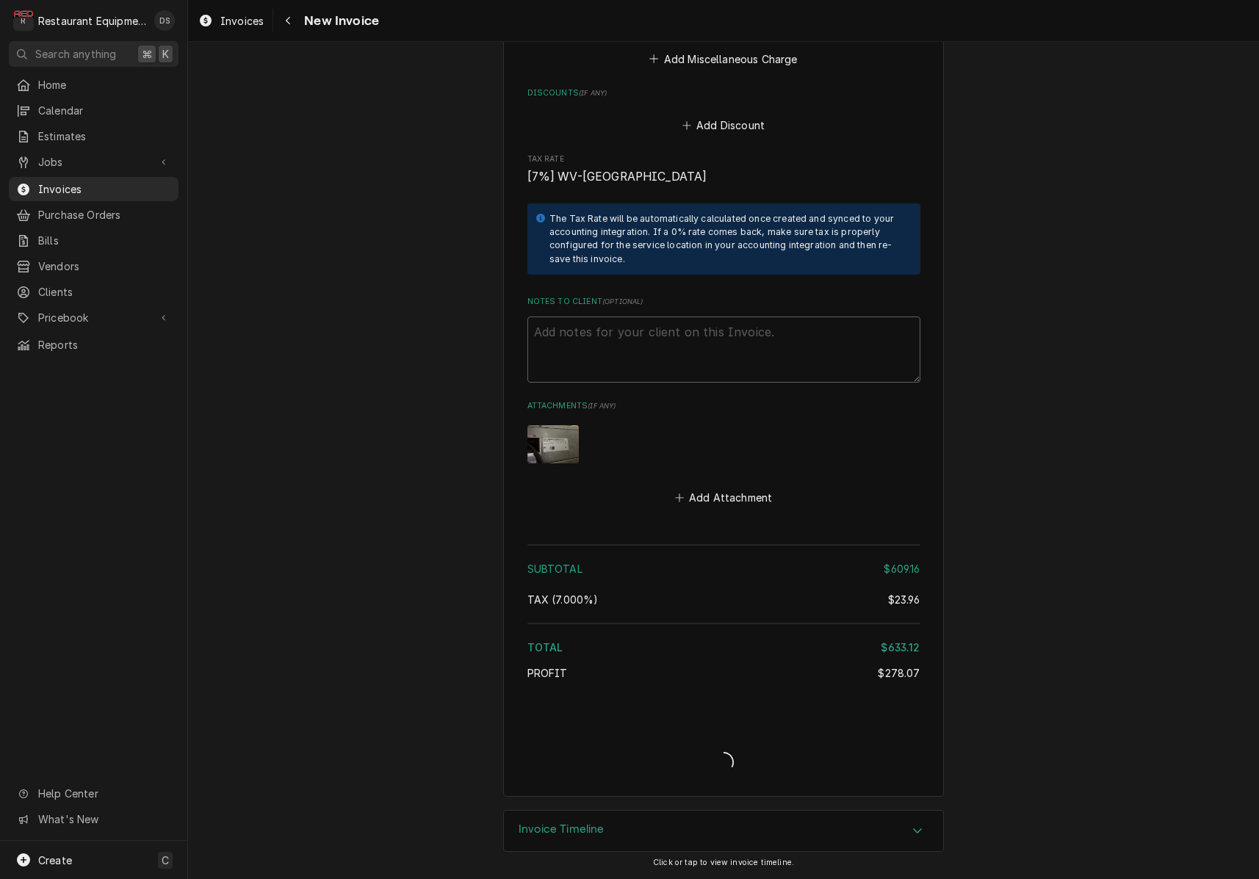
type textarea "x"
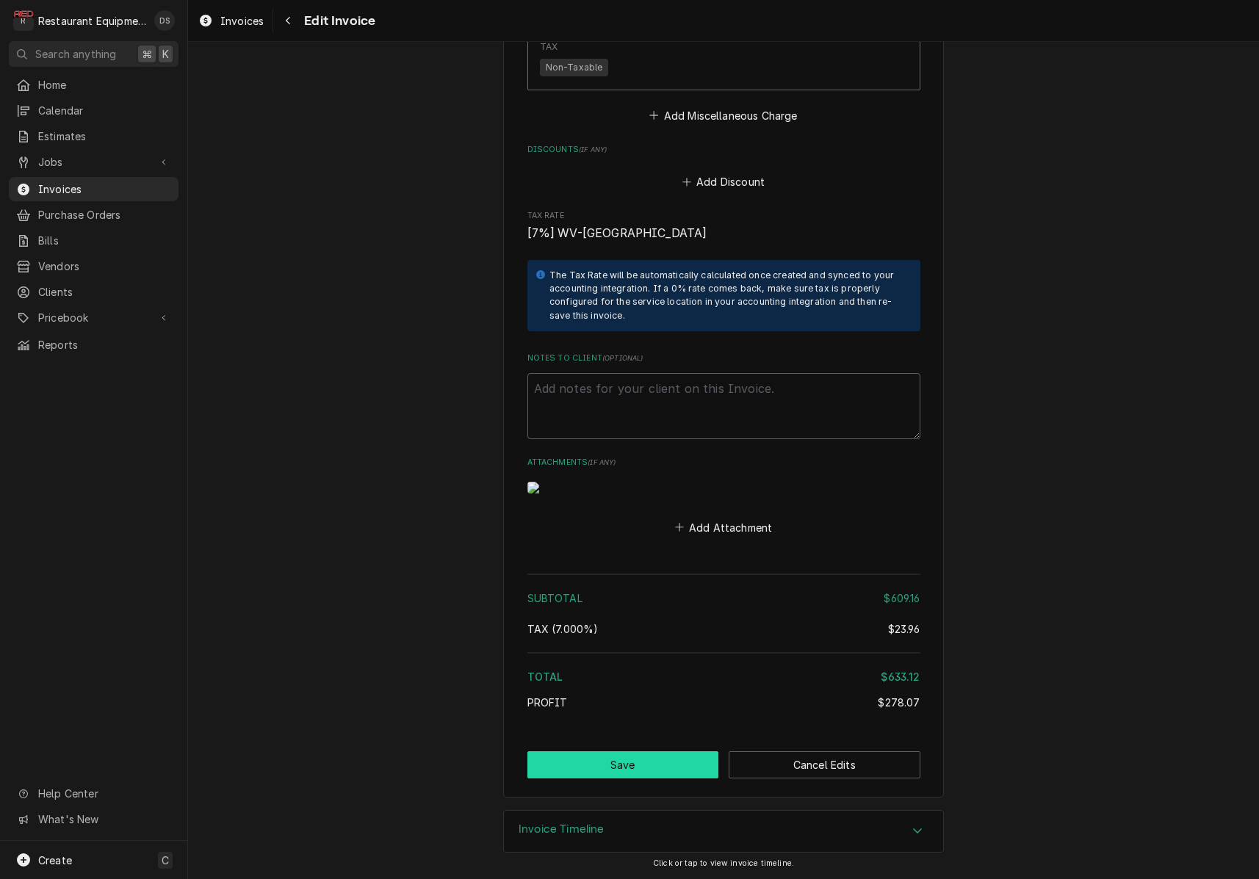
click at [621, 762] on button "Save" at bounding box center [623, 764] width 192 height 27
type textarea "x"
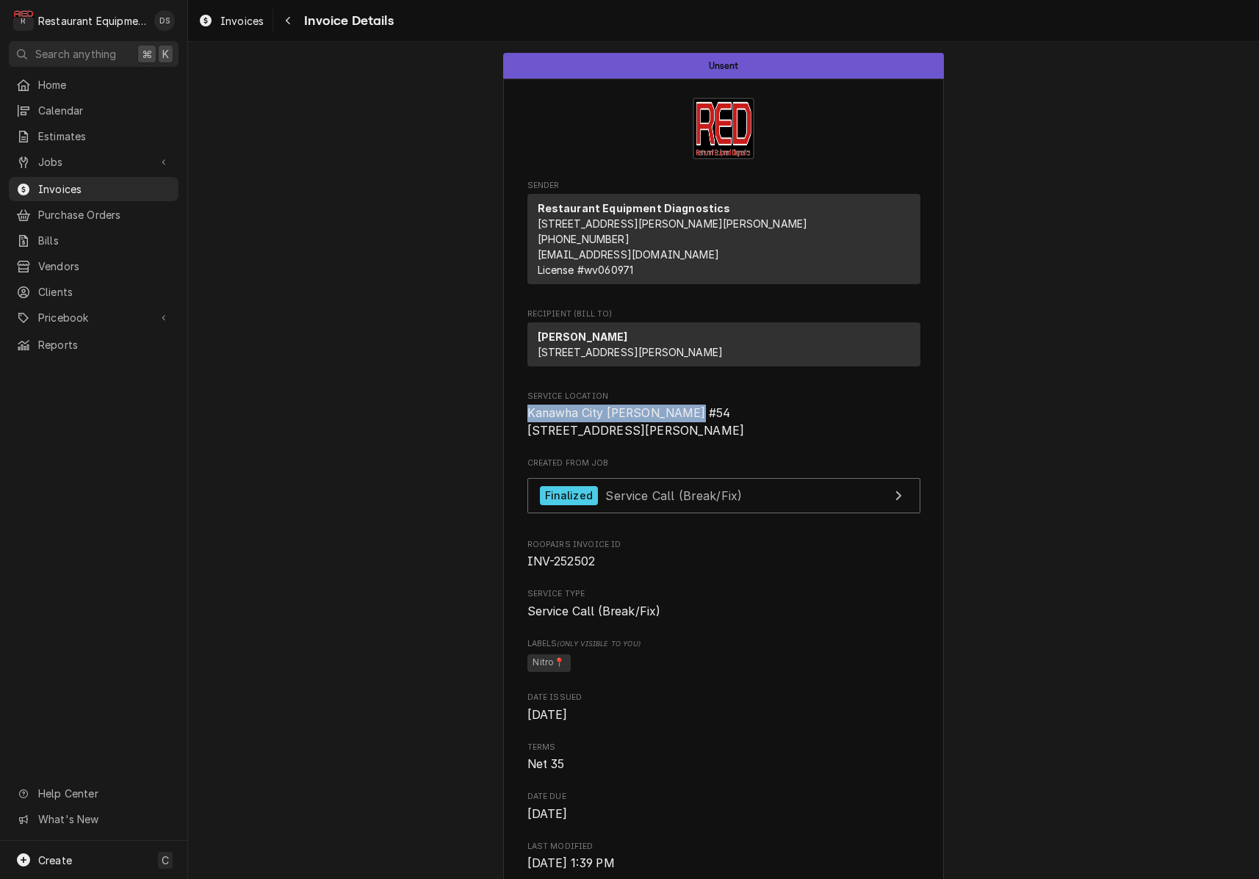
drag, startPoint x: 527, startPoint y: 438, endPoint x: 690, endPoint y: 441, distance: 163.1
click at [695, 439] on span "Kanawha City Bob Evans #54 101 Alex Ln Charleston, WV 25304" at bounding box center [723, 422] width 393 height 35
copy span "Kanawha City [PERSON_NAME] #54"
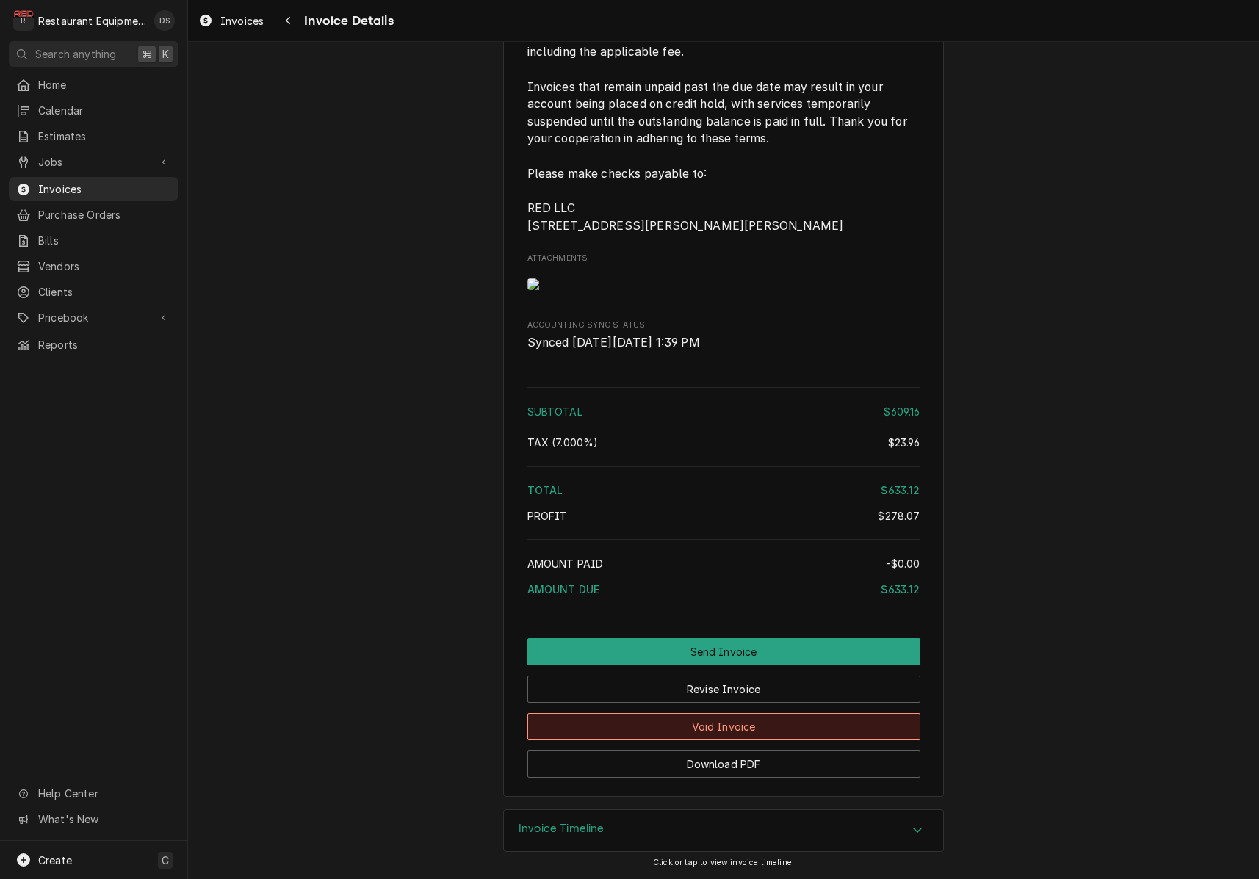
scroll to position [2619, 0]
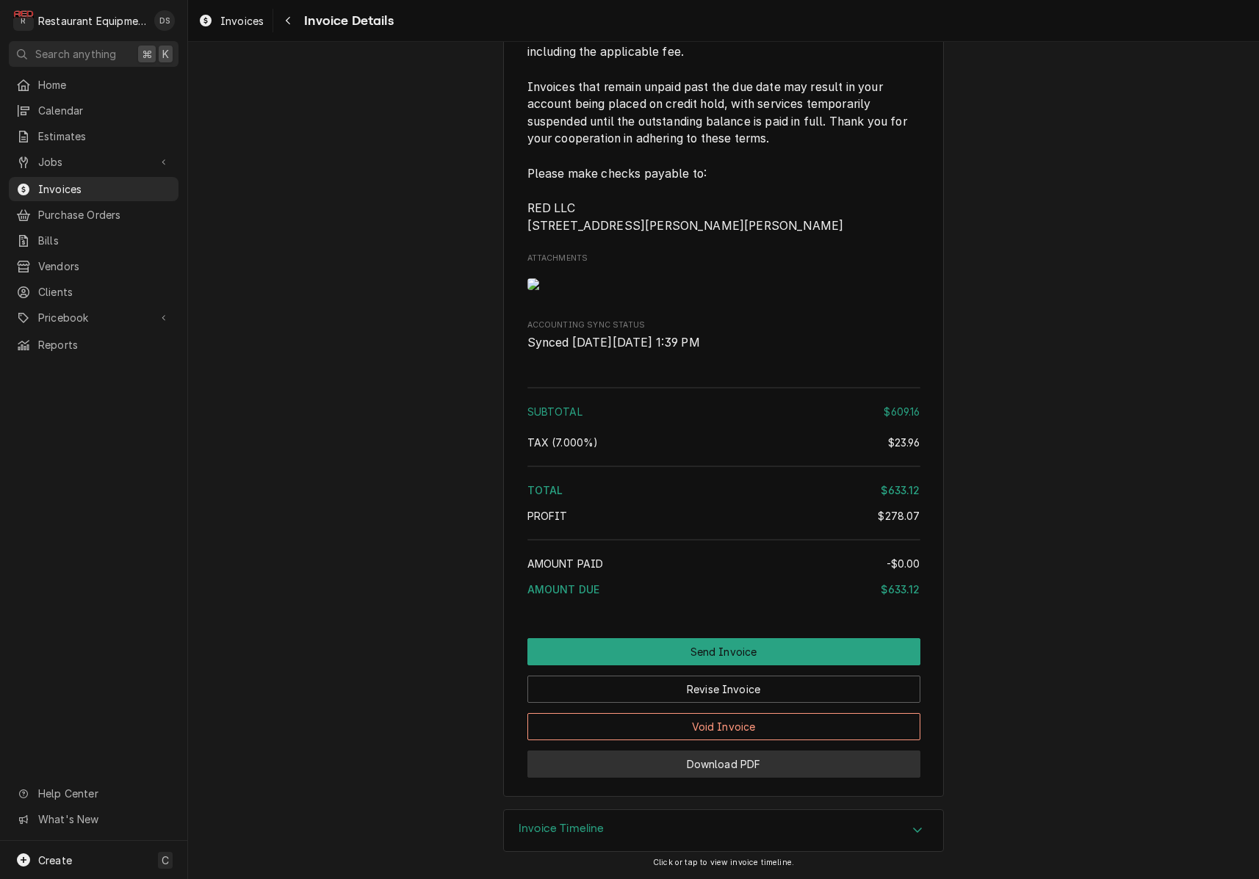
click at [730, 762] on button "Download PDF" at bounding box center [723, 764] width 393 height 27
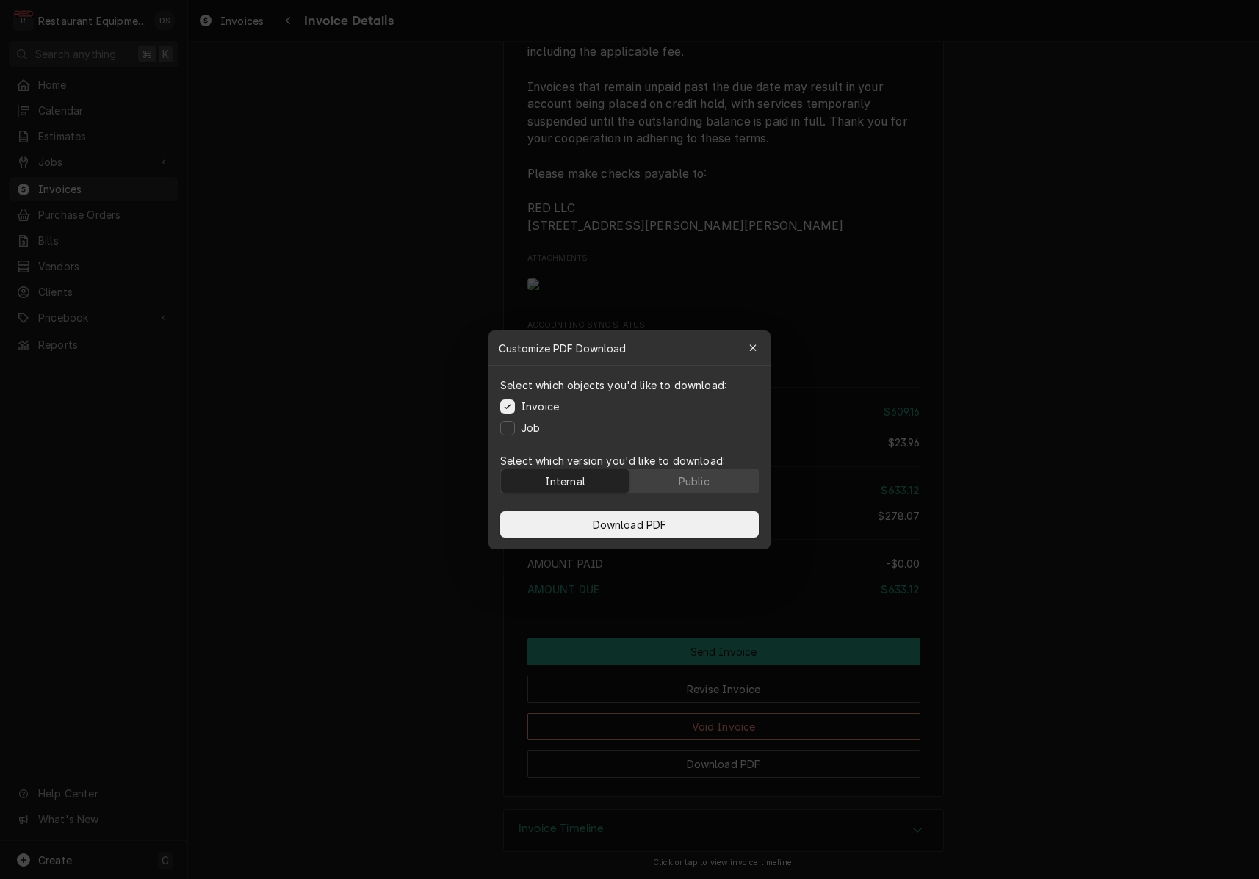
drag, startPoint x: 715, startPoint y: 485, endPoint x: 709, endPoint y: 500, distance: 16.5
click at [715, 485] on button "Public" at bounding box center [694, 481] width 129 height 24
drag, startPoint x: 699, startPoint y: 516, endPoint x: 730, endPoint y: 519, distance: 31.0
click at [699, 516] on button "Download PDF" at bounding box center [629, 524] width 259 height 26
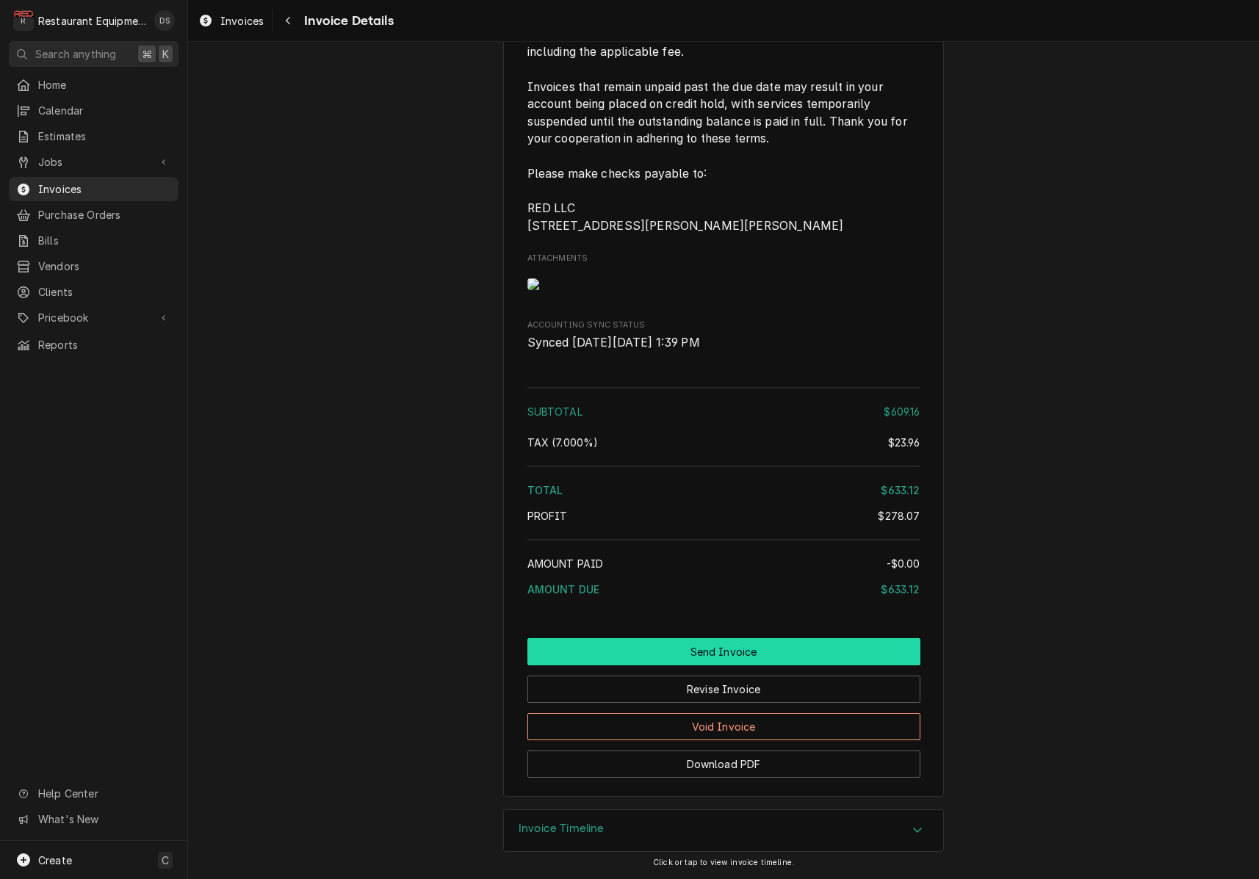
click at [762, 657] on button "Send Invoice" at bounding box center [723, 651] width 393 height 27
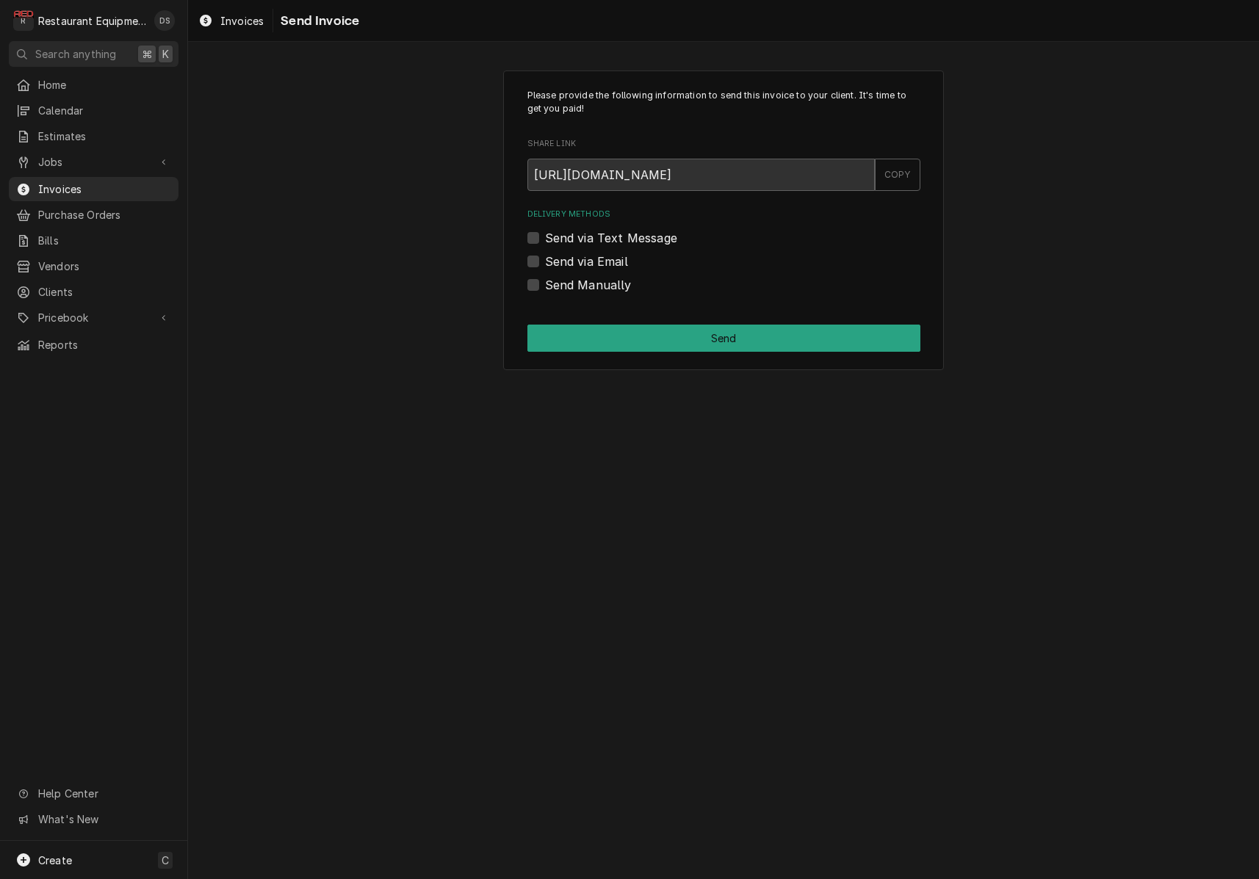
click at [545, 288] on label "Send Manually" at bounding box center [588, 285] width 87 height 18
click at [545, 288] on input "Send Manually" at bounding box center [741, 292] width 393 height 32
checkbox input "true"
click at [704, 329] on button "Send" at bounding box center [723, 338] width 393 height 27
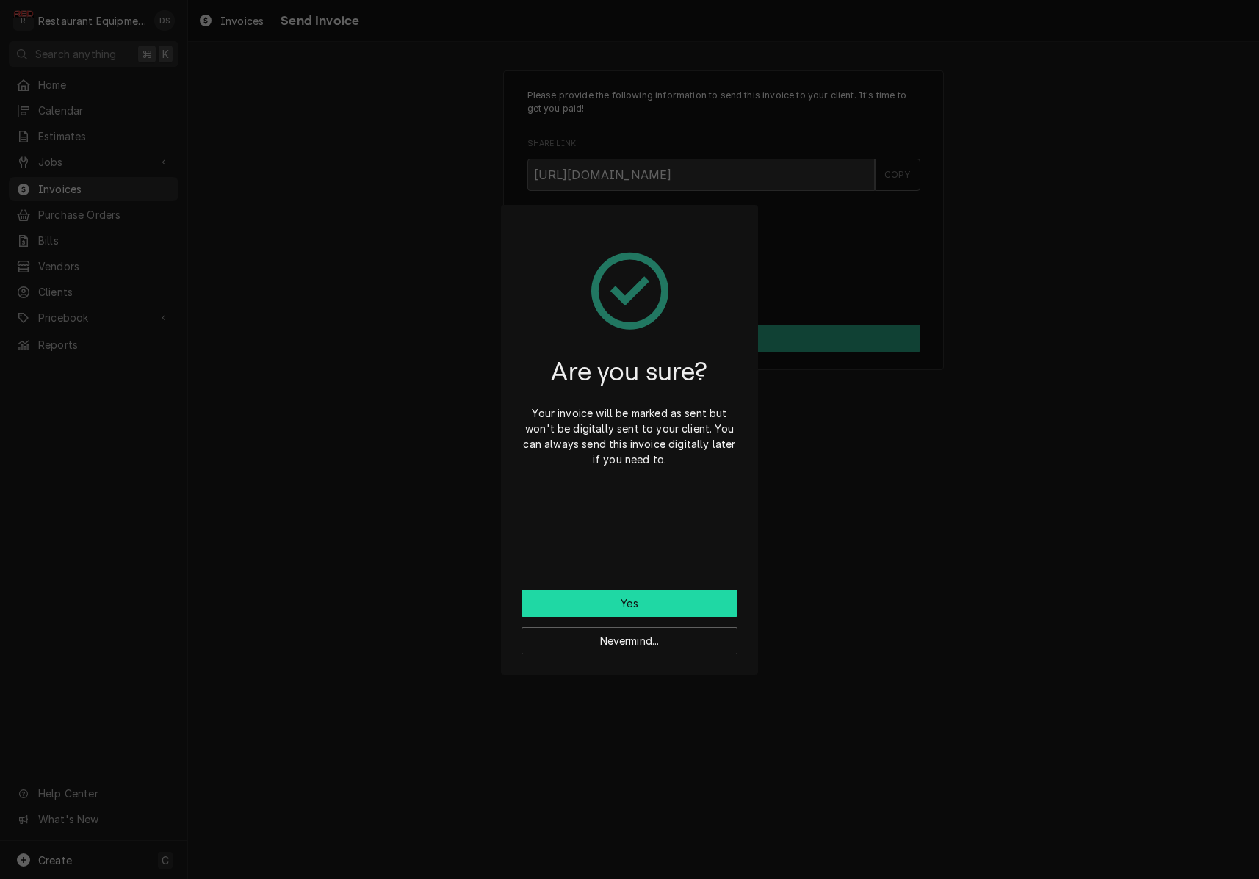
click at [676, 599] on button "Yes" at bounding box center [629, 603] width 216 height 27
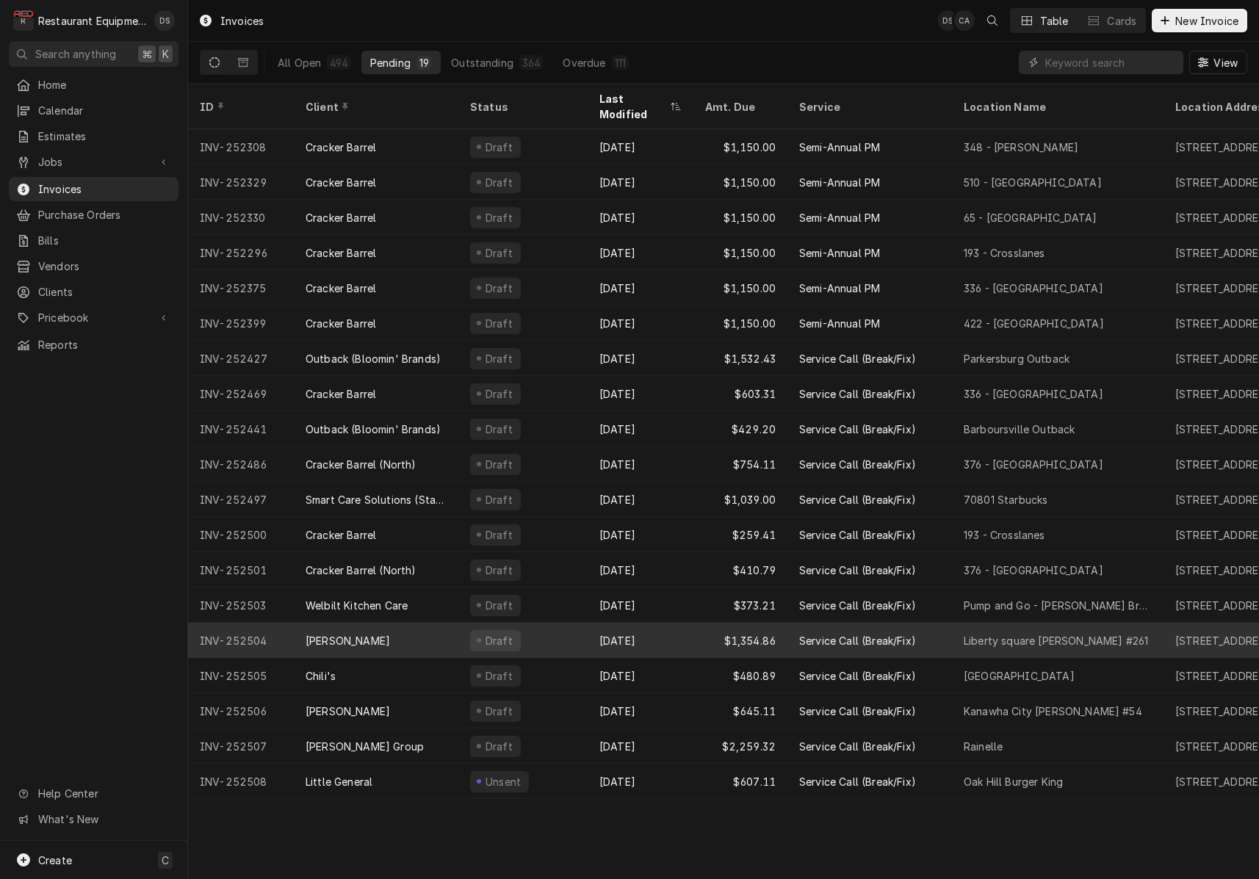
click at [654, 623] on div "Aug 20" at bounding box center [641, 640] width 106 height 35
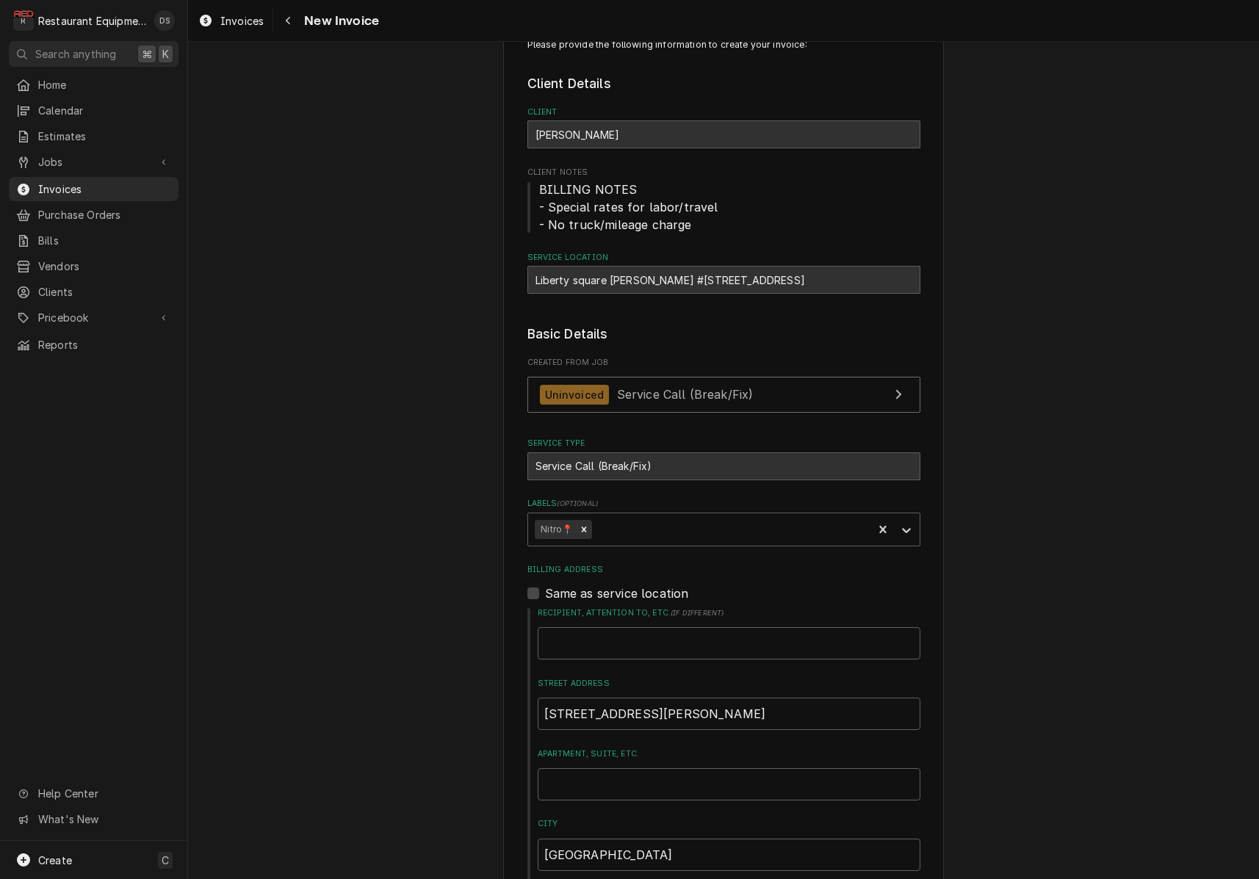
scroll to position [53, 0]
drag, startPoint x: 532, startPoint y: 272, endPoint x: 687, endPoint y: 280, distance: 154.4
click at [687, 280] on div "Liberty square [PERSON_NAME] #[STREET_ADDRESS]" at bounding box center [723, 278] width 393 height 28
copy div "Liberty square [PERSON_NAME] #261"
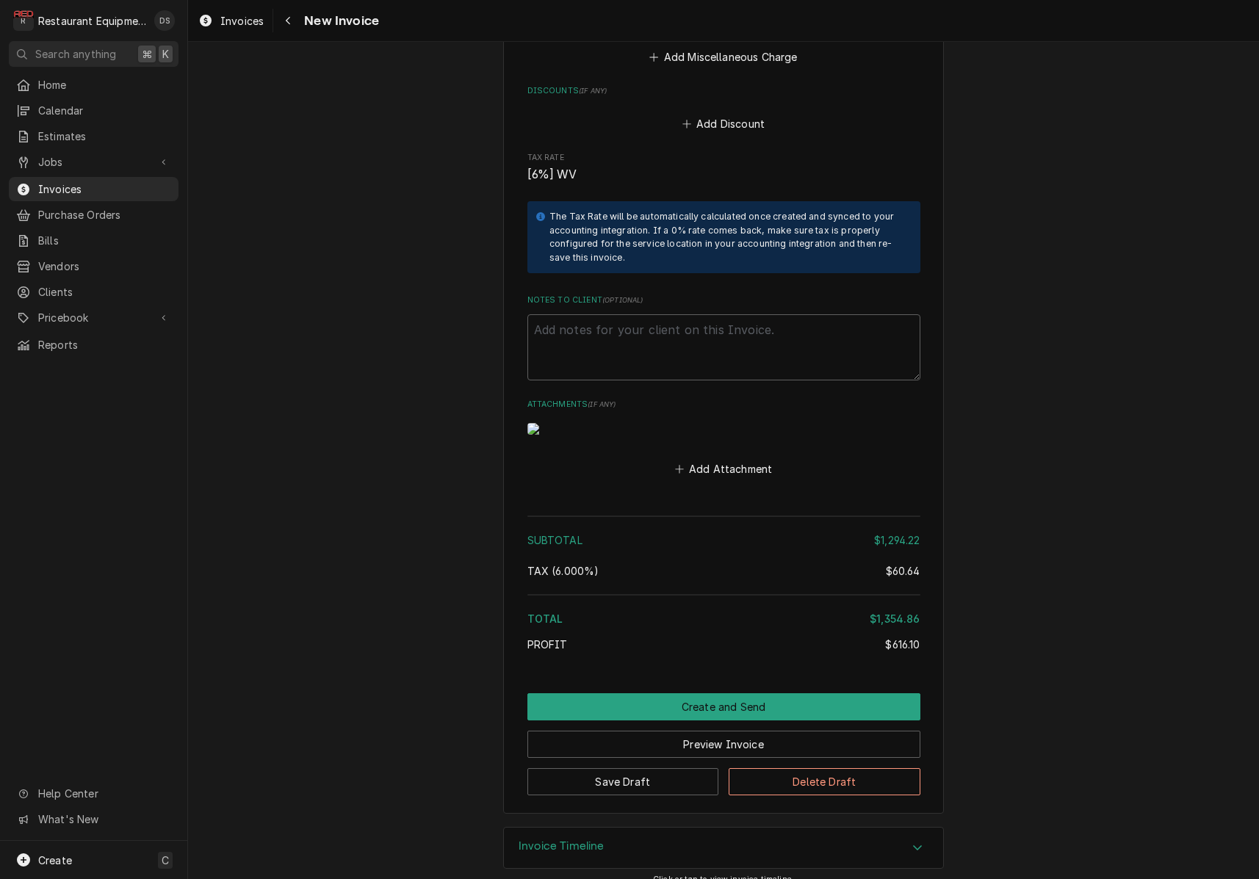
scroll to position [4368, 0]
click at [724, 734] on button "Preview Invoice" at bounding box center [723, 745] width 393 height 27
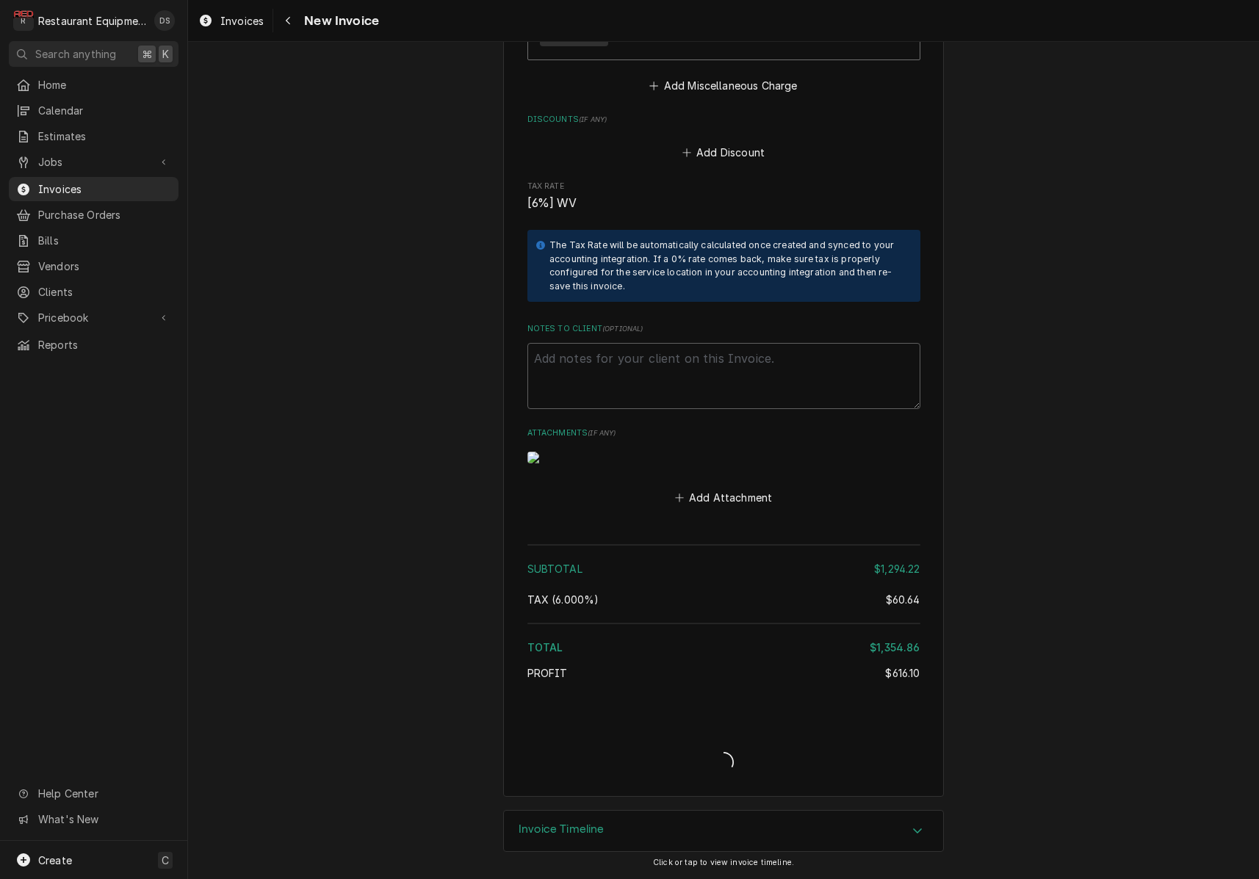
scroll to position [4323, 0]
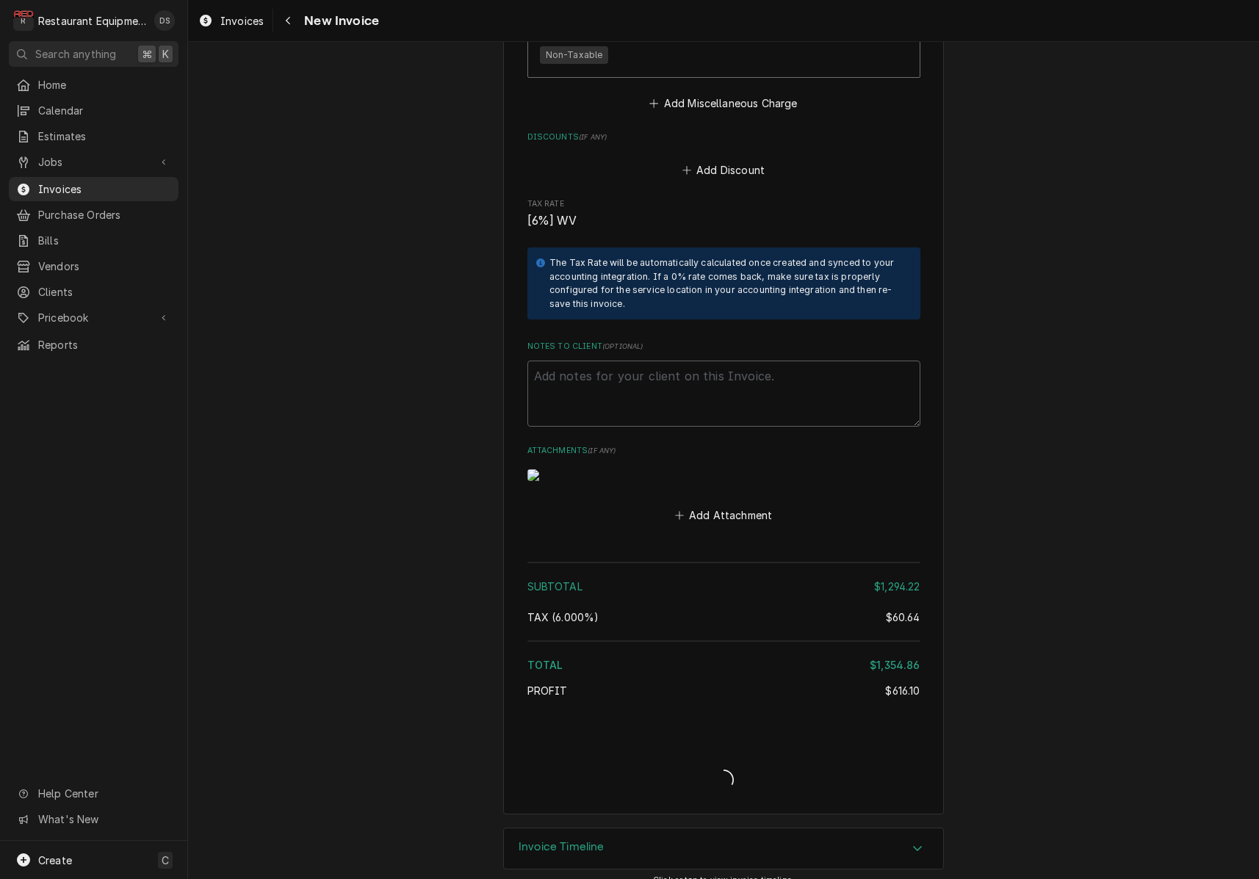
type textarea "x"
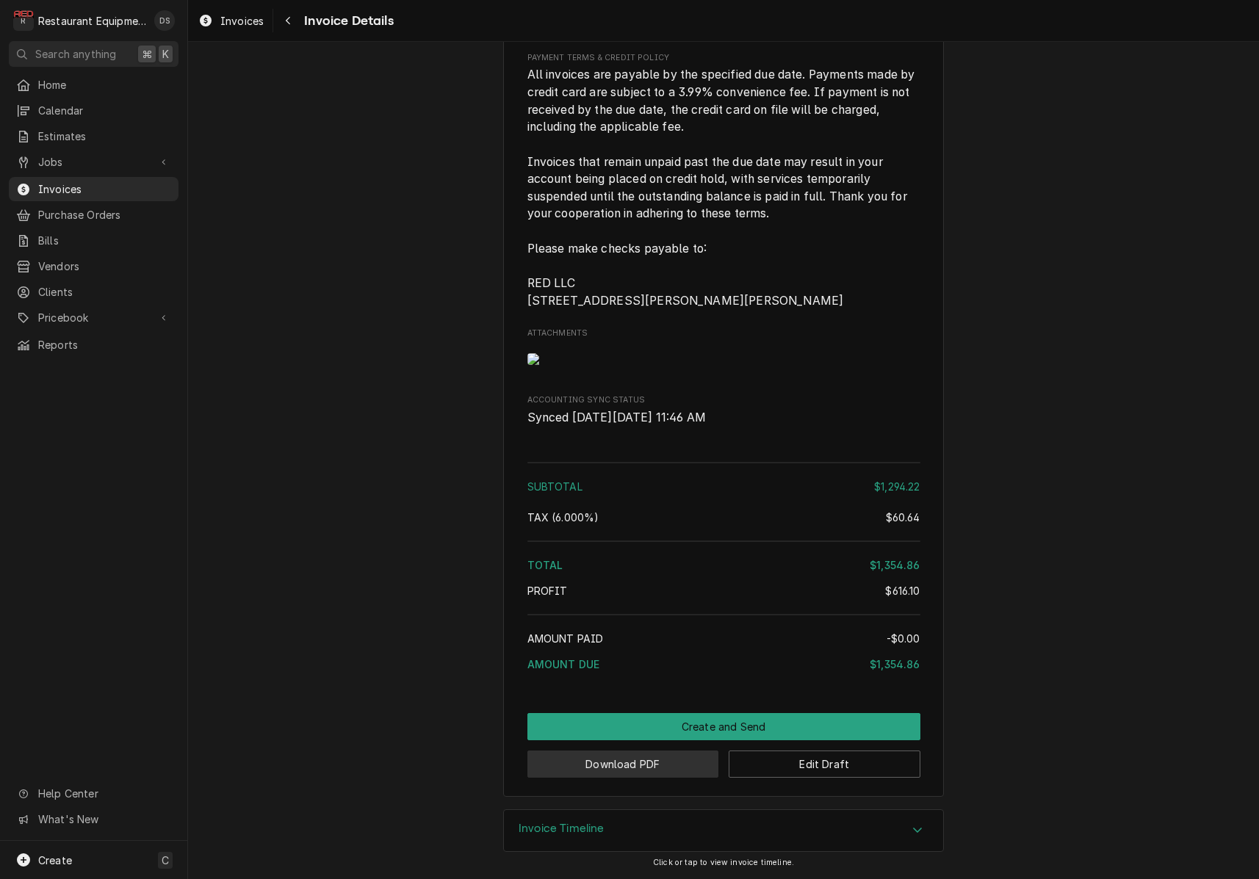
scroll to position [3620, 0]
click at [643, 759] on button "Download PDF" at bounding box center [623, 764] width 192 height 27
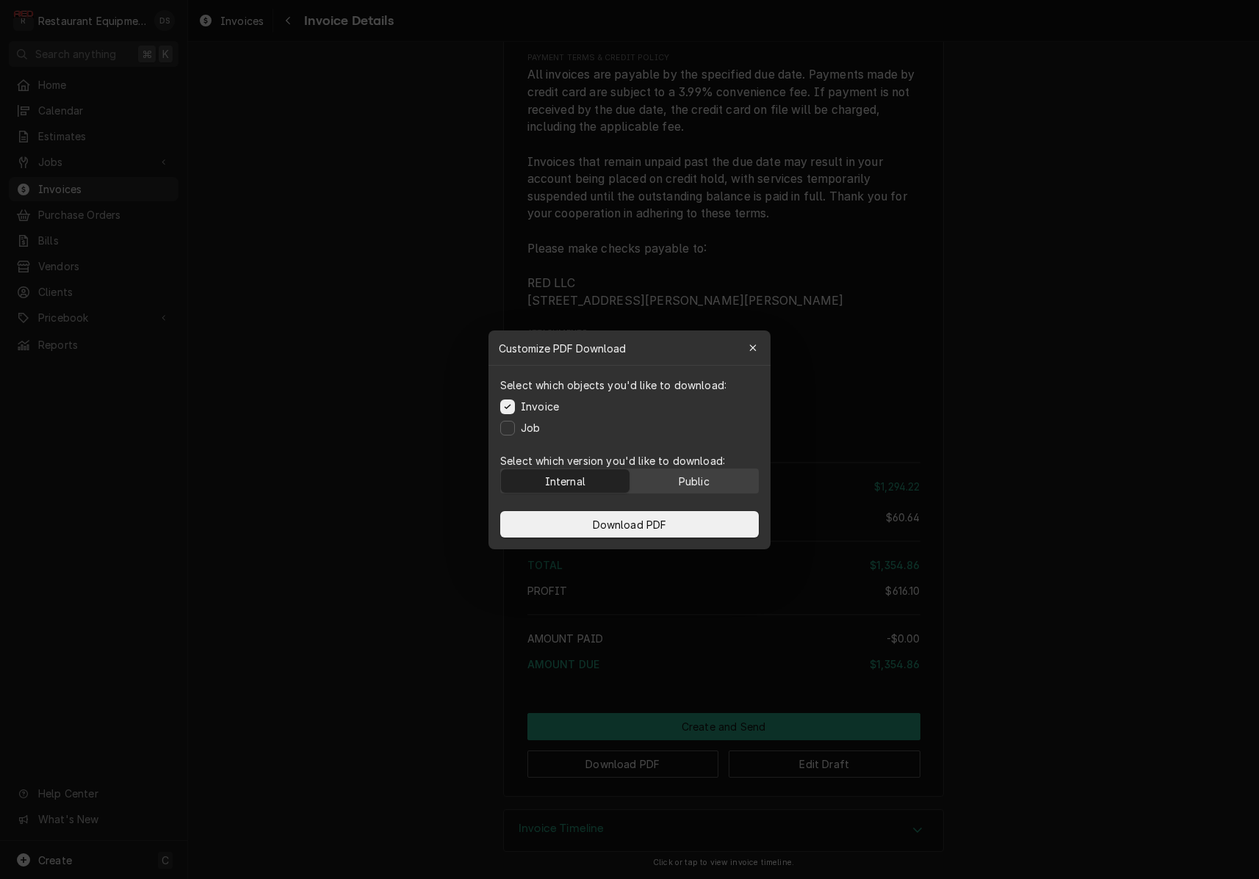
click at [726, 482] on button "Public" at bounding box center [694, 481] width 129 height 24
click at [706, 516] on button "Download PDF" at bounding box center [629, 524] width 259 height 26
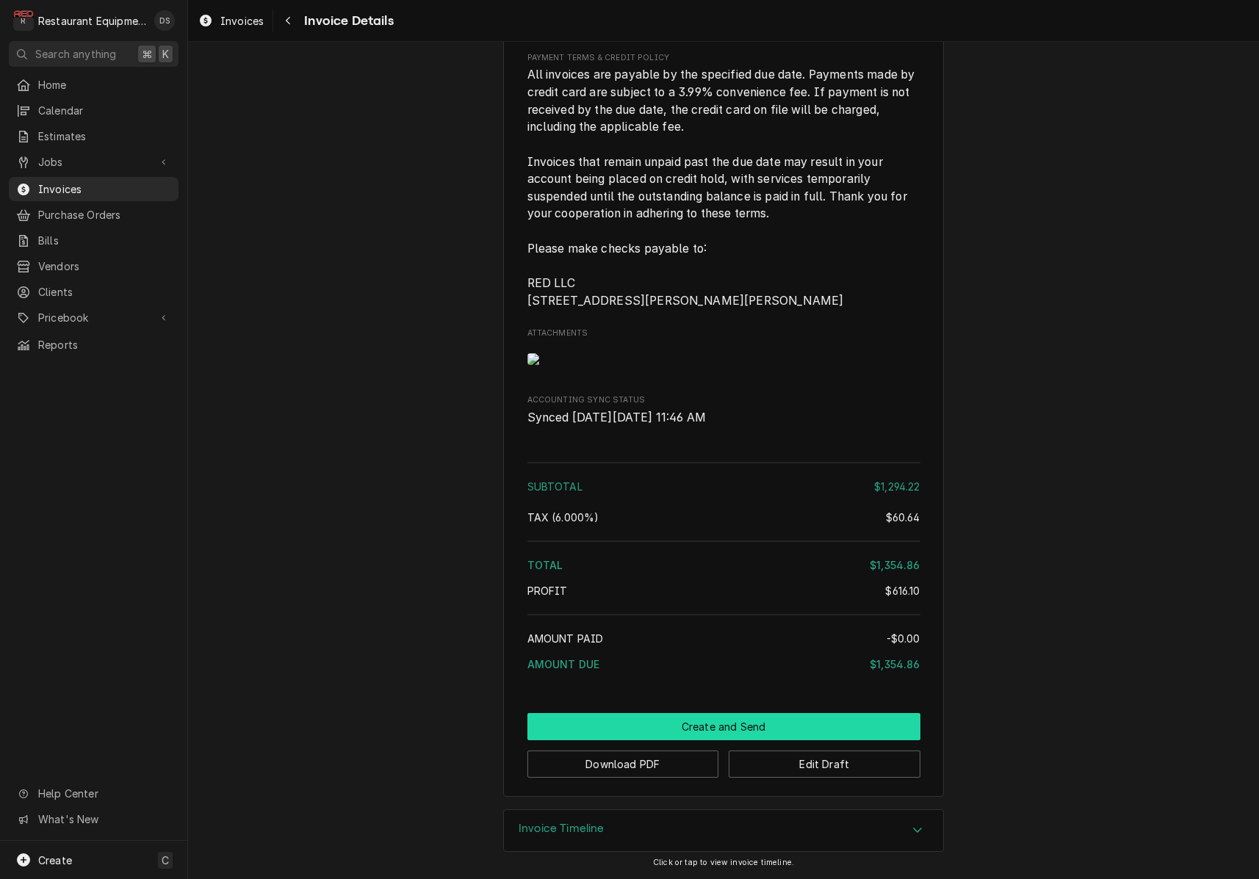
click at [734, 719] on button "Create and Send" at bounding box center [723, 726] width 393 height 27
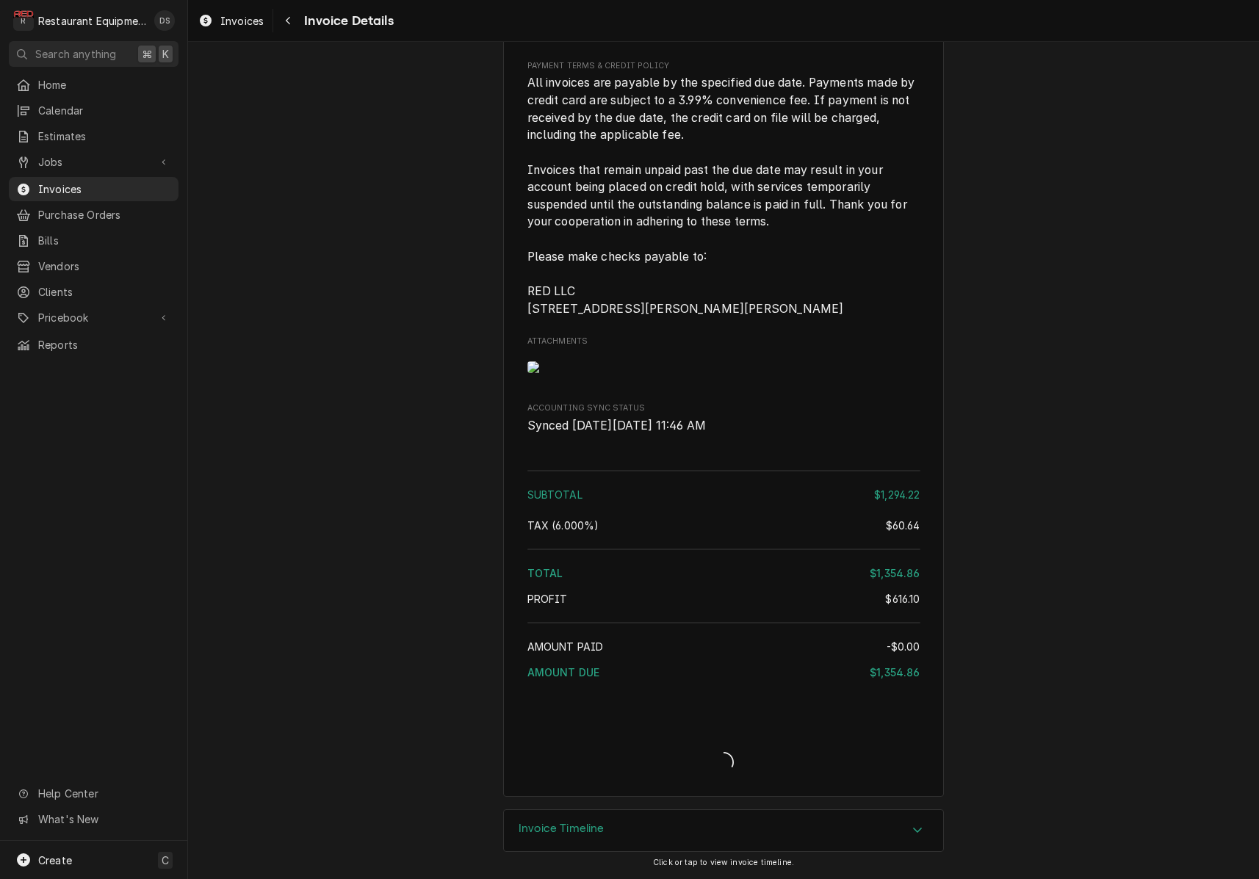
scroll to position [3612, 0]
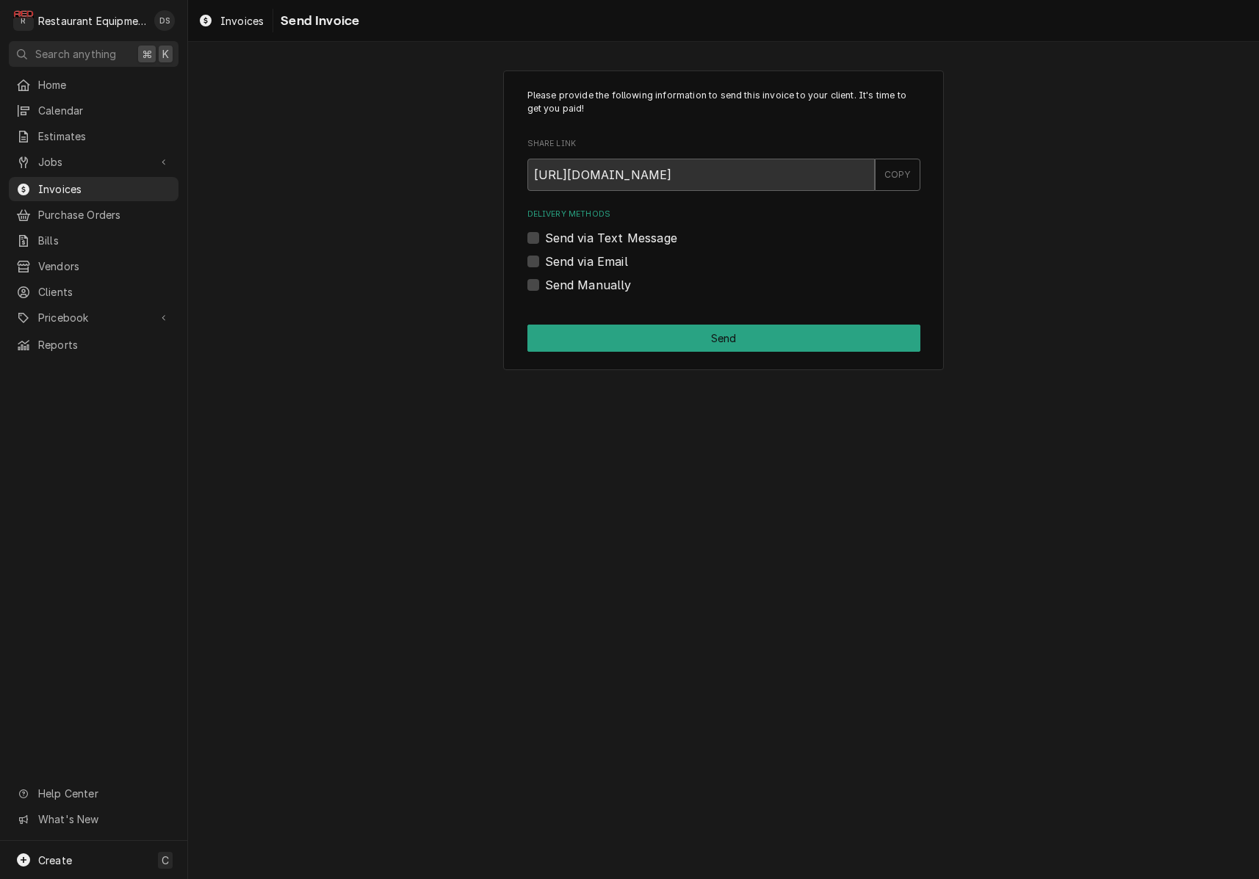
drag, startPoint x: 524, startPoint y: 281, endPoint x: 533, endPoint y: 281, distance: 8.8
click at [525, 281] on div "Please provide the following information to send this invoice to your client. I…" at bounding box center [723, 221] width 441 height 300
click at [545, 281] on label "Send Manually" at bounding box center [588, 285] width 87 height 18
click at [545, 281] on input "Send Manually" at bounding box center [741, 292] width 393 height 32
checkbox input "true"
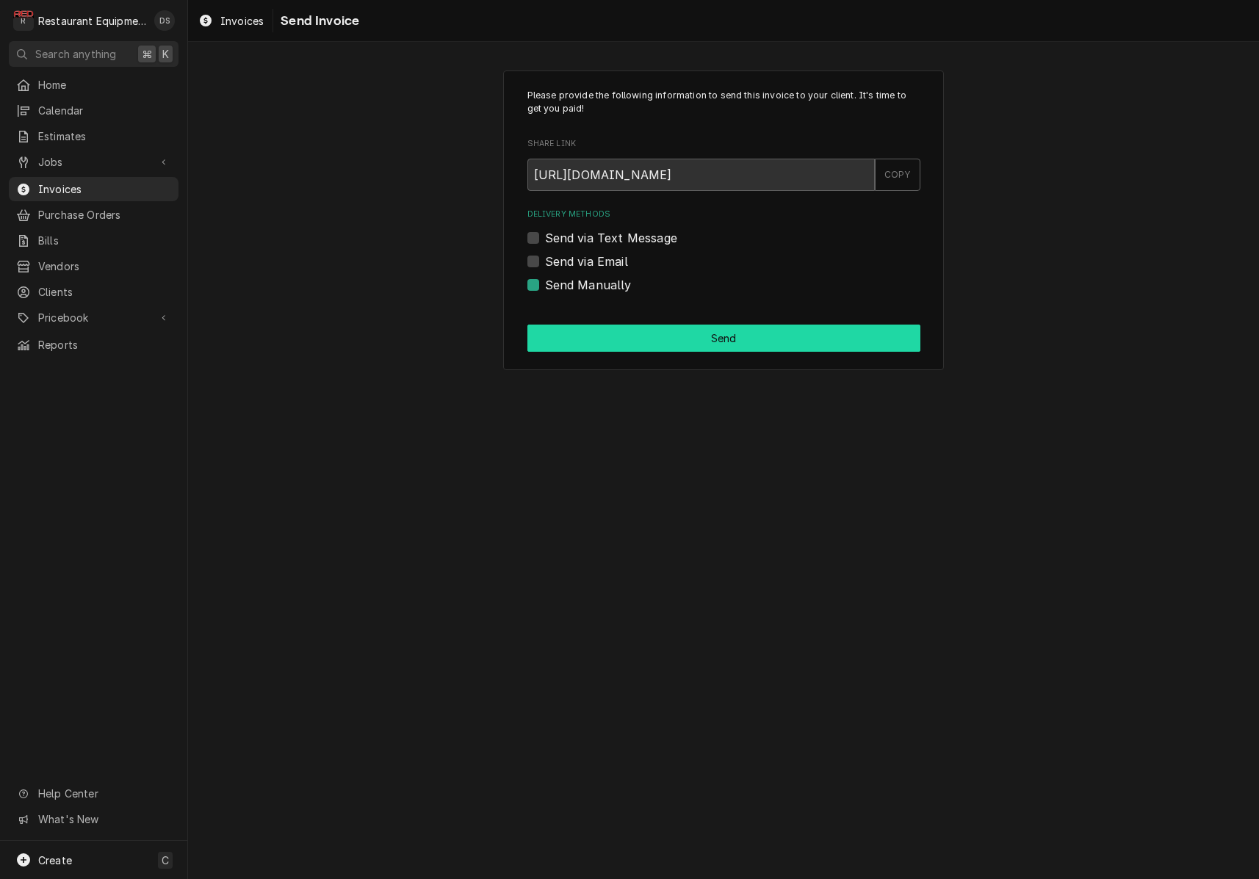
click at [687, 333] on button "Send" at bounding box center [723, 338] width 393 height 27
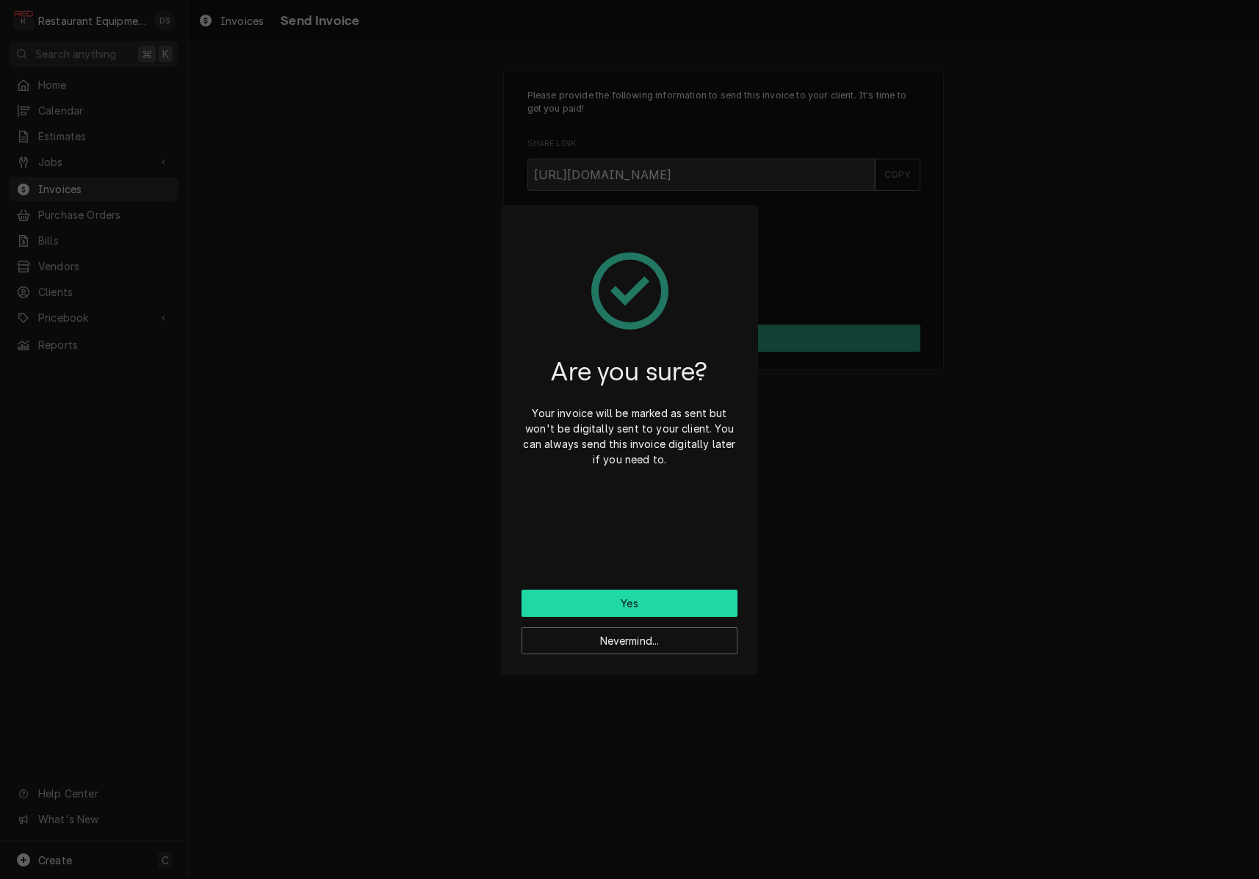
click at [675, 602] on button "Yes" at bounding box center [629, 603] width 216 height 27
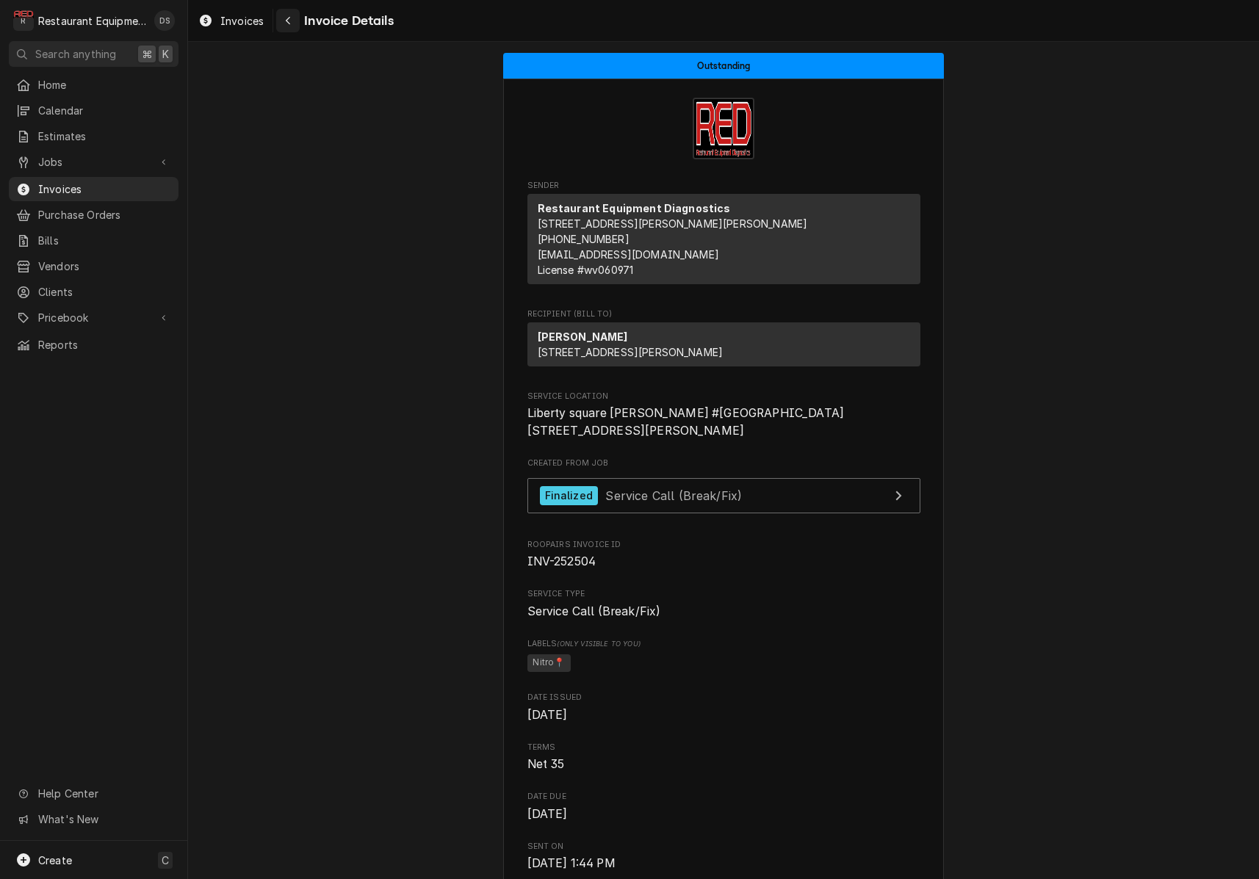
click at [293, 24] on div "Navigate back" at bounding box center [288, 20] width 15 height 15
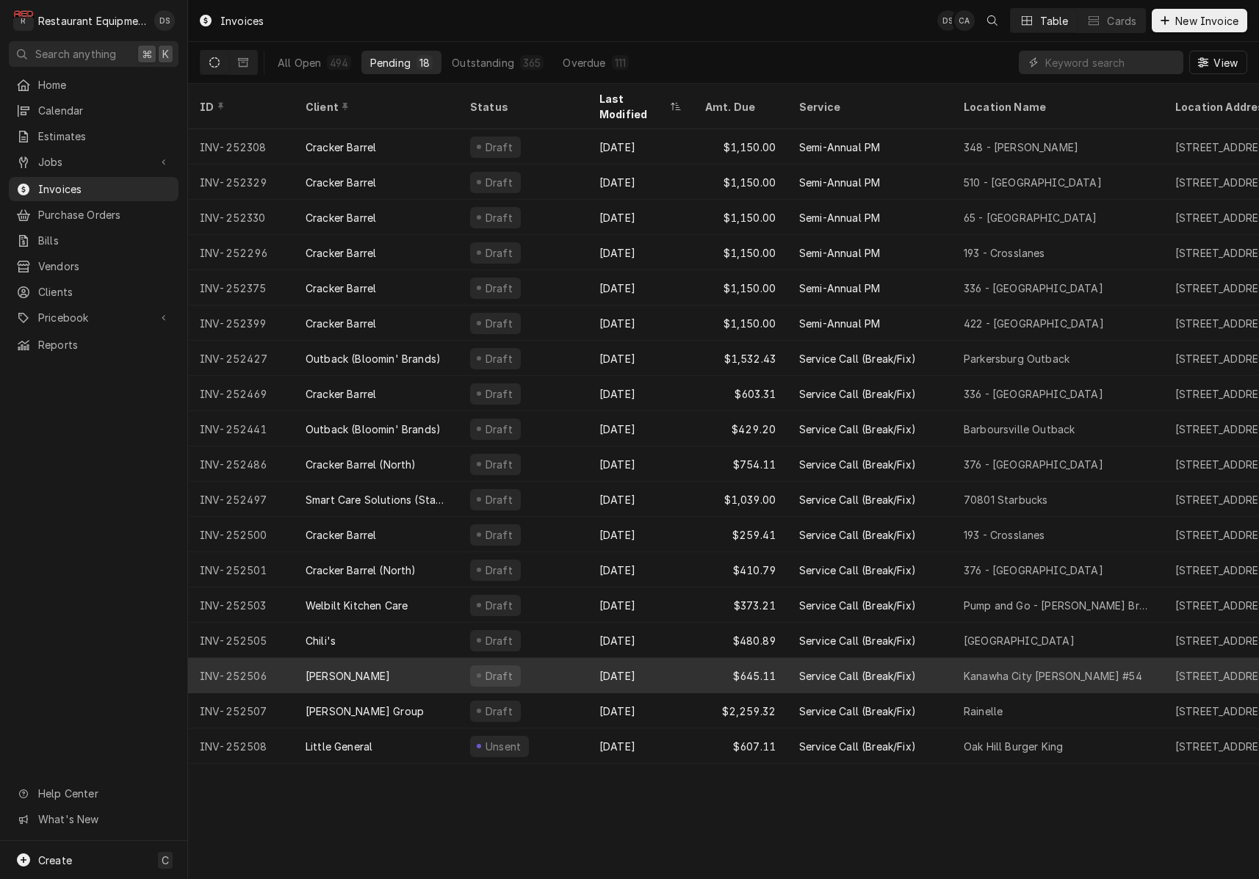
click at [644, 658] on div "Aug 20" at bounding box center [641, 675] width 106 height 35
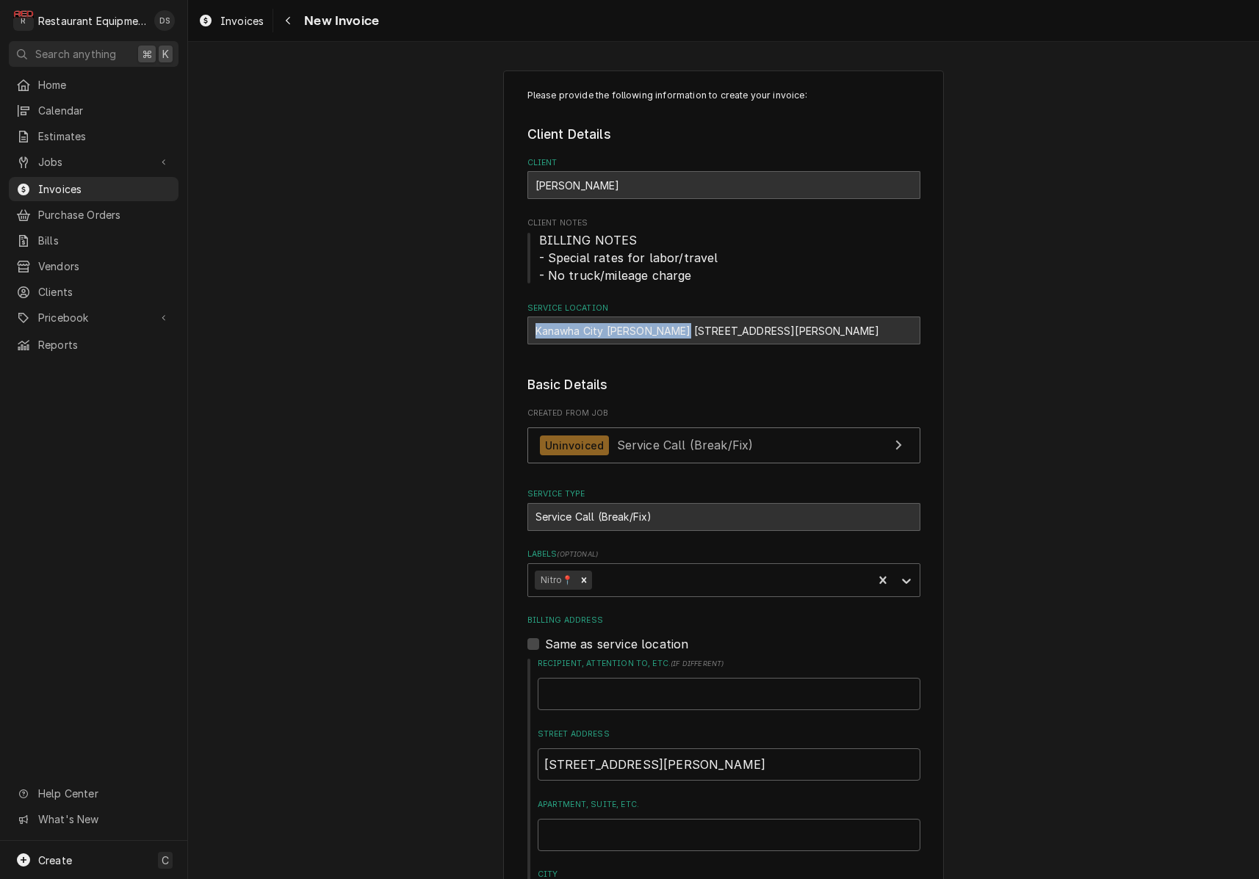
drag, startPoint x: 534, startPoint y: 328, endPoint x: 680, endPoint y: 328, distance: 146.2
click at [680, 328] on div "Kanawha City [PERSON_NAME] [STREET_ADDRESS][PERSON_NAME]" at bounding box center [723, 331] width 393 height 28
copy div "Kanawha City [PERSON_NAME] #54"
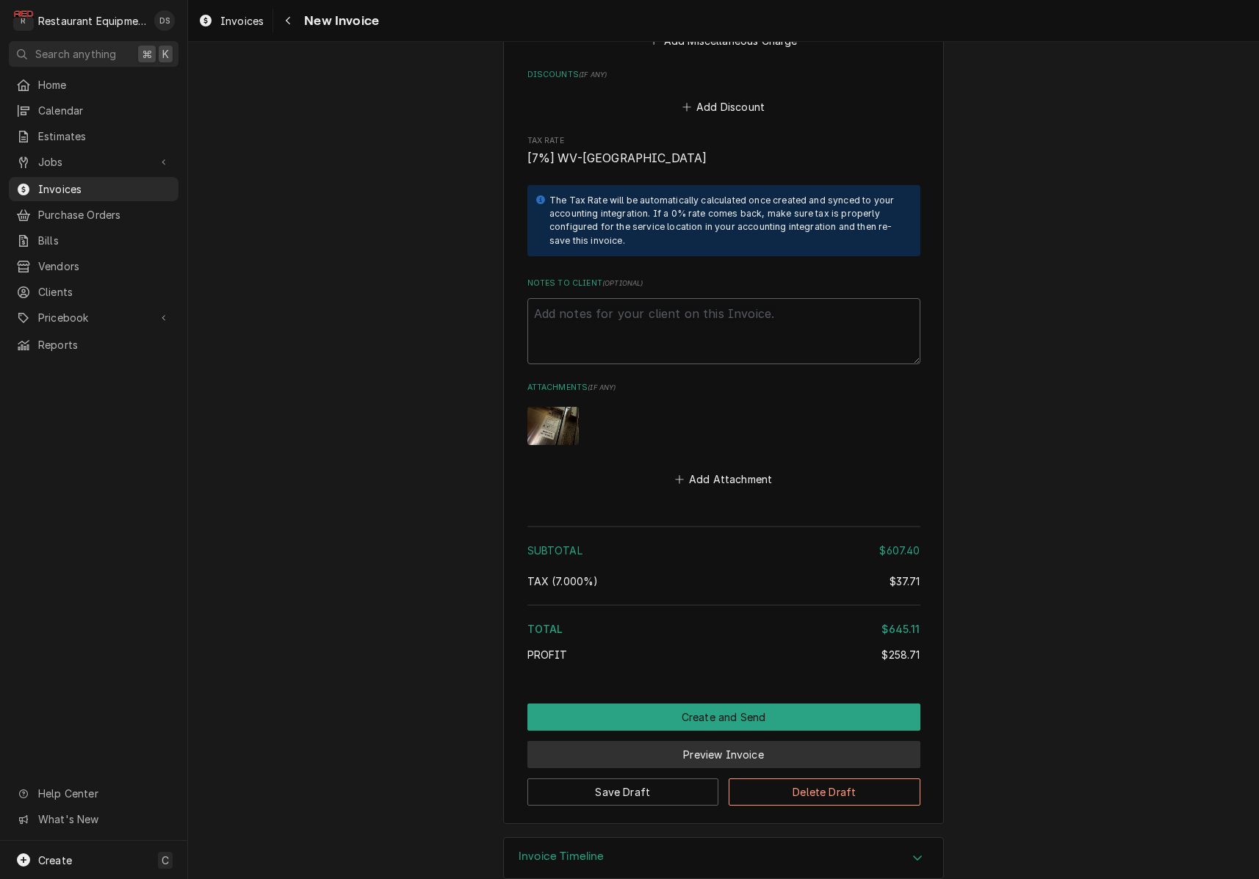
click at [732, 741] on button "Preview Invoice" at bounding box center [723, 754] width 393 height 27
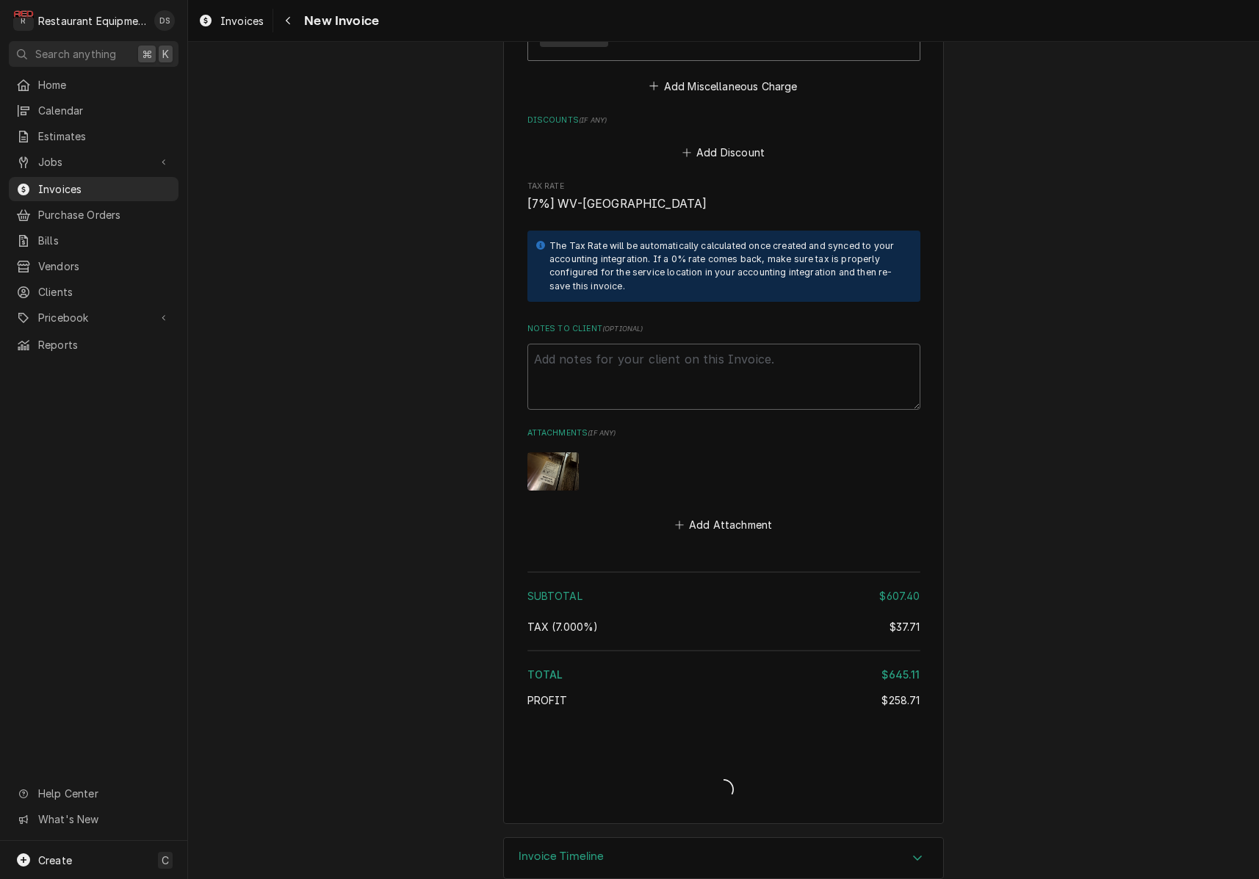
type textarea "x"
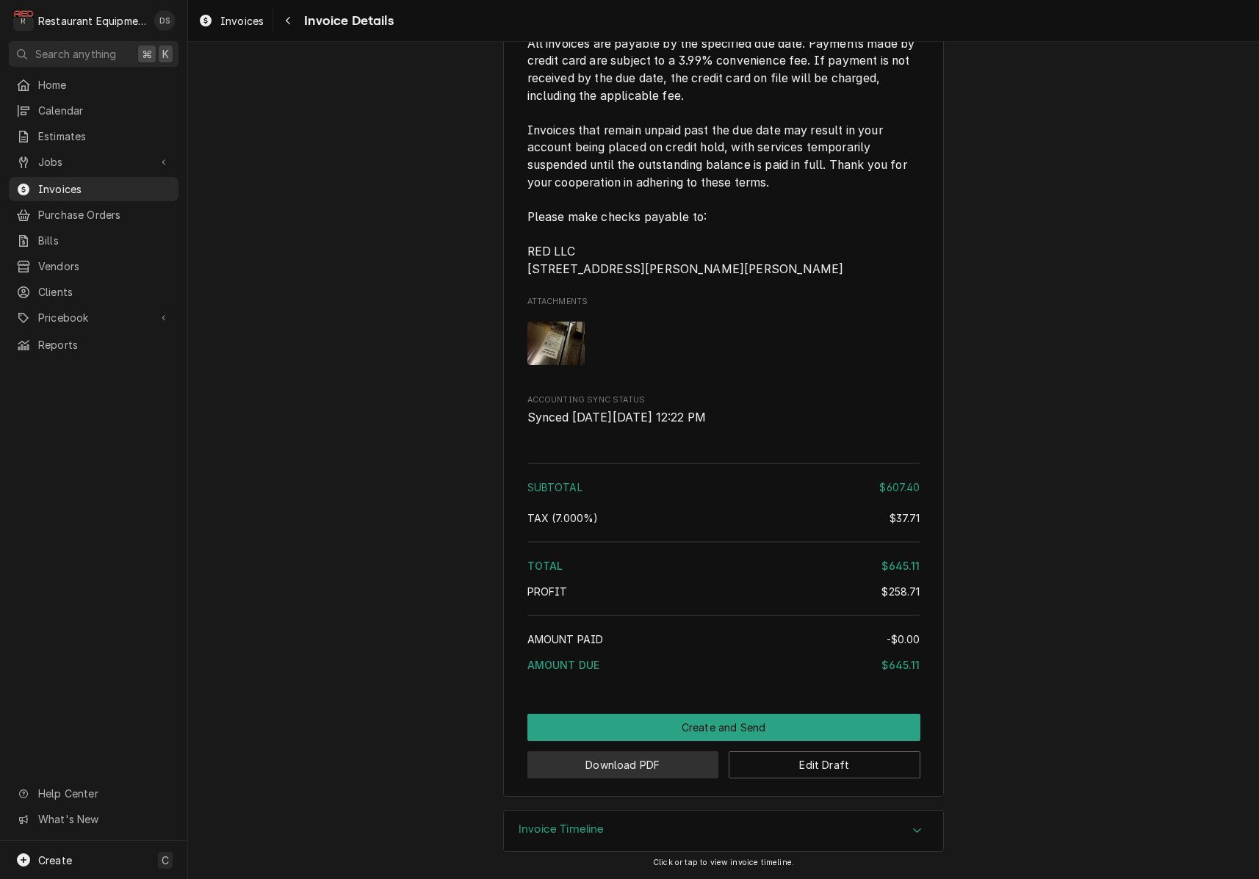
scroll to position [2449, 0]
click at [602, 776] on button "Download PDF" at bounding box center [623, 764] width 192 height 27
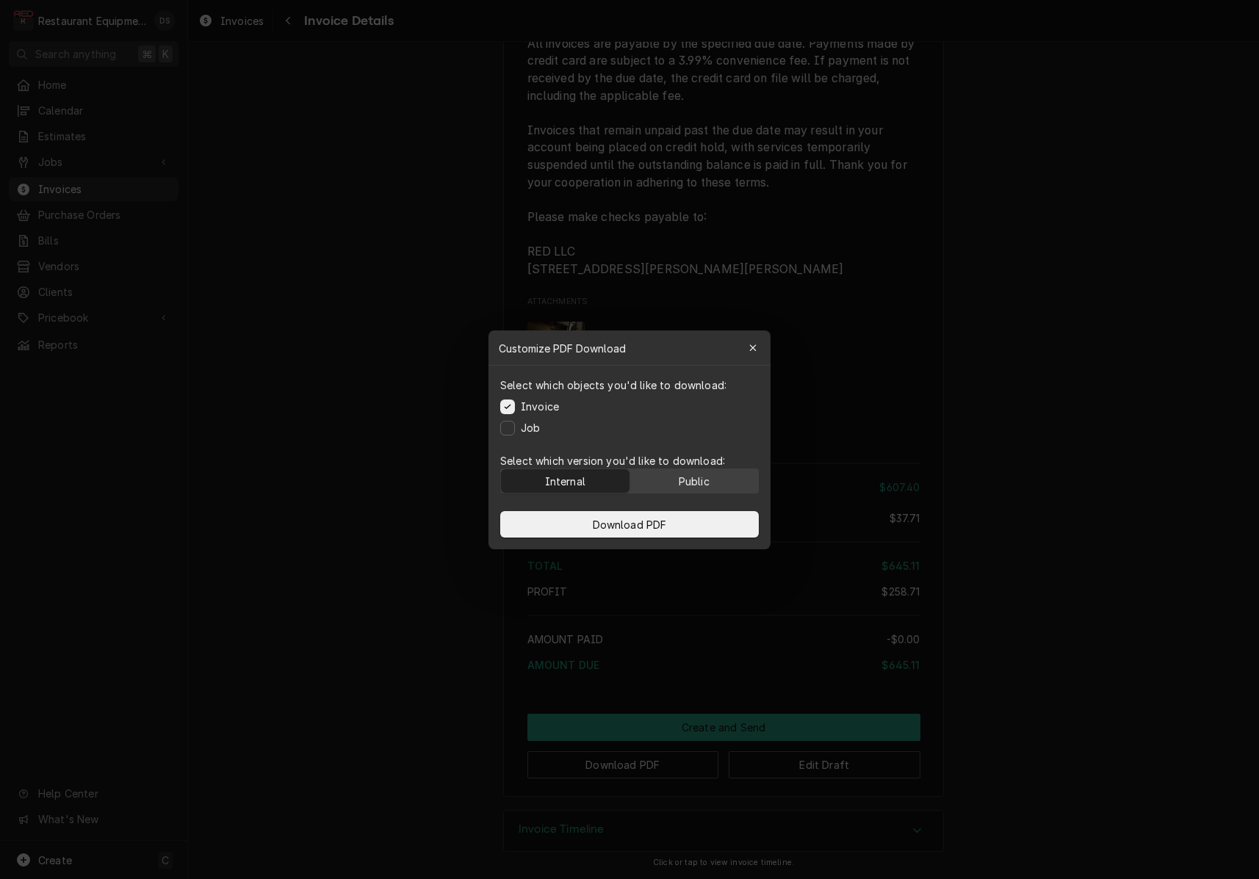
drag, startPoint x: 727, startPoint y: 476, endPoint x: 726, endPoint y: 483, distance: 7.4
click at [727, 476] on button "Public" at bounding box center [694, 481] width 129 height 24
click at [690, 517] on button "Download PDF" at bounding box center [629, 524] width 259 height 26
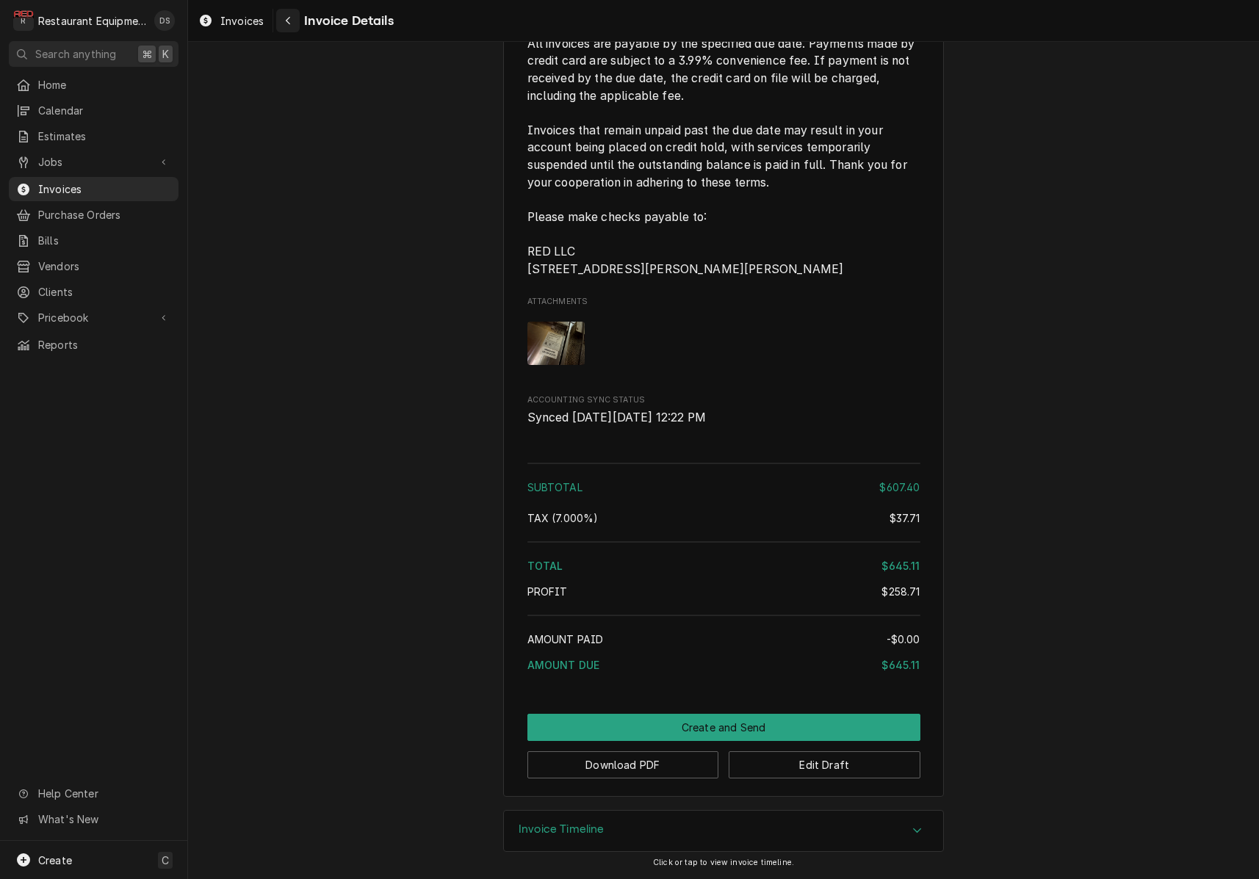
click at [290, 23] on icon "Navigate back" at bounding box center [288, 20] width 7 height 10
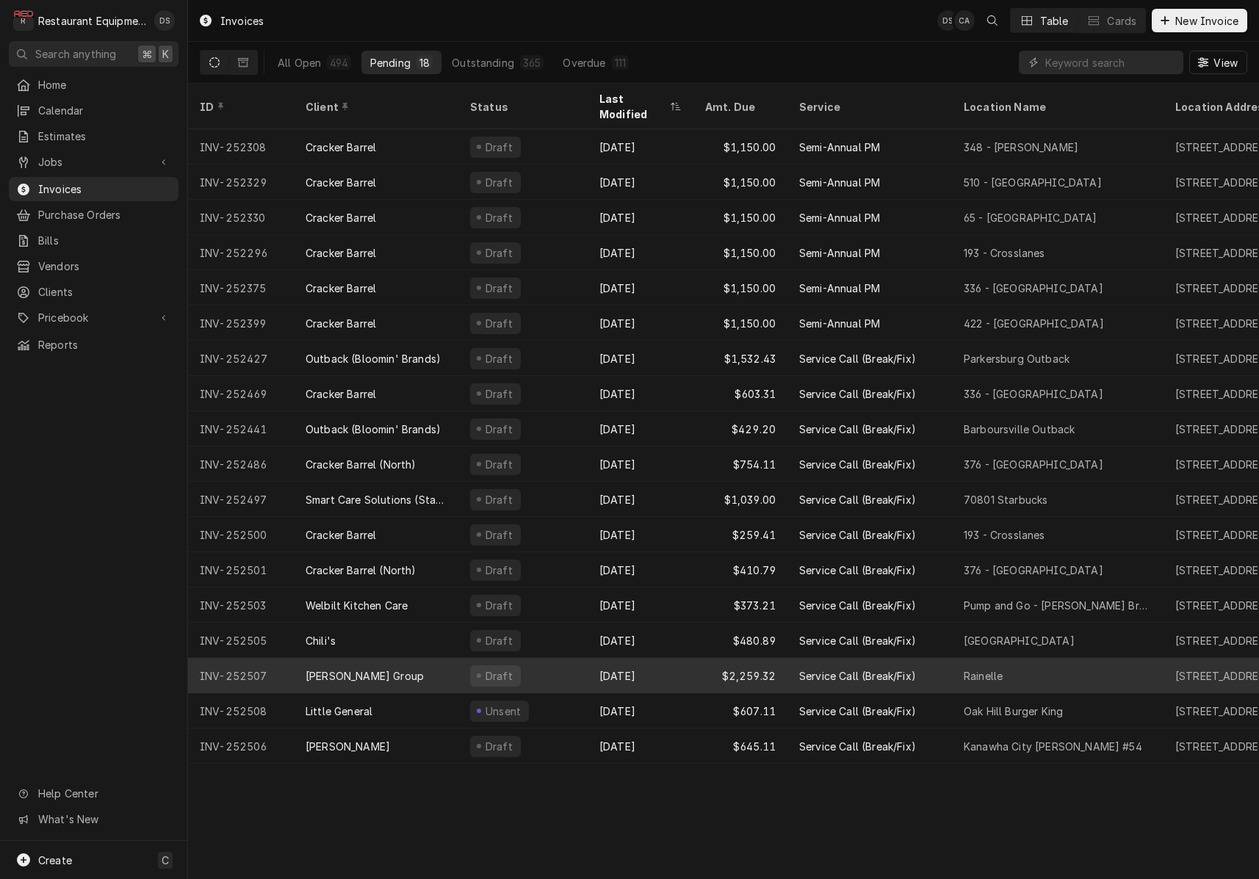
click at [431, 658] on div "[PERSON_NAME] Group" at bounding box center [376, 675] width 165 height 35
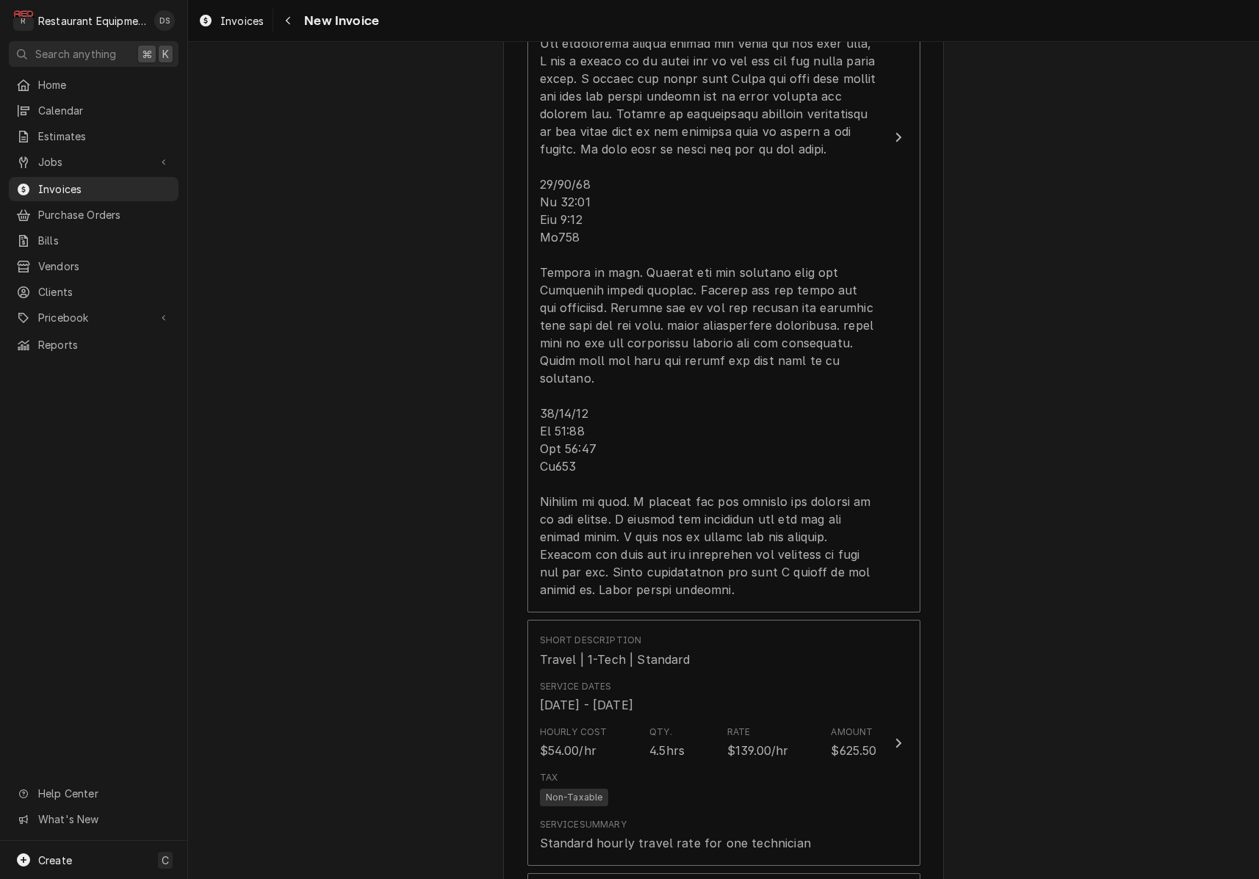
scroll to position [1326, 0]
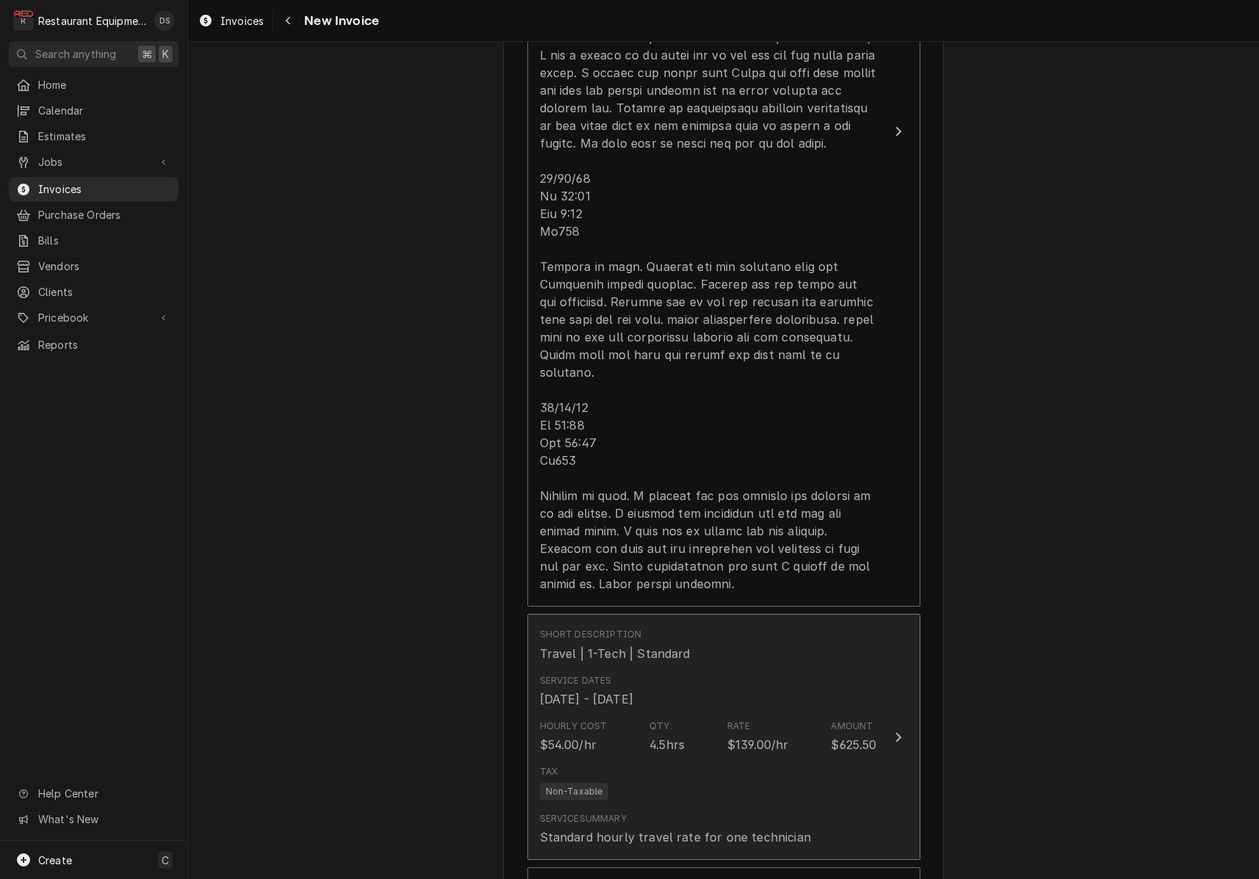
click at [776, 676] on div "Service Dates Aug 13, 2025 - Aug 20, 2025" at bounding box center [708, 691] width 337 height 46
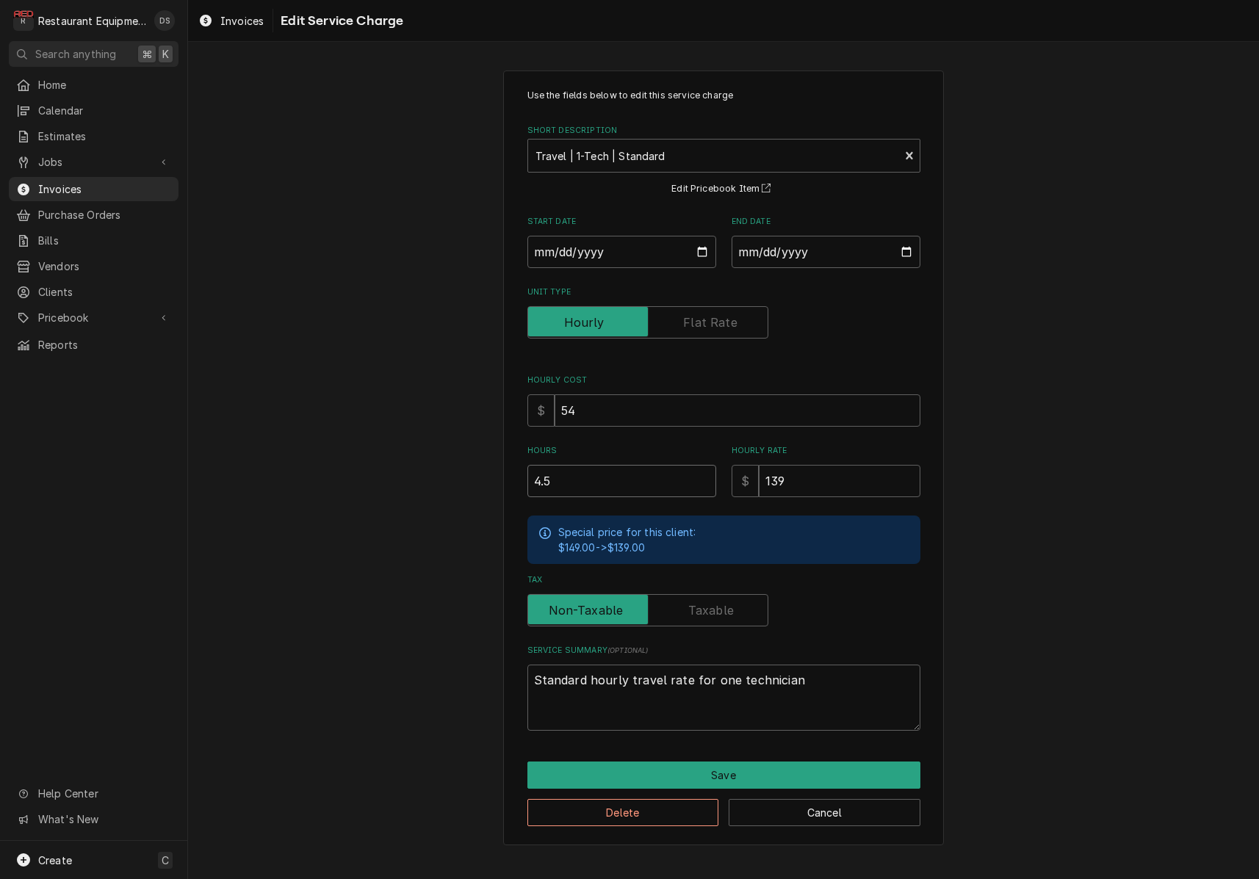
drag, startPoint x: 635, startPoint y: 480, endPoint x: 474, endPoint y: 453, distance: 163.0
click at [474, 453] on div "Use the fields below to edit this service charge Short Description Travel | 1-T…" at bounding box center [723, 457] width 1071 height 801
type textarea "x"
type input "3"
click at [749, 762] on button "Save" at bounding box center [723, 775] width 393 height 27
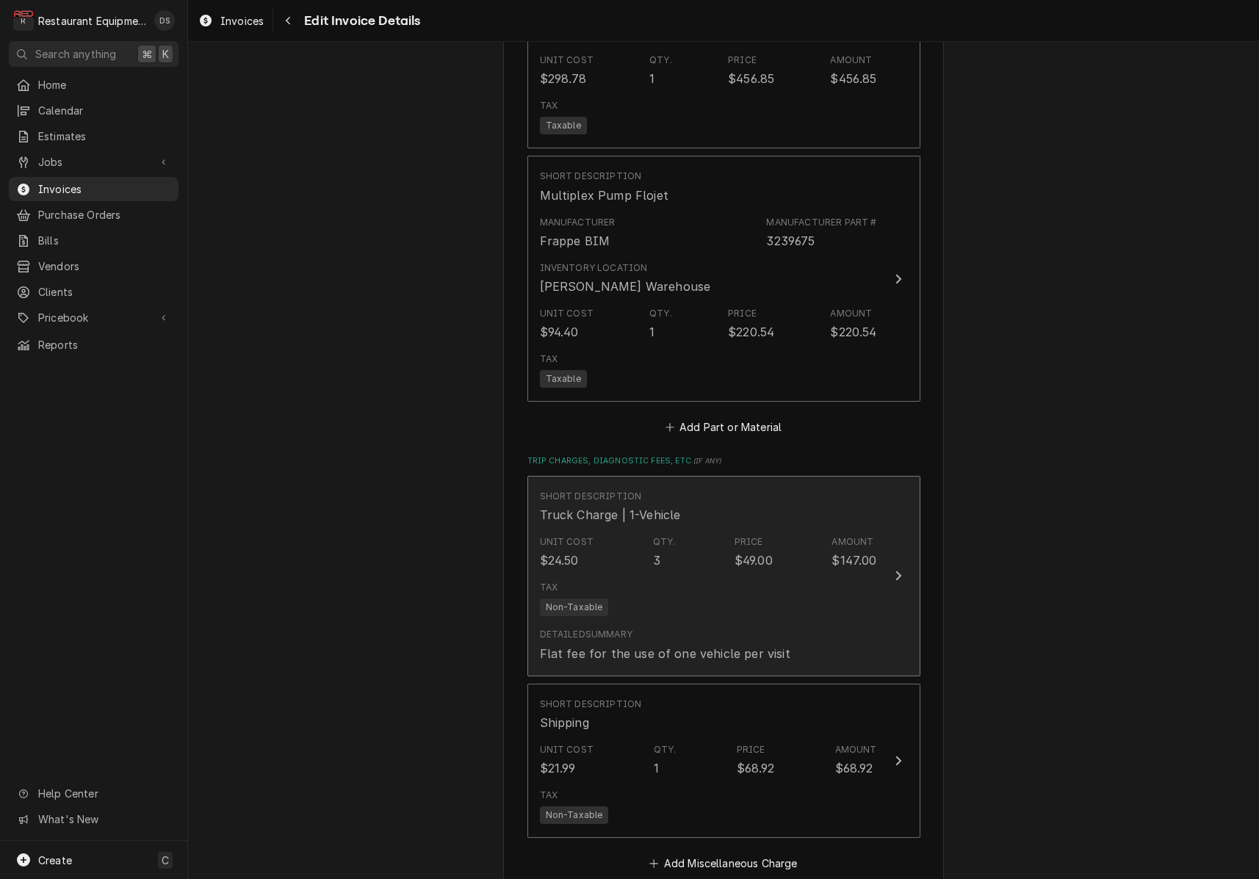
scroll to position [2662, 0]
click at [747, 600] on div "Tax Non-Taxable" at bounding box center [708, 597] width 337 height 47
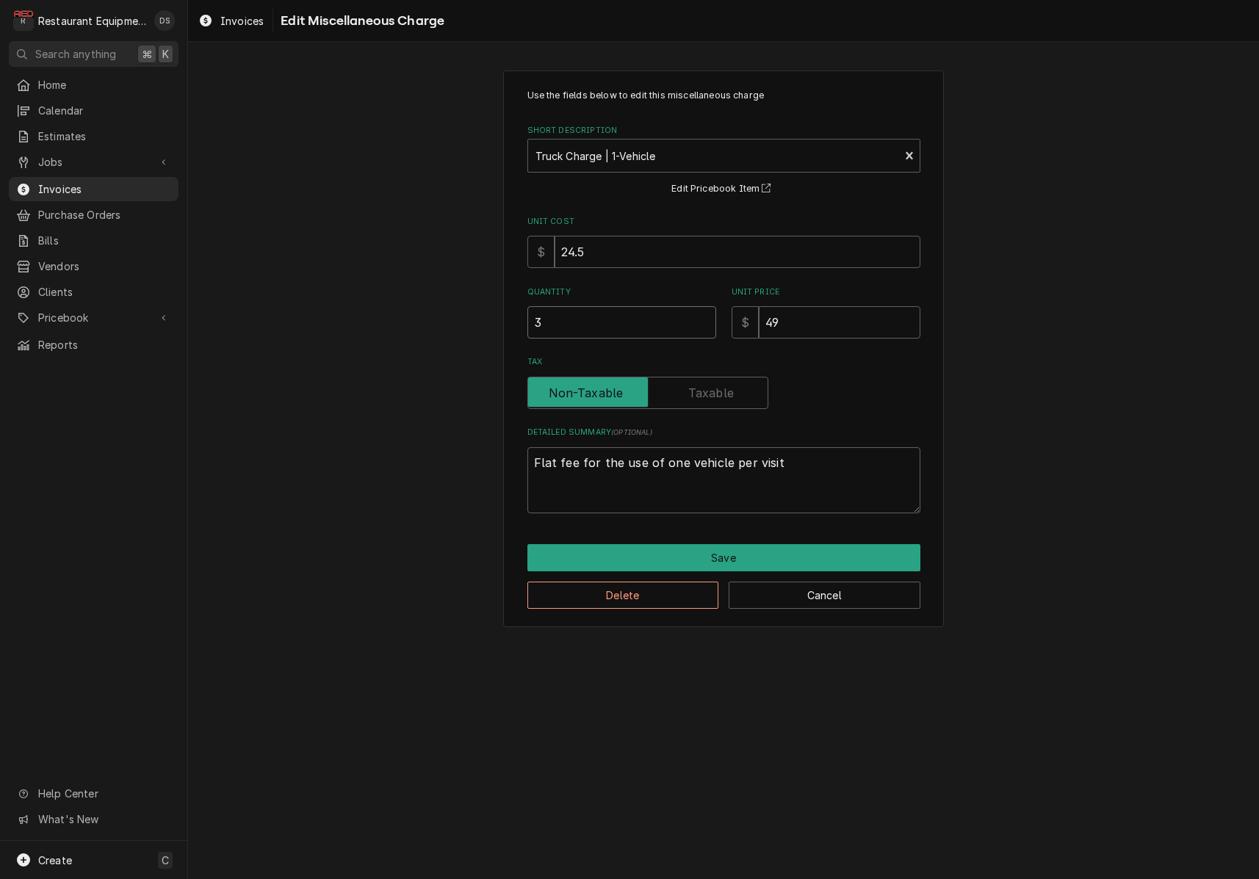
drag, startPoint x: 620, startPoint y: 330, endPoint x: 502, endPoint y: 318, distance: 118.8
click at [502, 318] on div "Use the fields below to edit this miscellaneous charge Short Description Truck …" at bounding box center [723, 348] width 1071 height 583
type textarea "x"
type input "2"
click at [728, 557] on button "Save" at bounding box center [723, 557] width 393 height 27
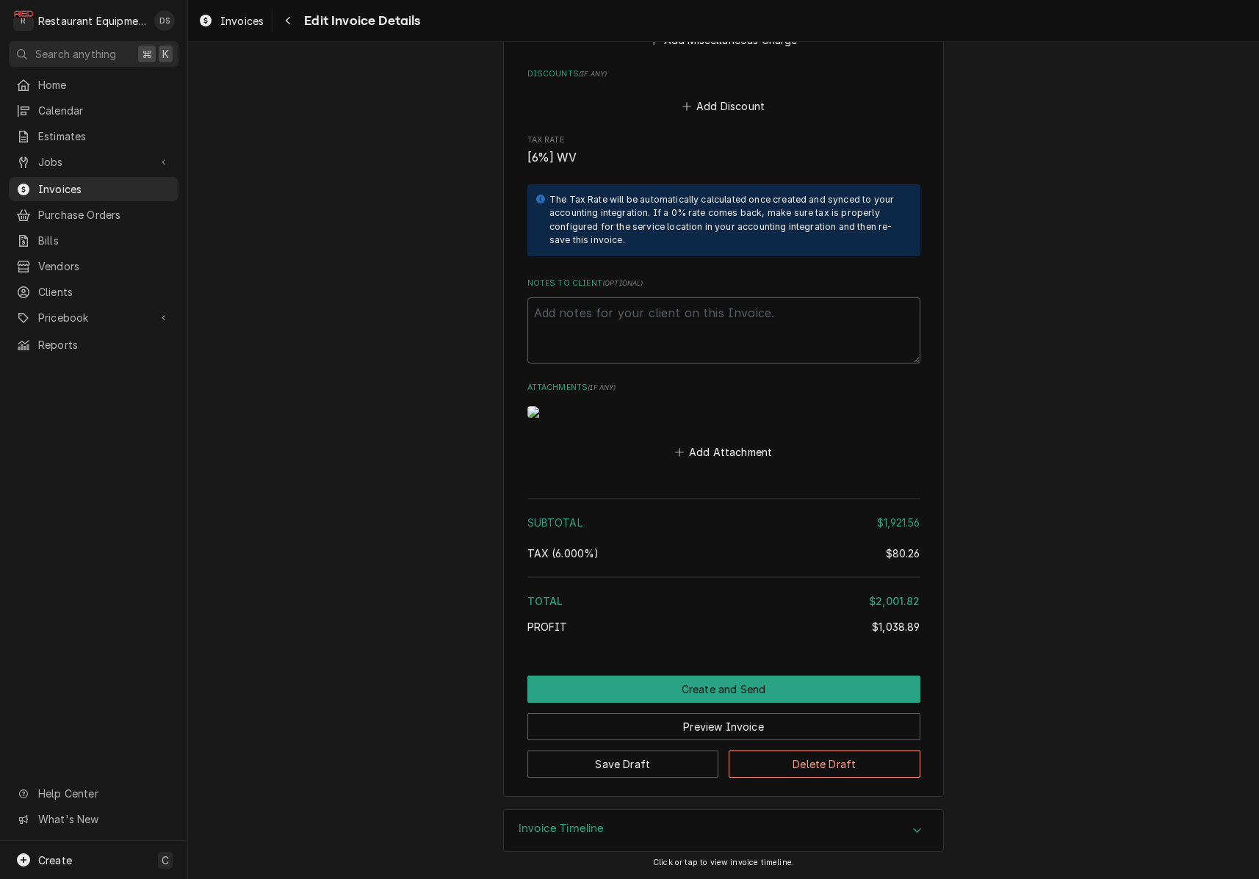
click at [723, 687] on button "Create and Send" at bounding box center [723, 689] width 393 height 27
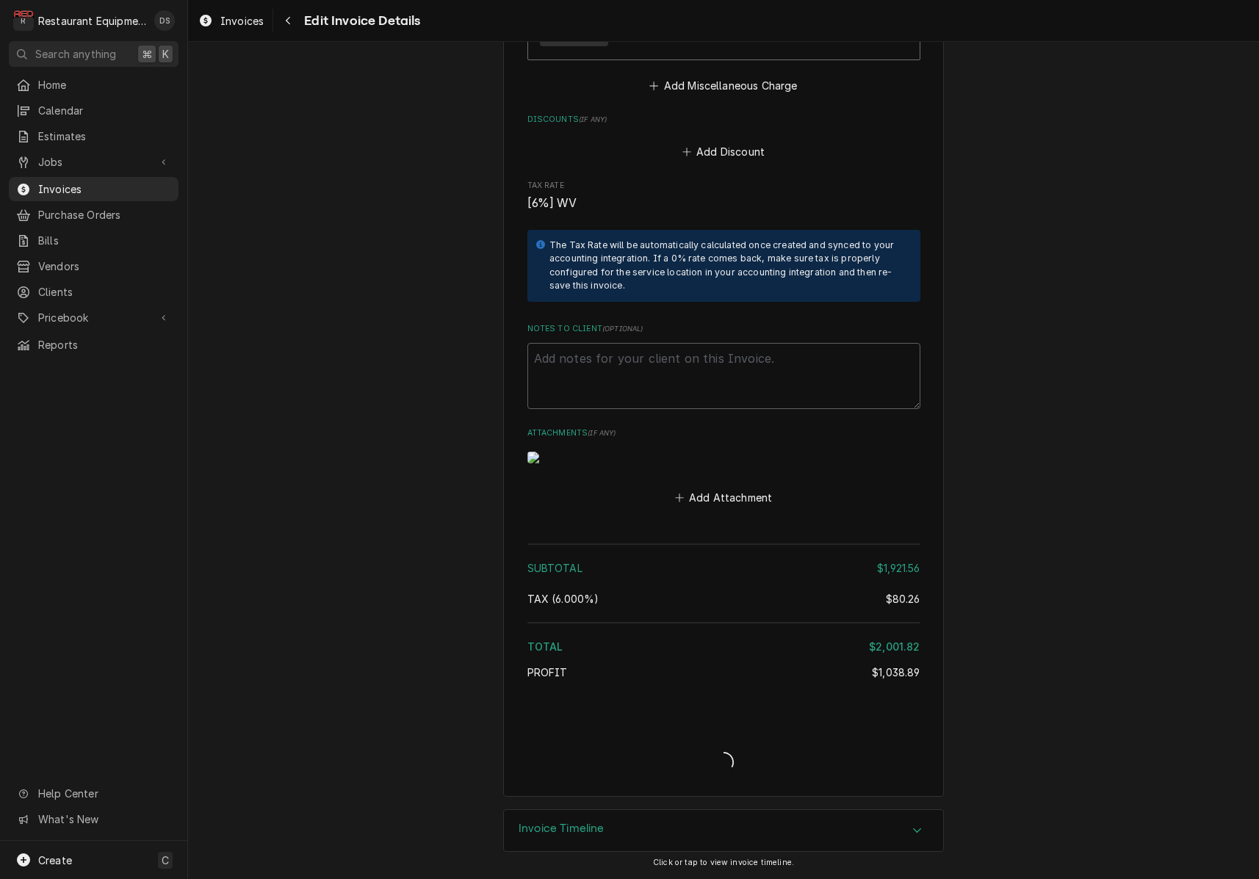
type textarea "x"
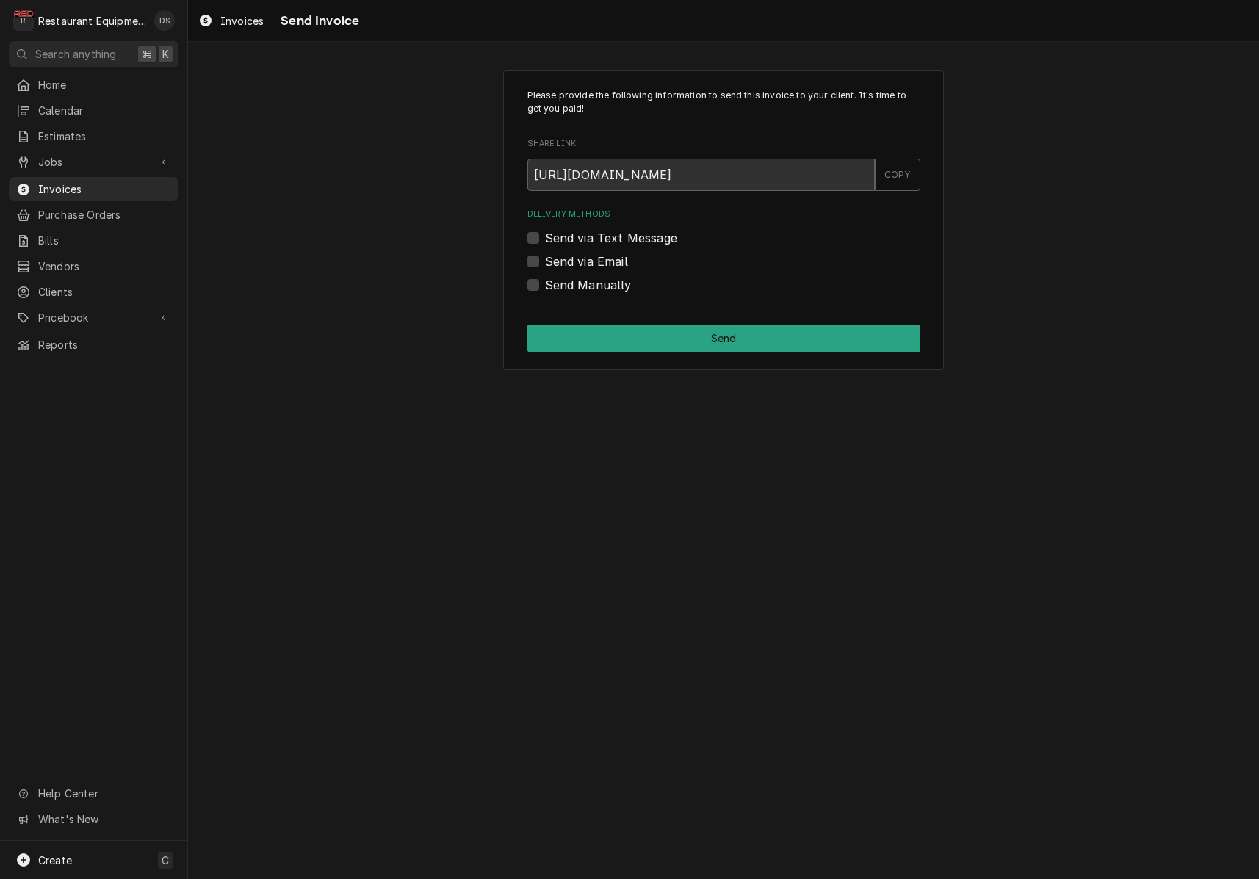
click at [545, 262] on label "Send via Email" at bounding box center [586, 262] width 83 height 18
click at [545, 262] on input "Send via Email" at bounding box center [741, 269] width 393 height 32
checkbox input "true"
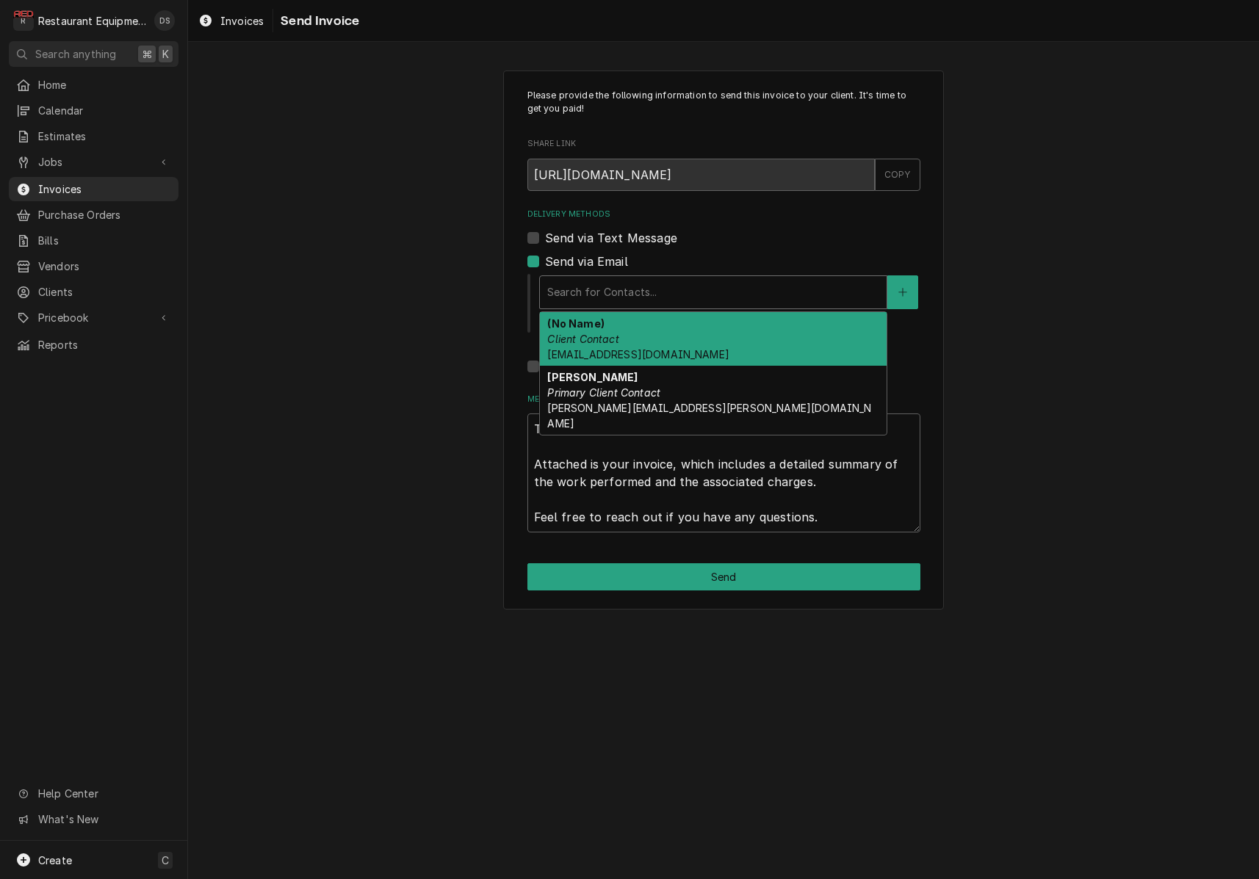
click at [640, 289] on div "Search for Contacts..." at bounding box center [713, 291] width 332 height 15
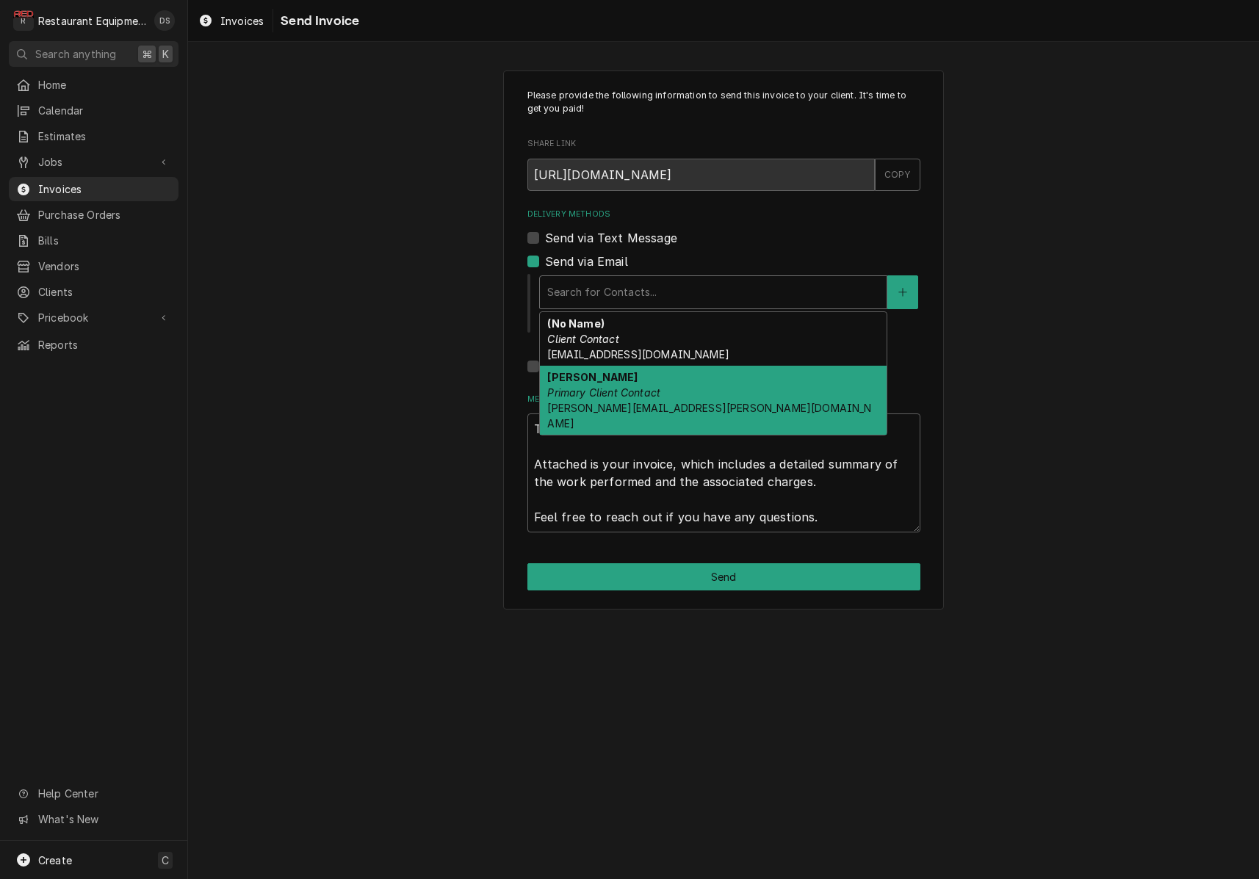
click at [655, 392] on em "Primary Client Contact" at bounding box center [603, 392] width 113 height 12
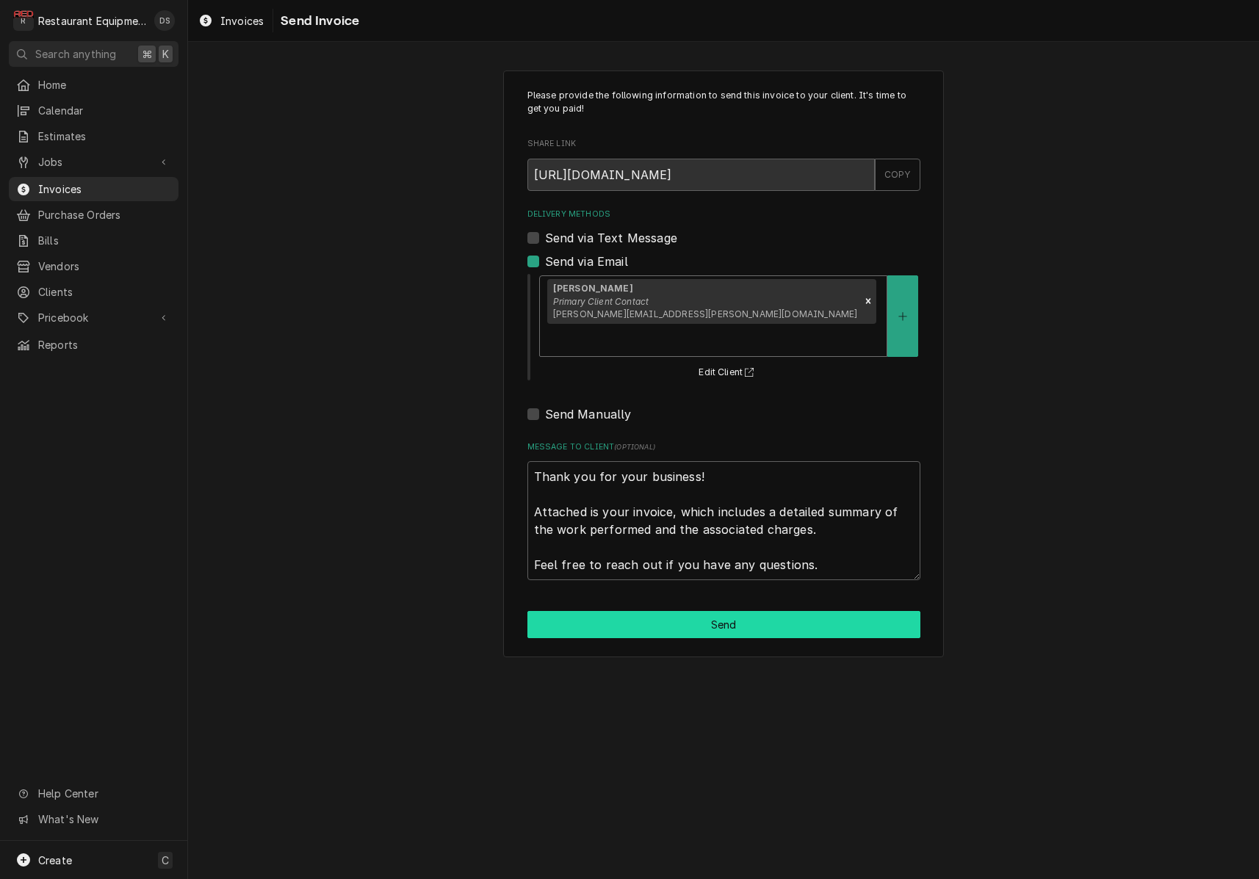
click at [721, 611] on button "Send" at bounding box center [723, 624] width 393 height 27
type textarea "x"
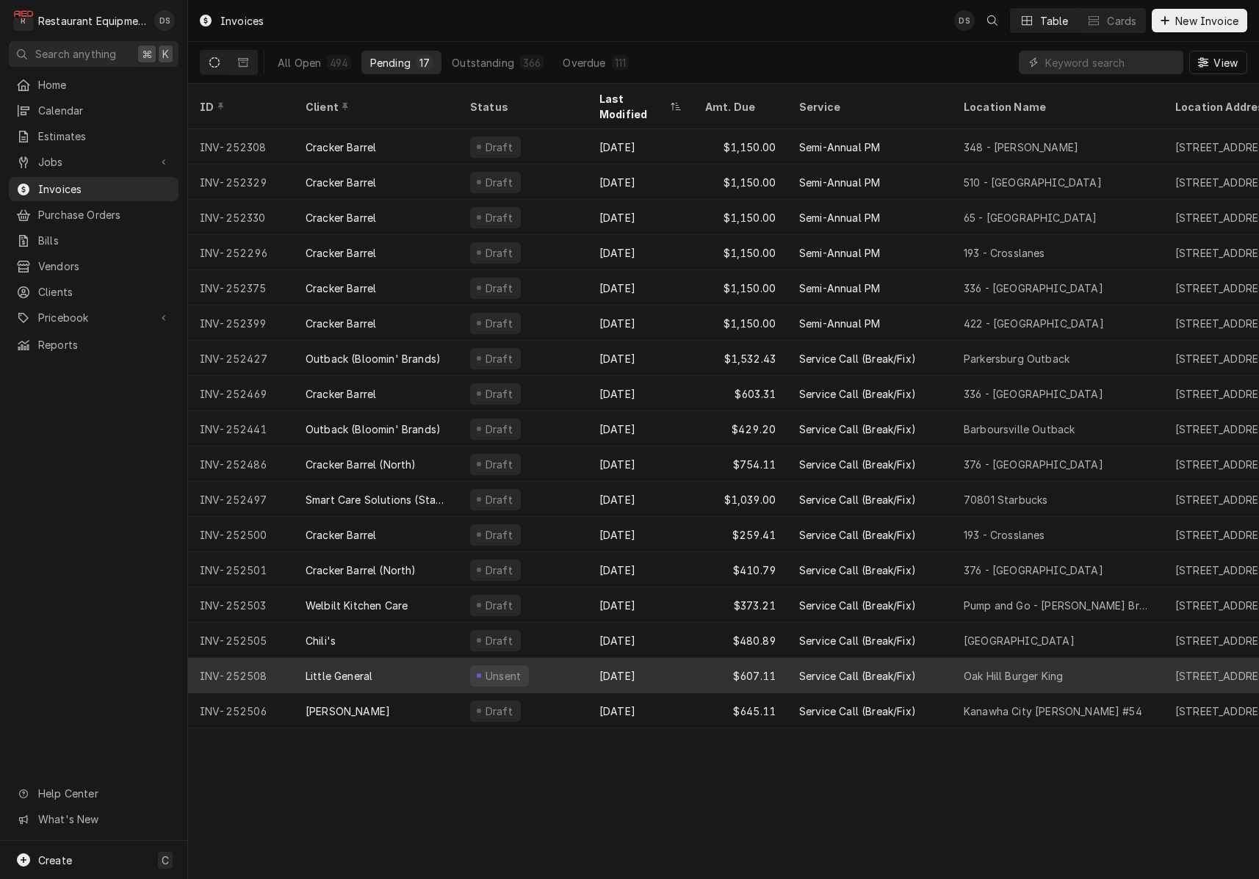
click at [714, 664] on div "$607.11" at bounding box center [740, 675] width 94 height 35
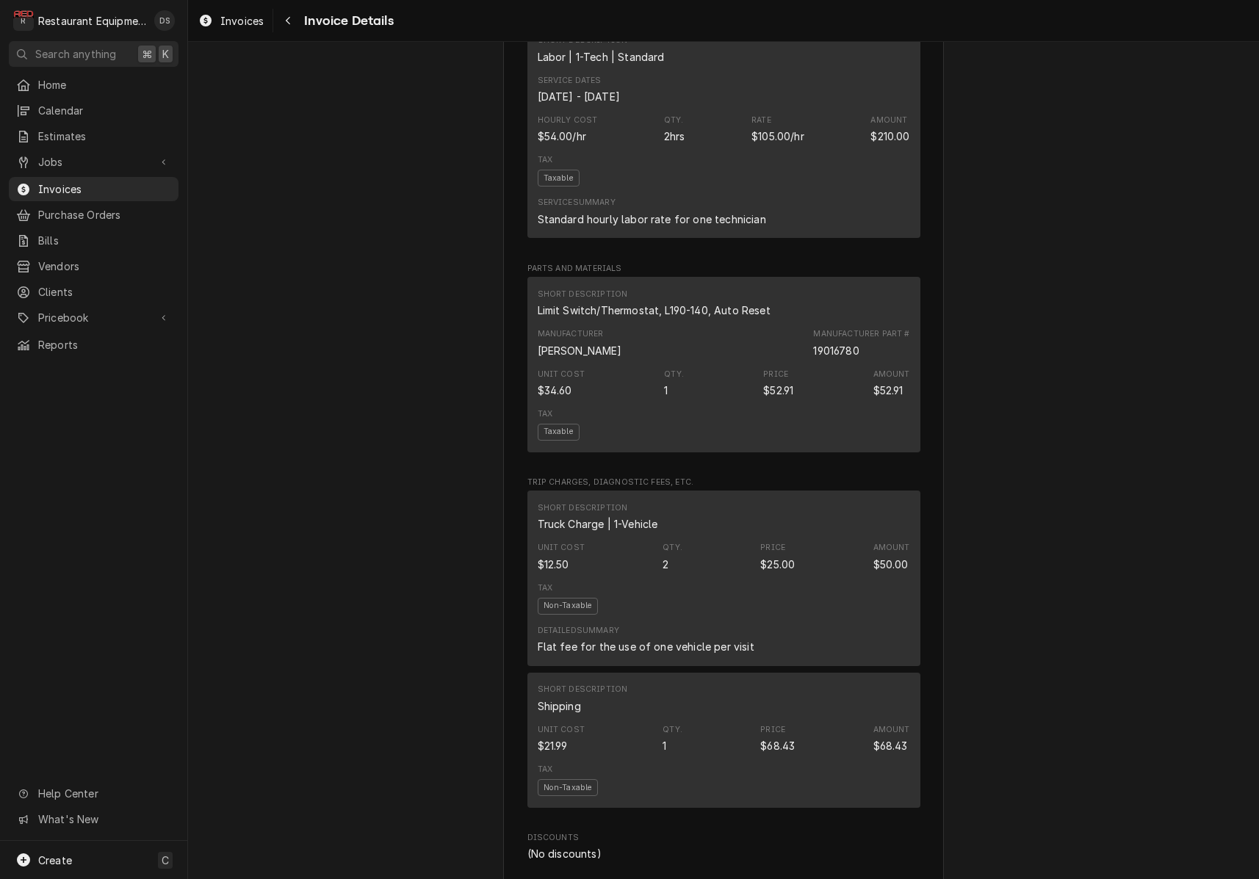
scroll to position [1711, 0]
click at [287, 24] on icon "Navigate back" at bounding box center [288, 20] width 7 height 10
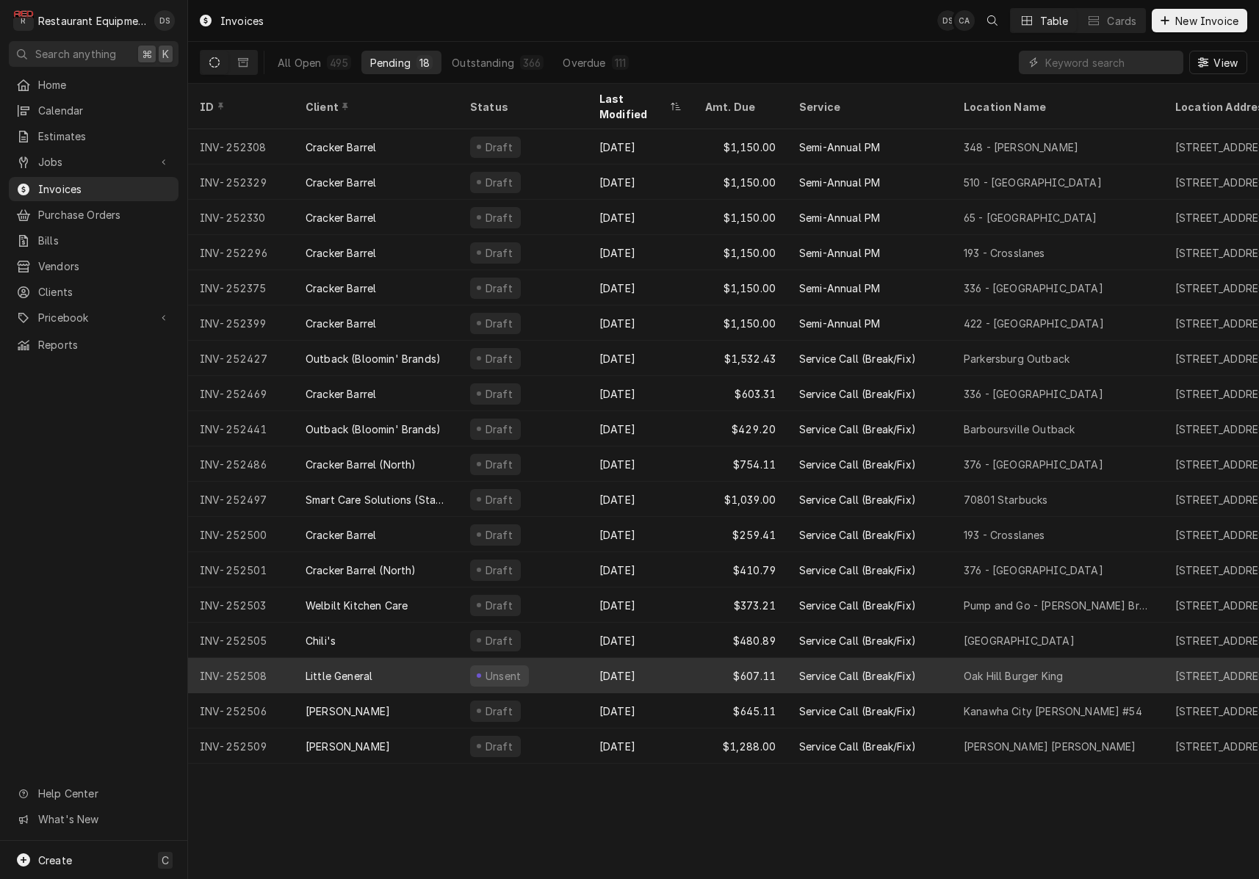
click at [400, 658] on div "Little General" at bounding box center [376, 675] width 165 height 35
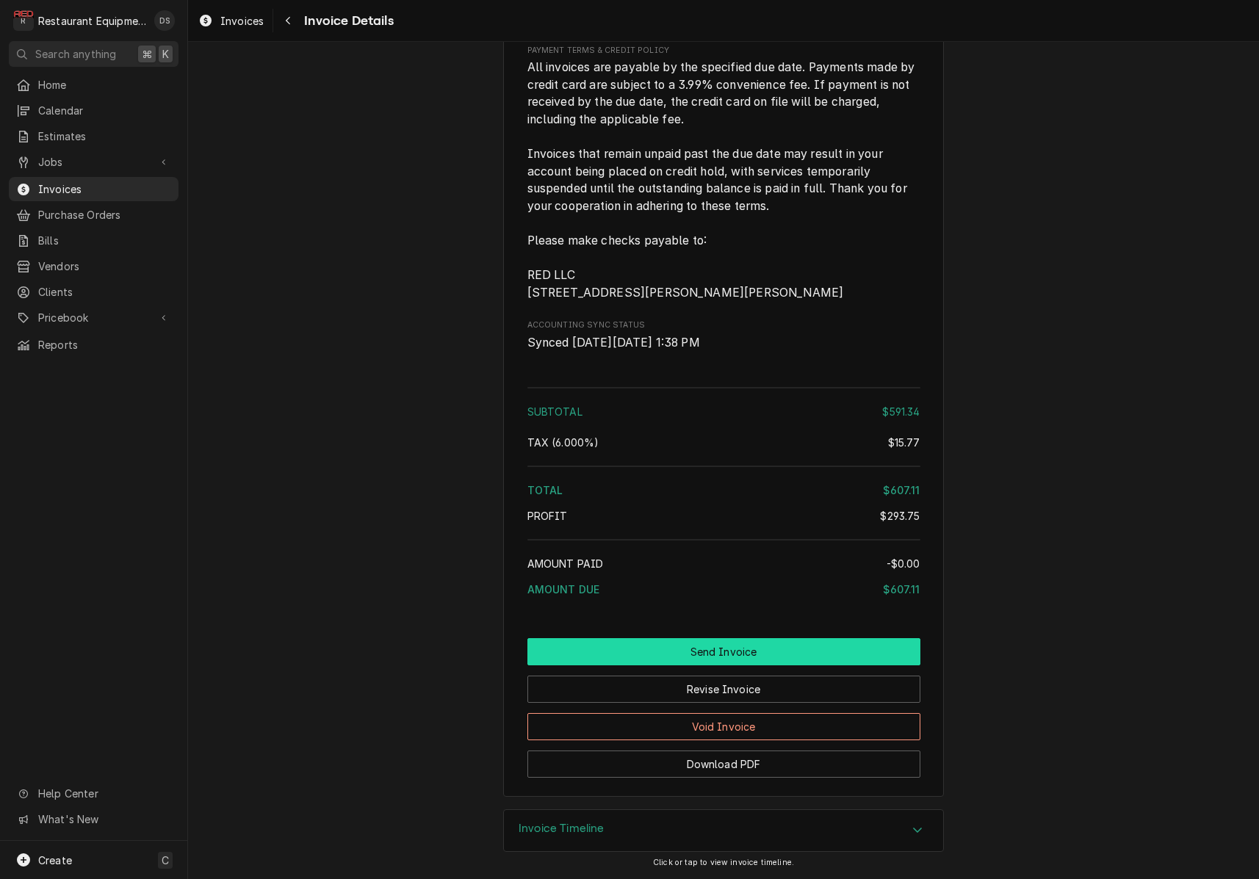
click at [707, 649] on button "Send Invoice" at bounding box center [723, 651] width 393 height 27
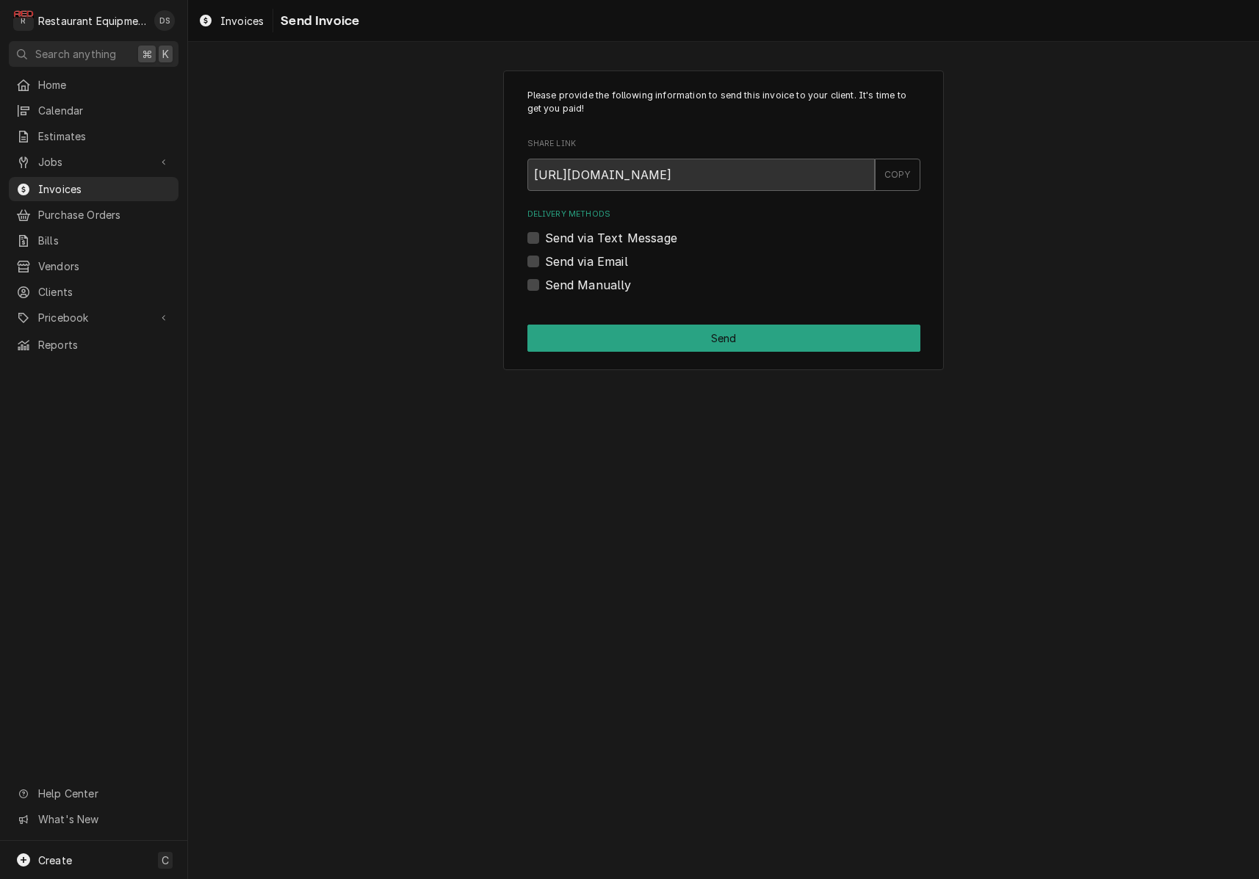
drag, startPoint x: 535, startPoint y: 259, endPoint x: 558, endPoint y: 267, distance: 24.9
click at [545, 259] on label "Send via Email" at bounding box center [586, 262] width 83 height 18
click at [545, 259] on input "Send via Email" at bounding box center [741, 269] width 393 height 32
checkbox input "true"
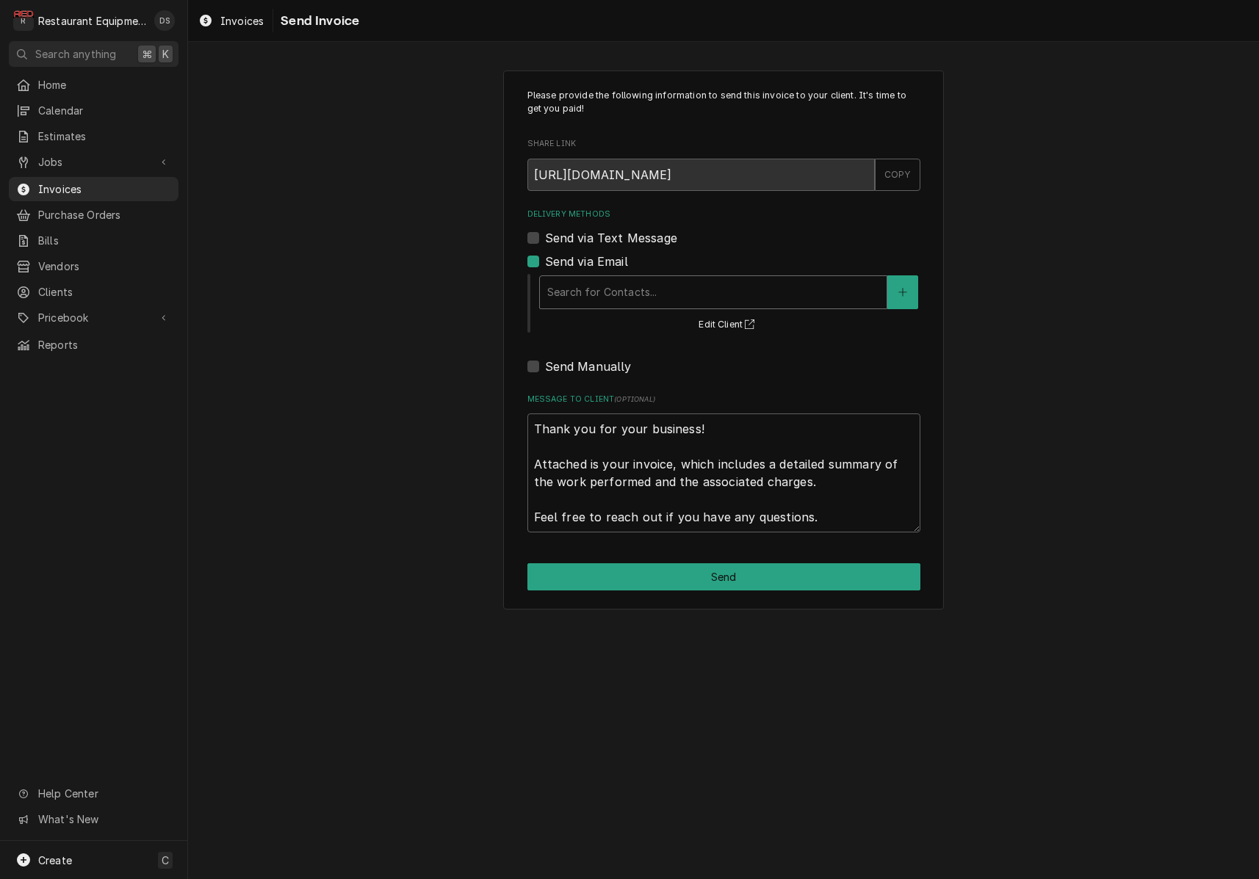
drag, startPoint x: 620, startPoint y: 281, endPoint x: 628, endPoint y: 295, distance: 16.1
click at [620, 281] on div "Delivery Methods" at bounding box center [713, 292] width 332 height 26
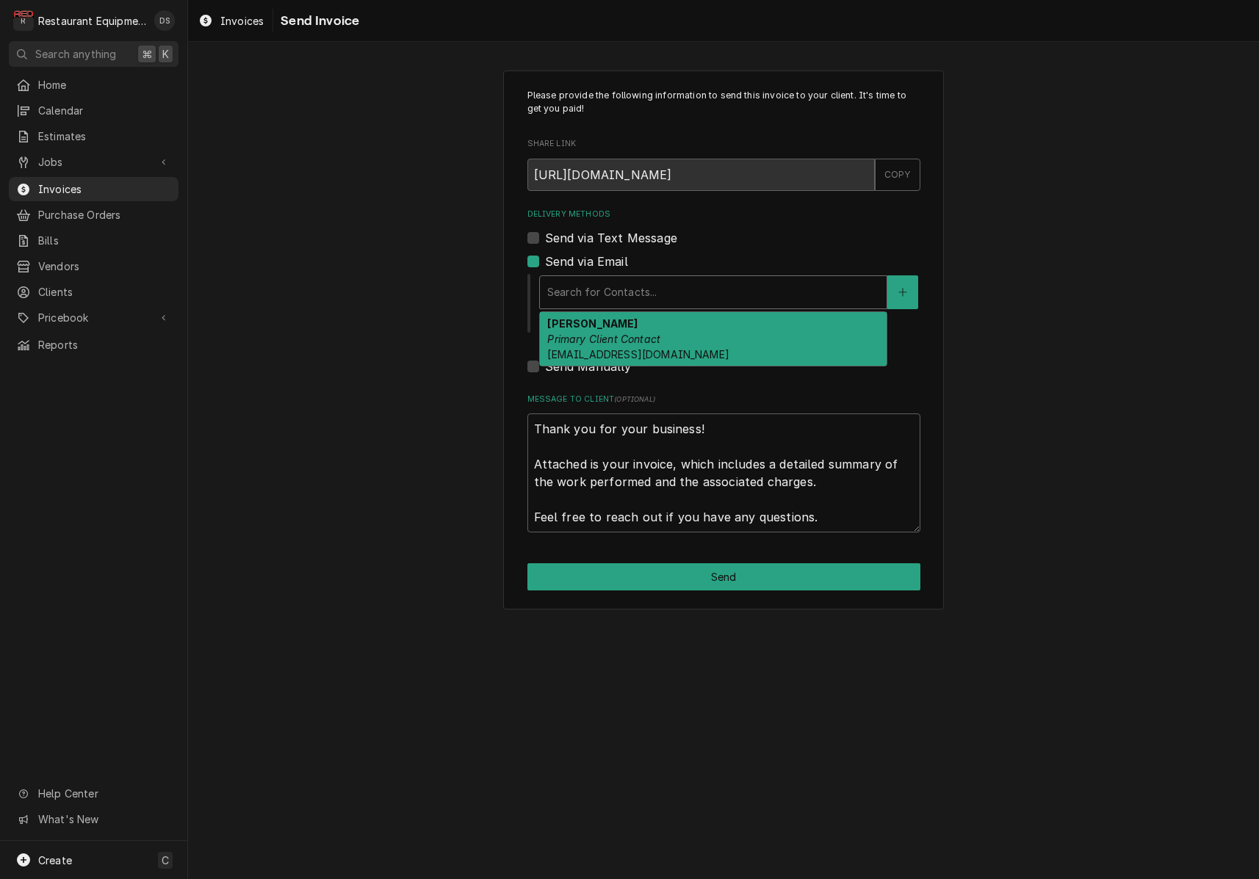
click at [635, 339] on em "Primary Client Contact" at bounding box center [603, 339] width 113 height 12
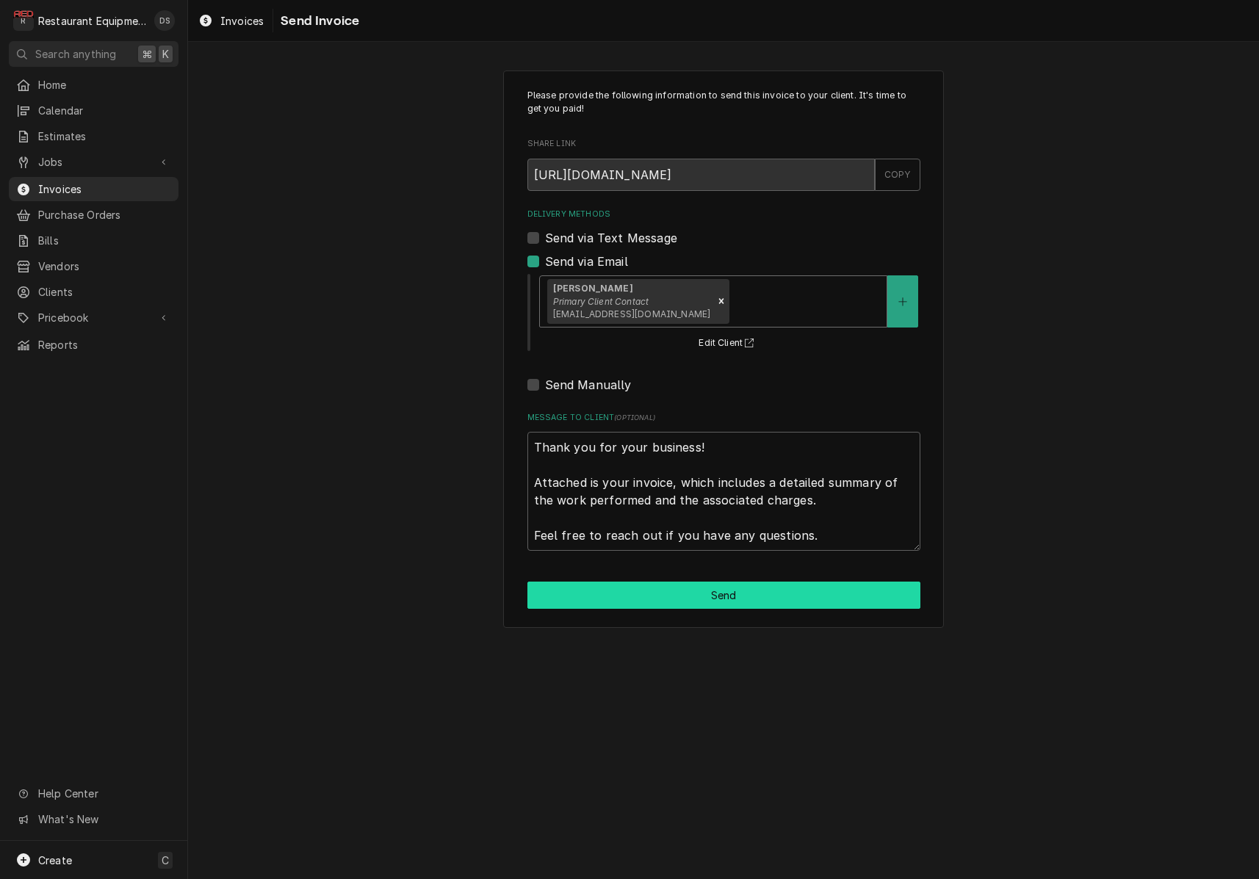
click at [718, 585] on button "Send" at bounding box center [723, 595] width 393 height 27
type textarea "x"
